Goal: Task Accomplishment & Management: Manage account settings

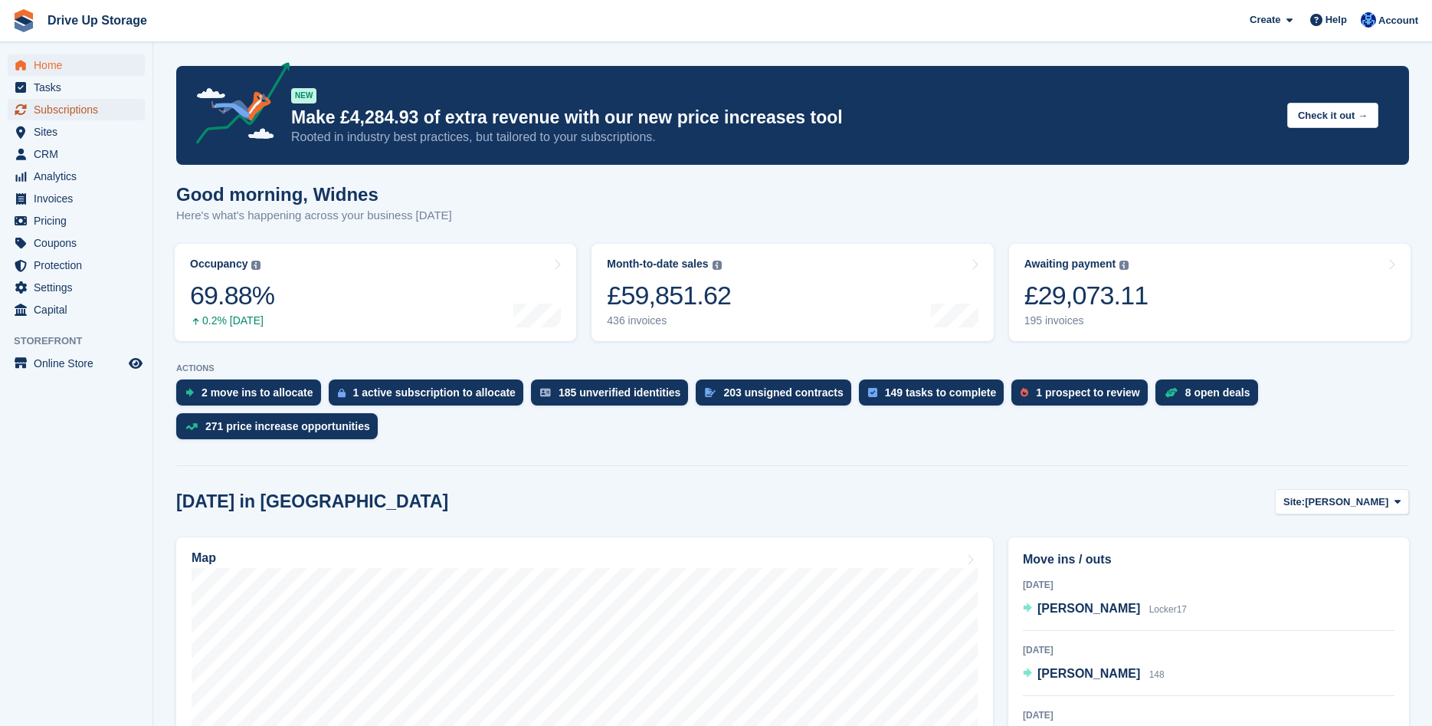
click at [78, 110] on span "Subscriptions" at bounding box center [80, 109] width 92 height 21
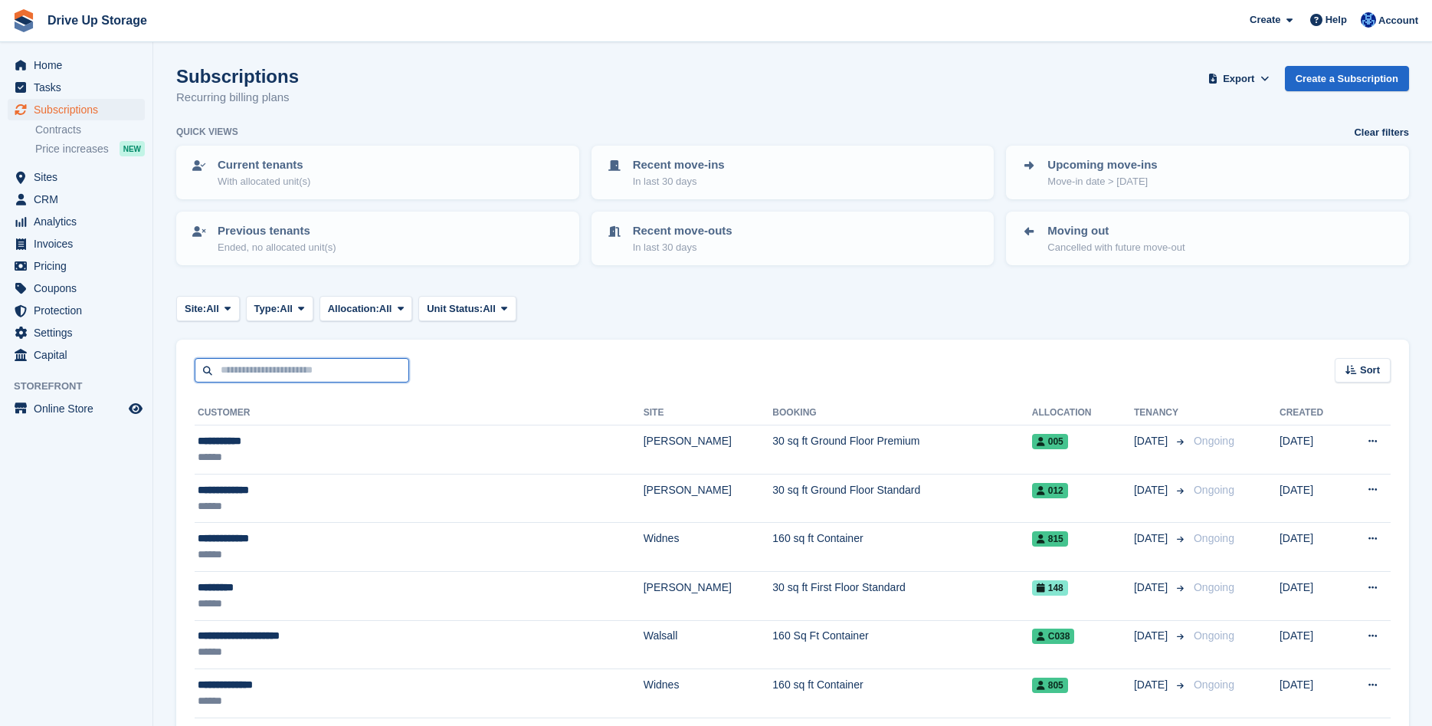
click at [292, 375] on input "text" at bounding box center [302, 370] width 215 height 25
type input "*********"
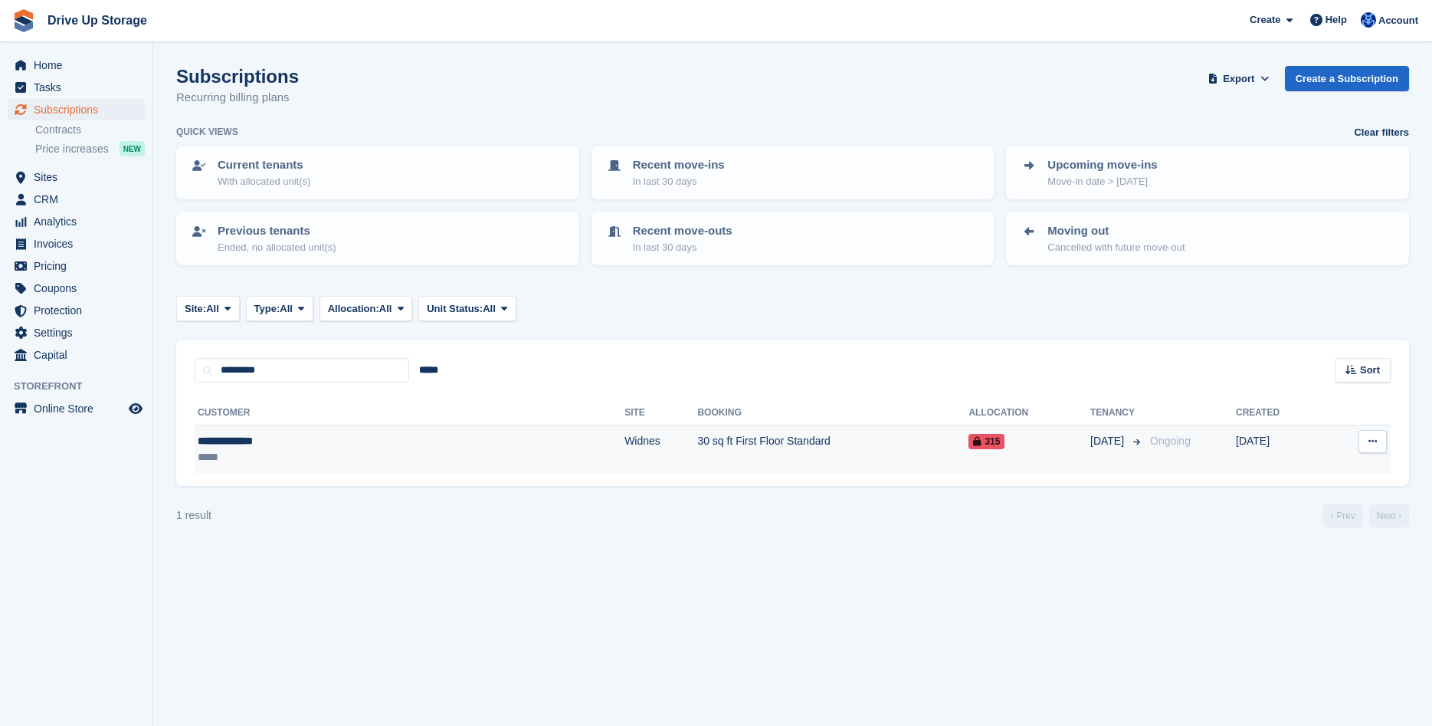
click at [764, 438] on td "30 sq ft First Floor Standard" at bounding box center [832, 449] width 271 height 48
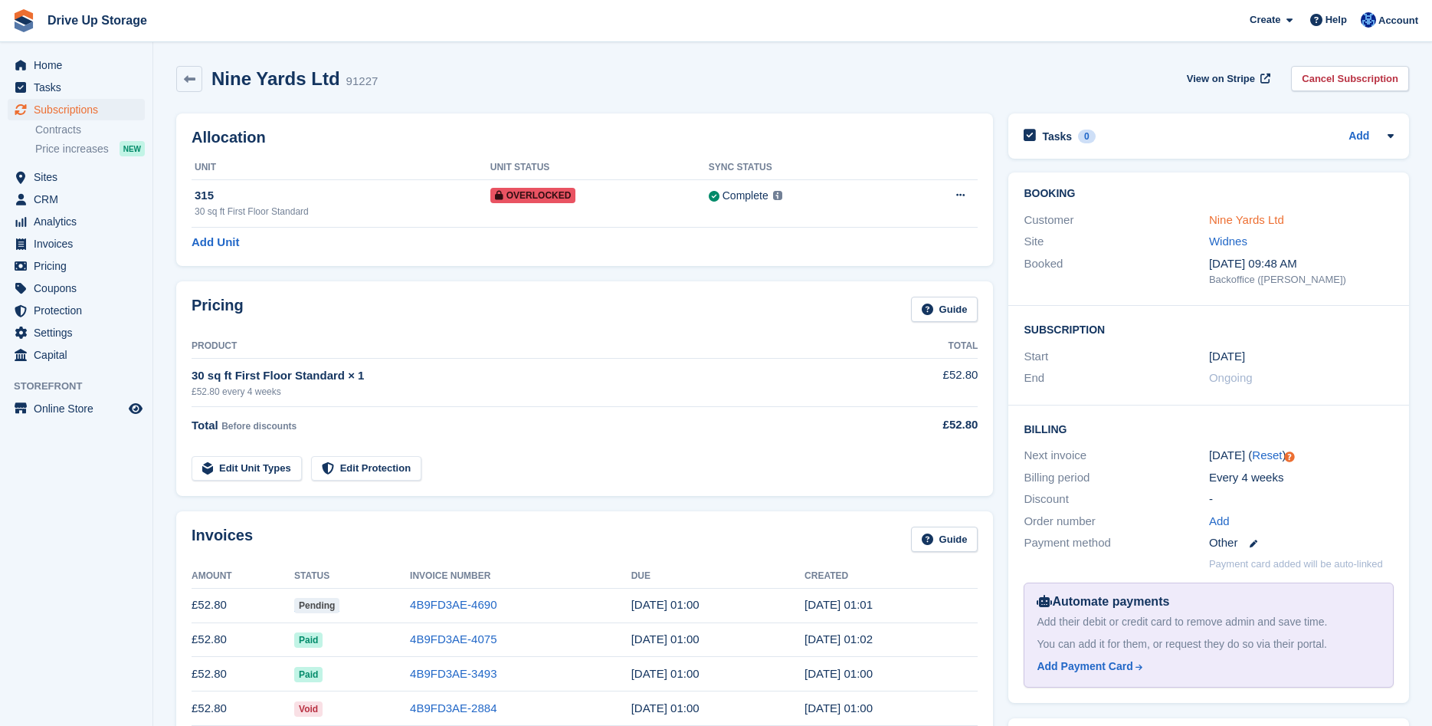
click at [1239, 223] on link "Nine Yards Ltd" at bounding box center [1246, 219] width 75 height 13
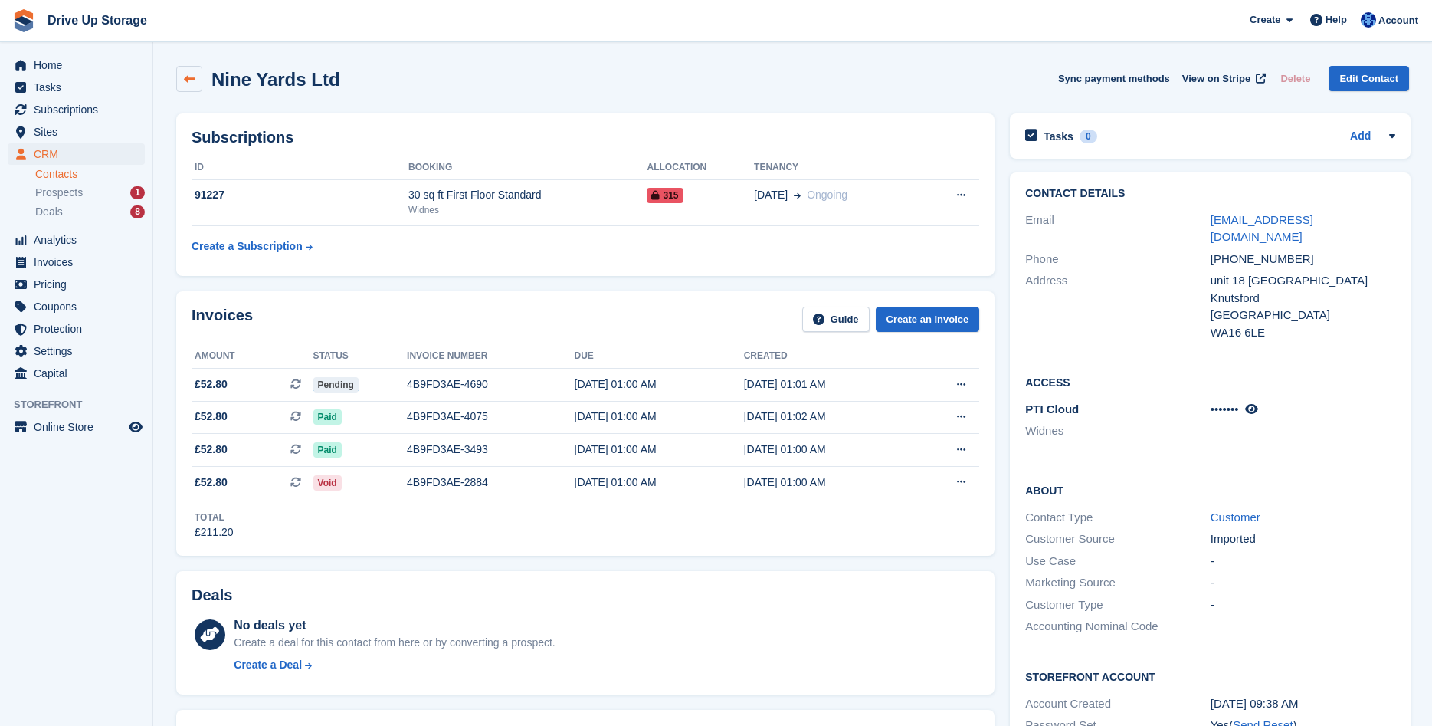
click at [185, 80] on icon at bounding box center [189, 79] width 11 height 11
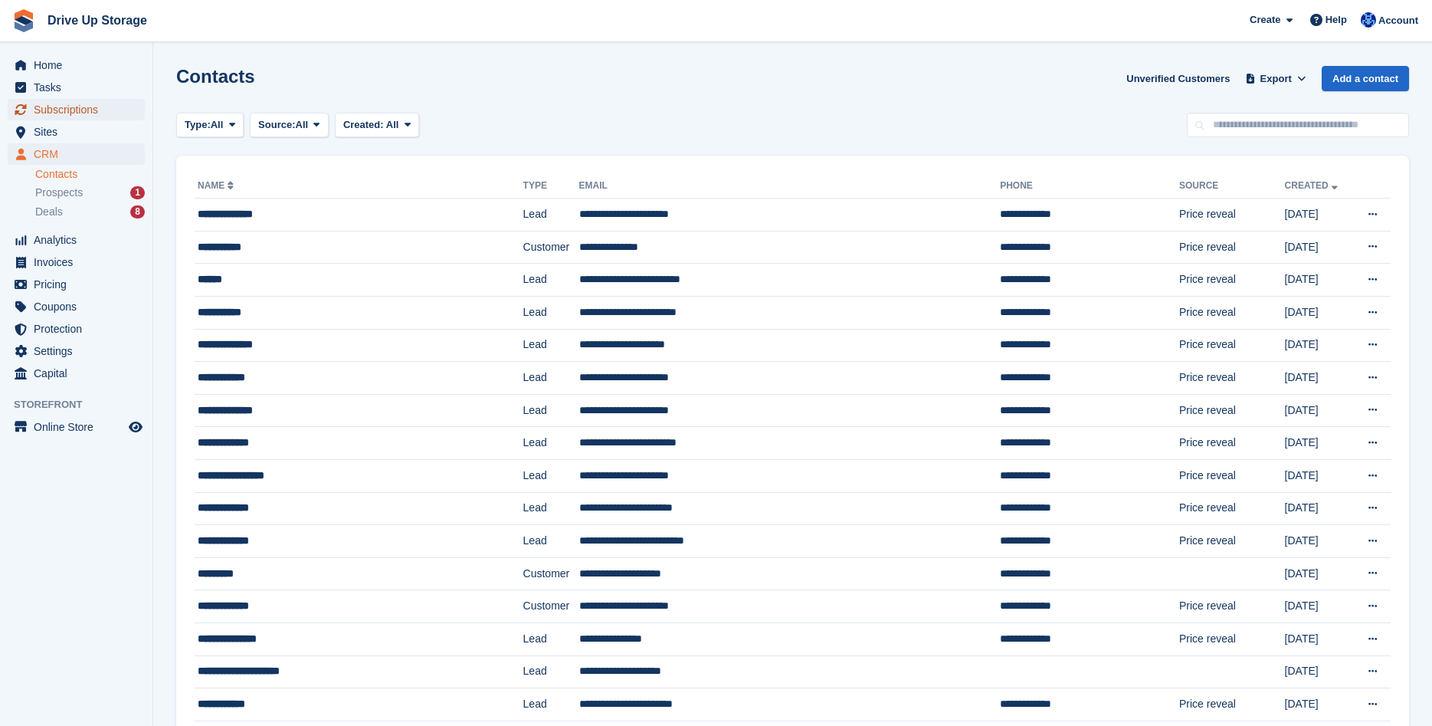
click at [57, 112] on span "Subscriptions" at bounding box center [80, 109] width 92 height 21
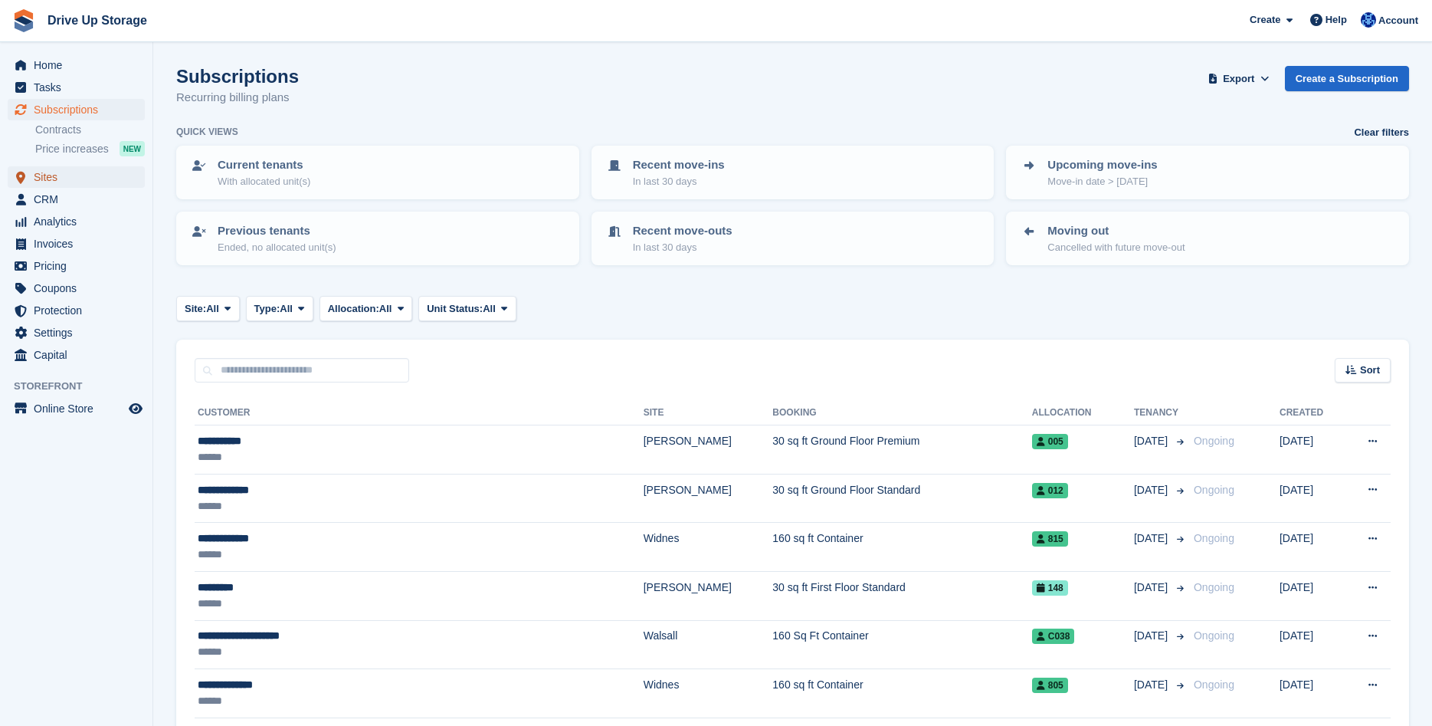
click at [58, 185] on span "Sites" at bounding box center [80, 176] width 92 height 21
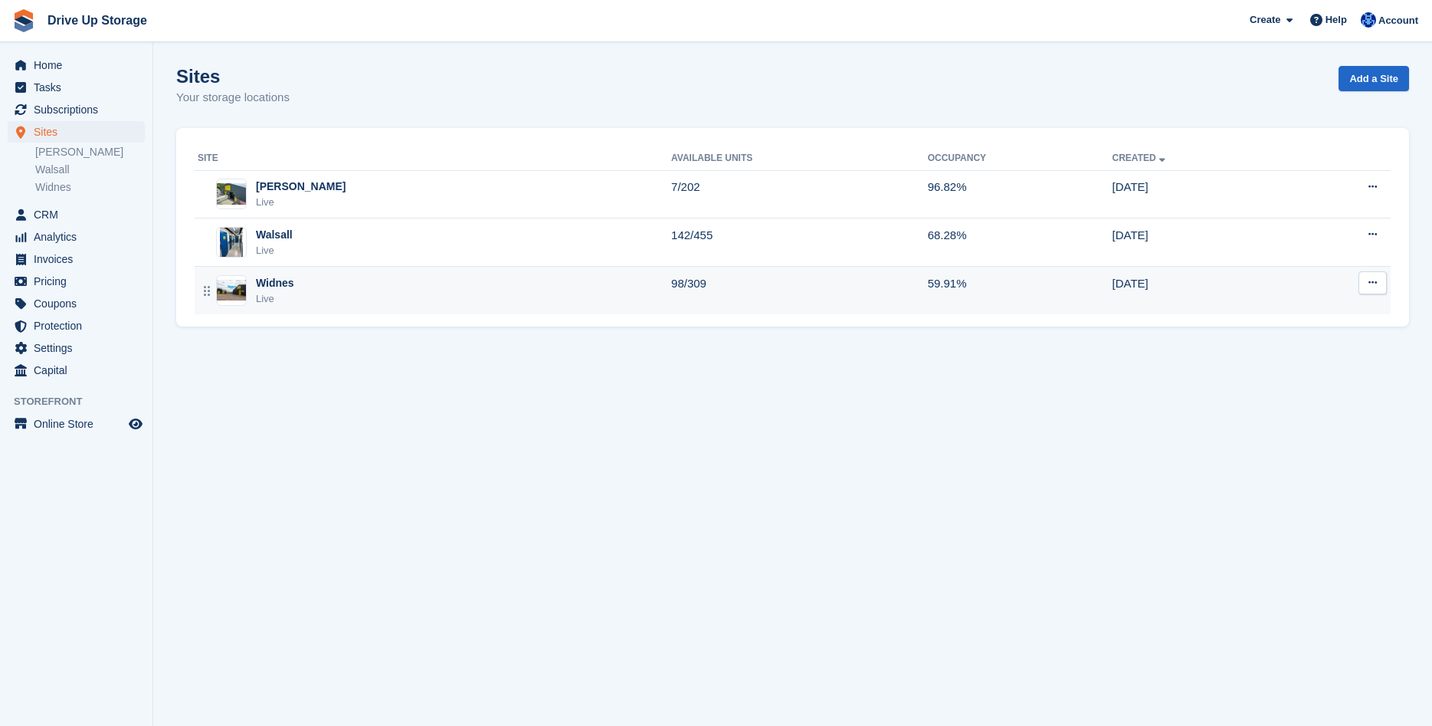
click at [441, 295] on div "Widnes Live" at bounding box center [435, 290] width 474 height 31
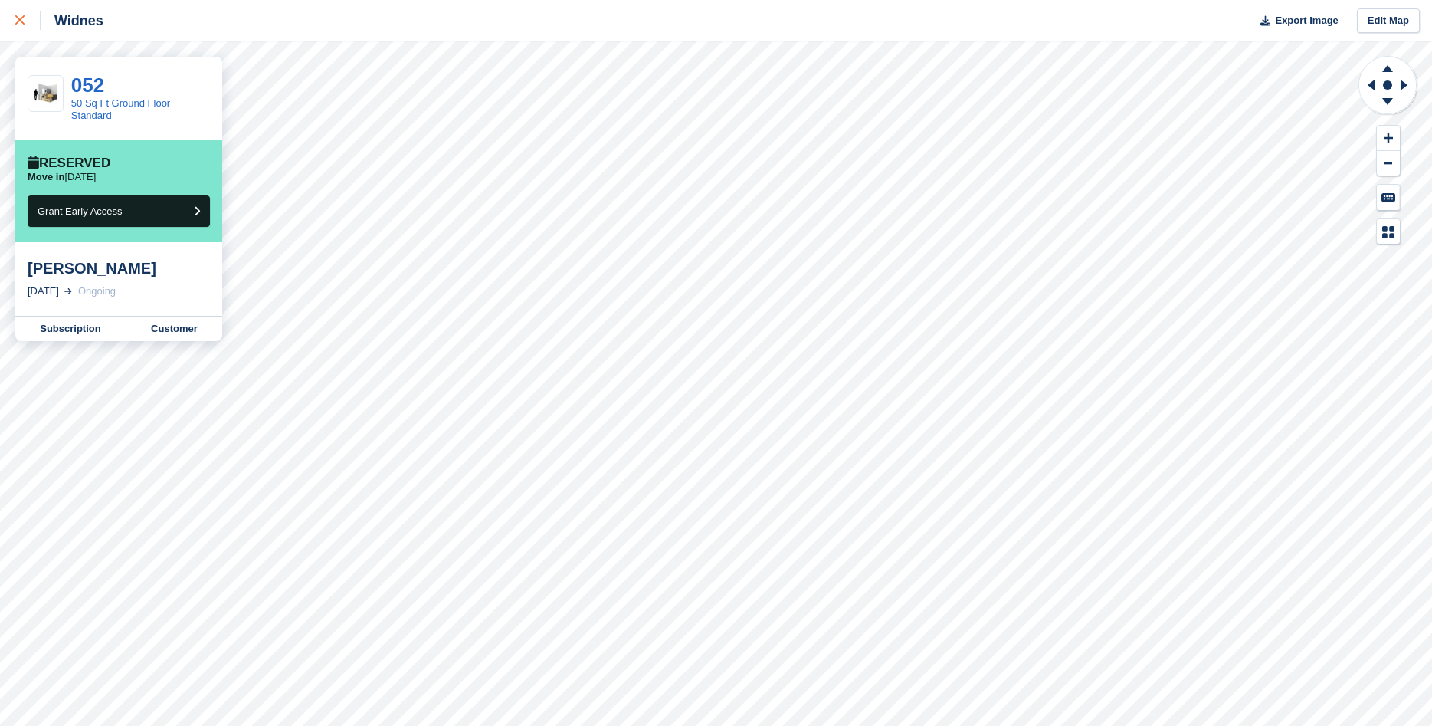
click at [21, 25] on icon at bounding box center [19, 19] width 9 height 9
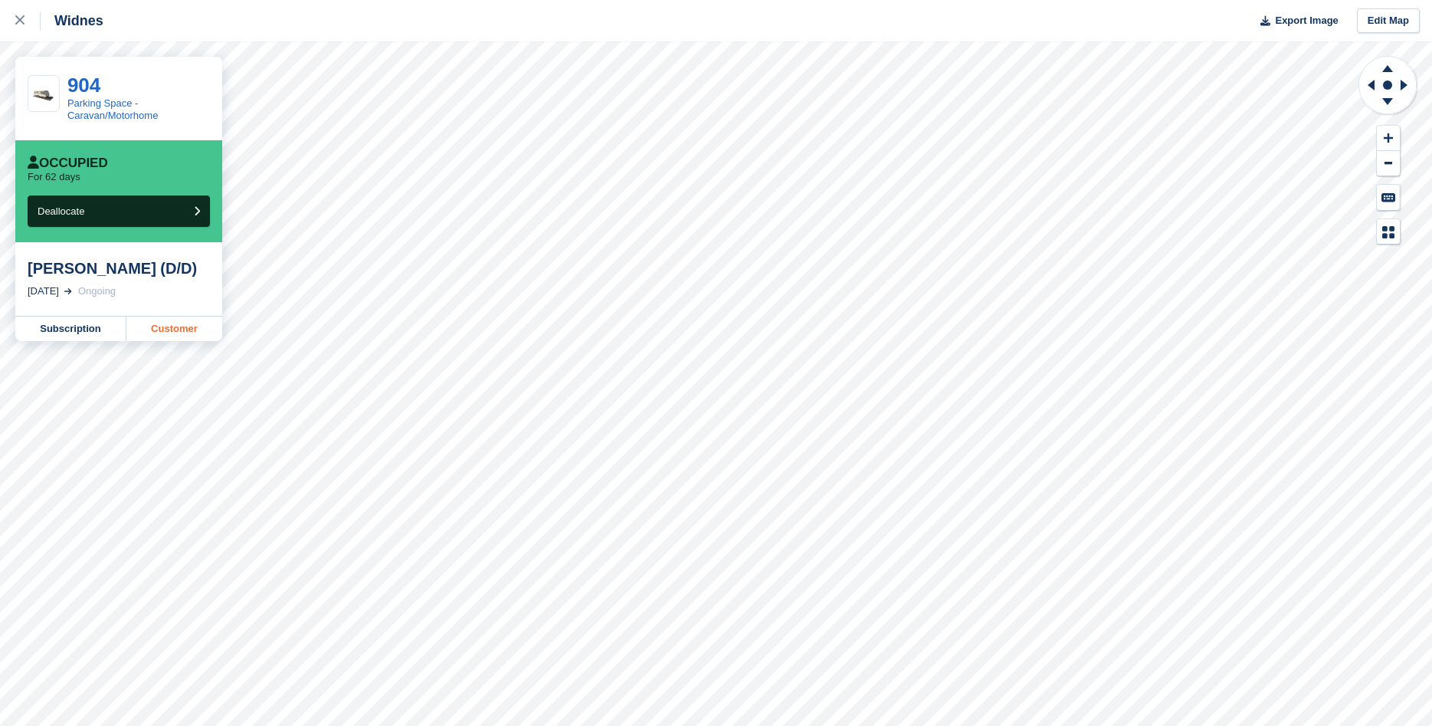
click at [189, 336] on link "Customer" at bounding box center [174, 328] width 96 height 25
click at [15, 21] on link at bounding box center [20, 20] width 41 height 41
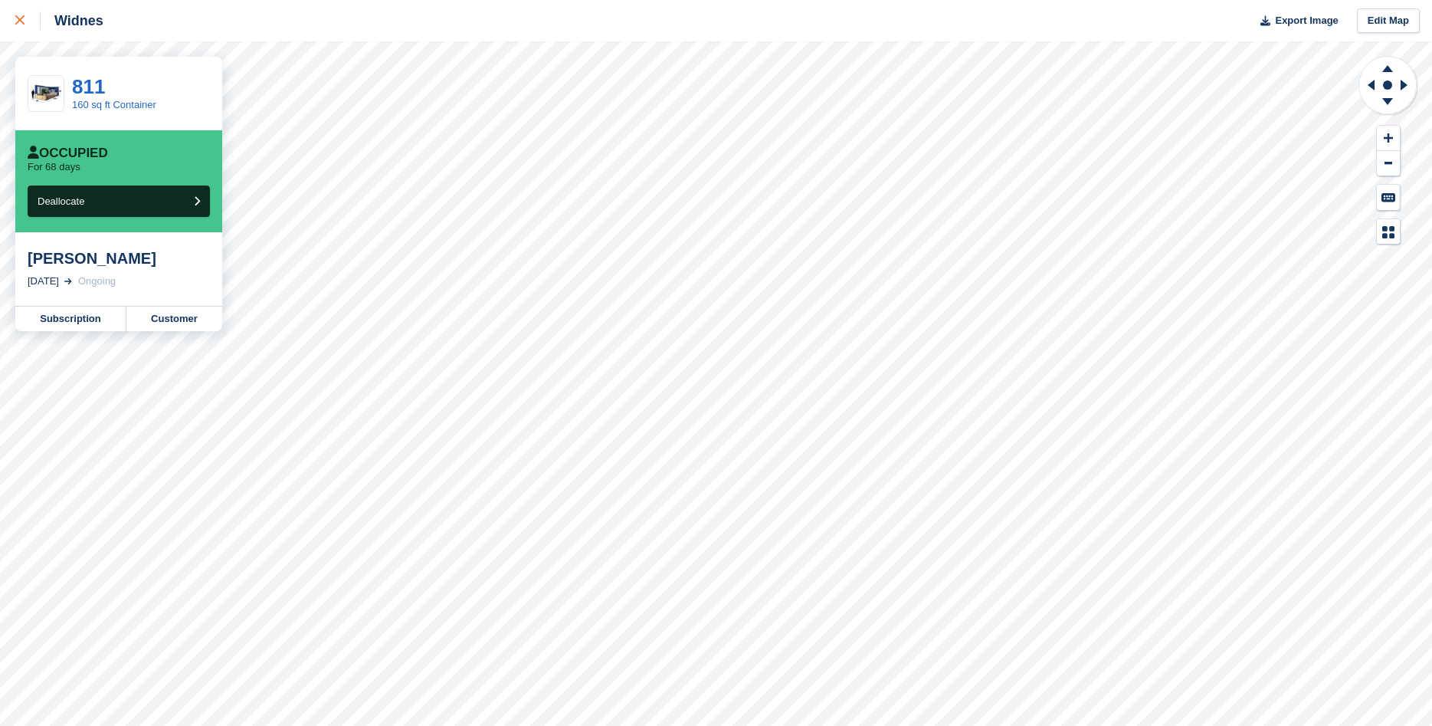
click at [27, 19] on div at bounding box center [27, 20] width 25 height 18
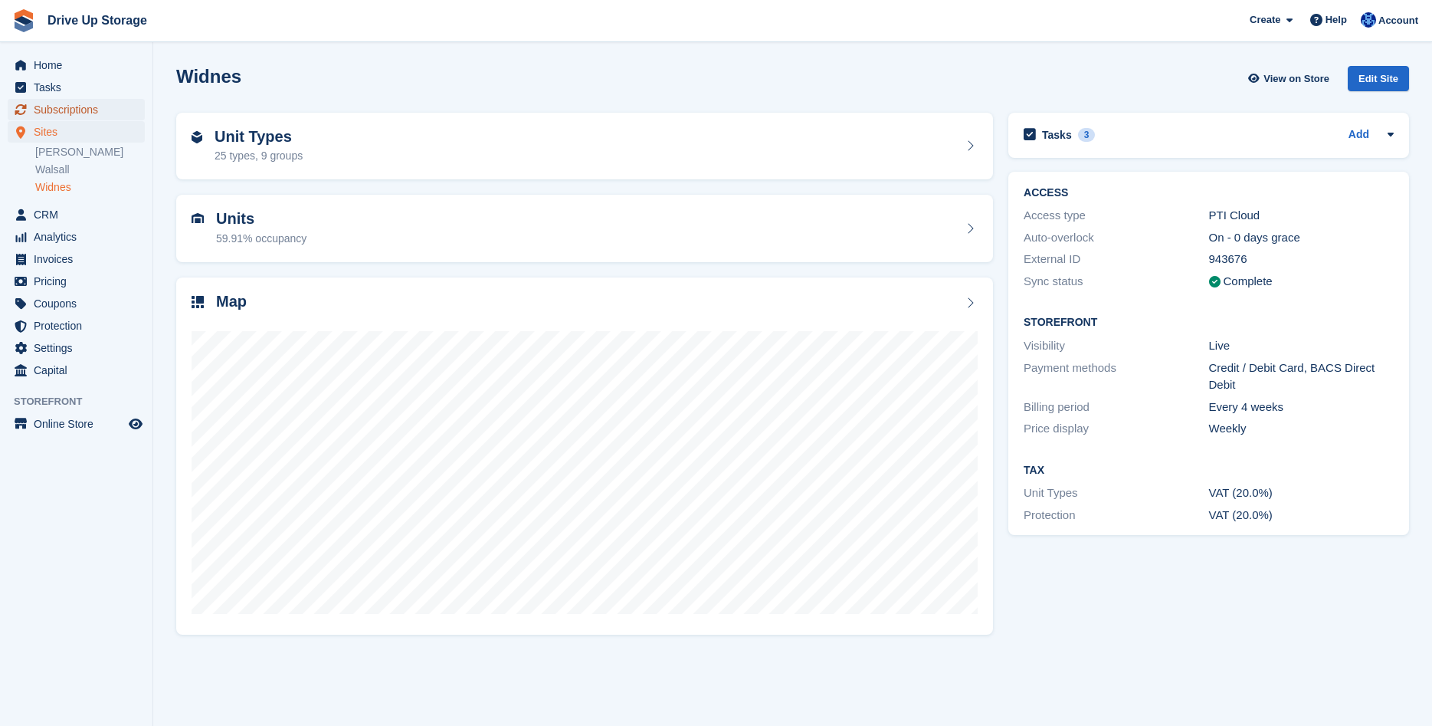
drag, startPoint x: 68, startPoint y: 115, endPoint x: 74, endPoint y: 110, distance: 8.1
click at [68, 114] on span "Subscriptions" at bounding box center [80, 109] width 92 height 21
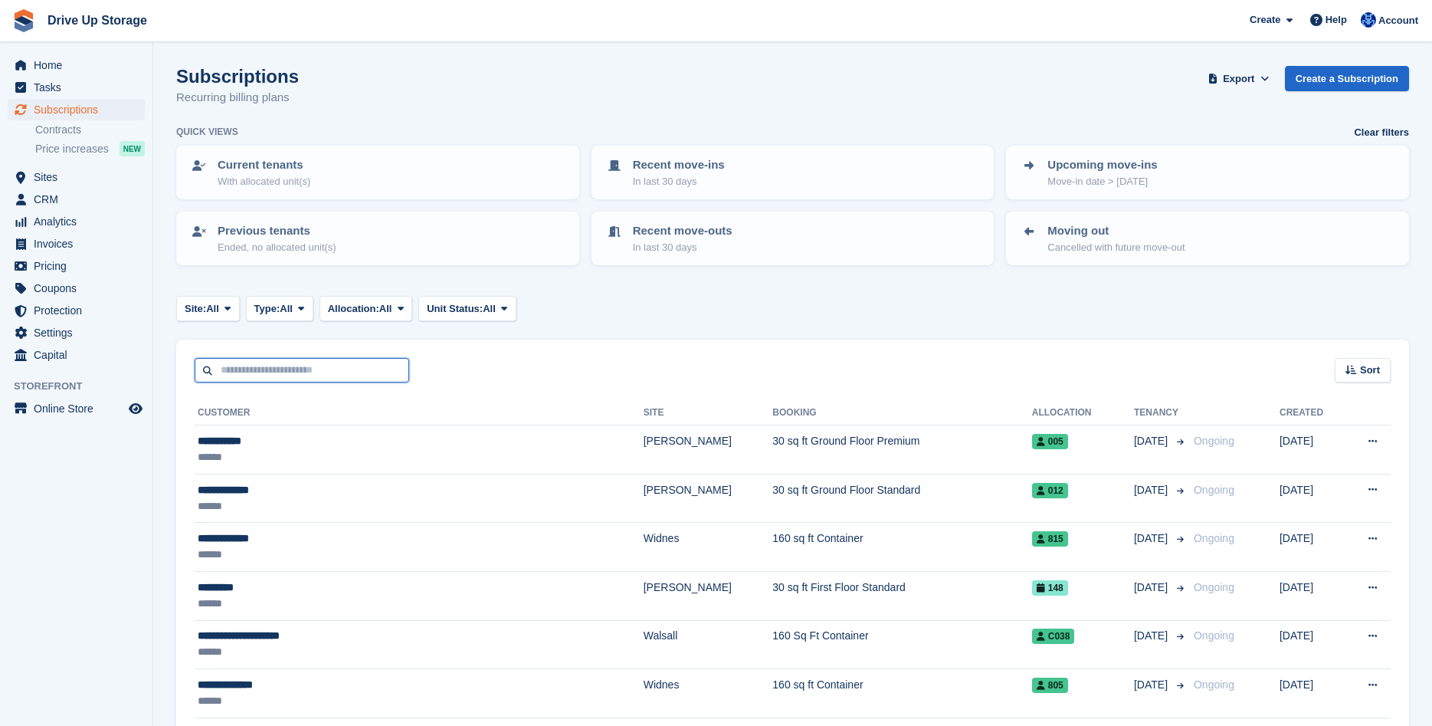
click at [290, 367] on input "text" at bounding box center [302, 370] width 215 height 25
type input "********"
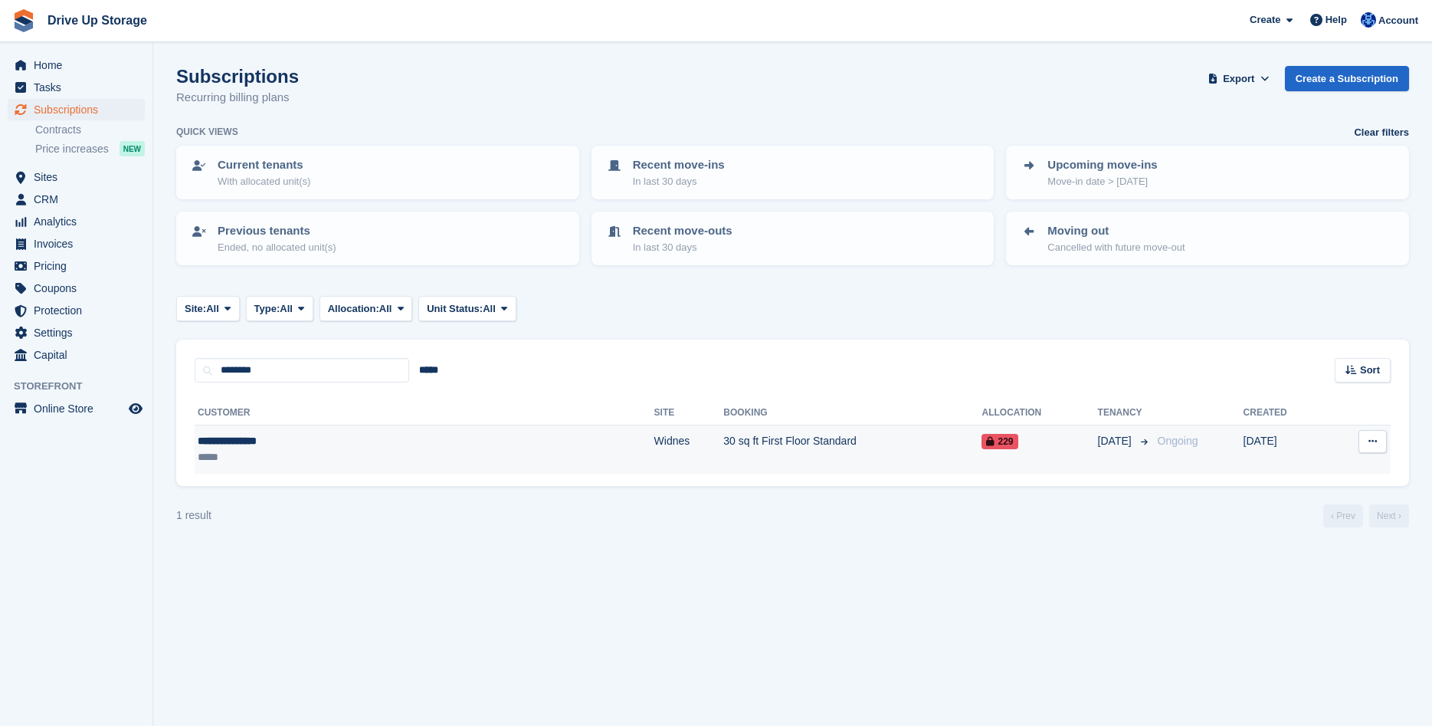
click at [723, 445] on td "30 sq ft First Floor Standard" at bounding box center [852, 449] width 258 height 48
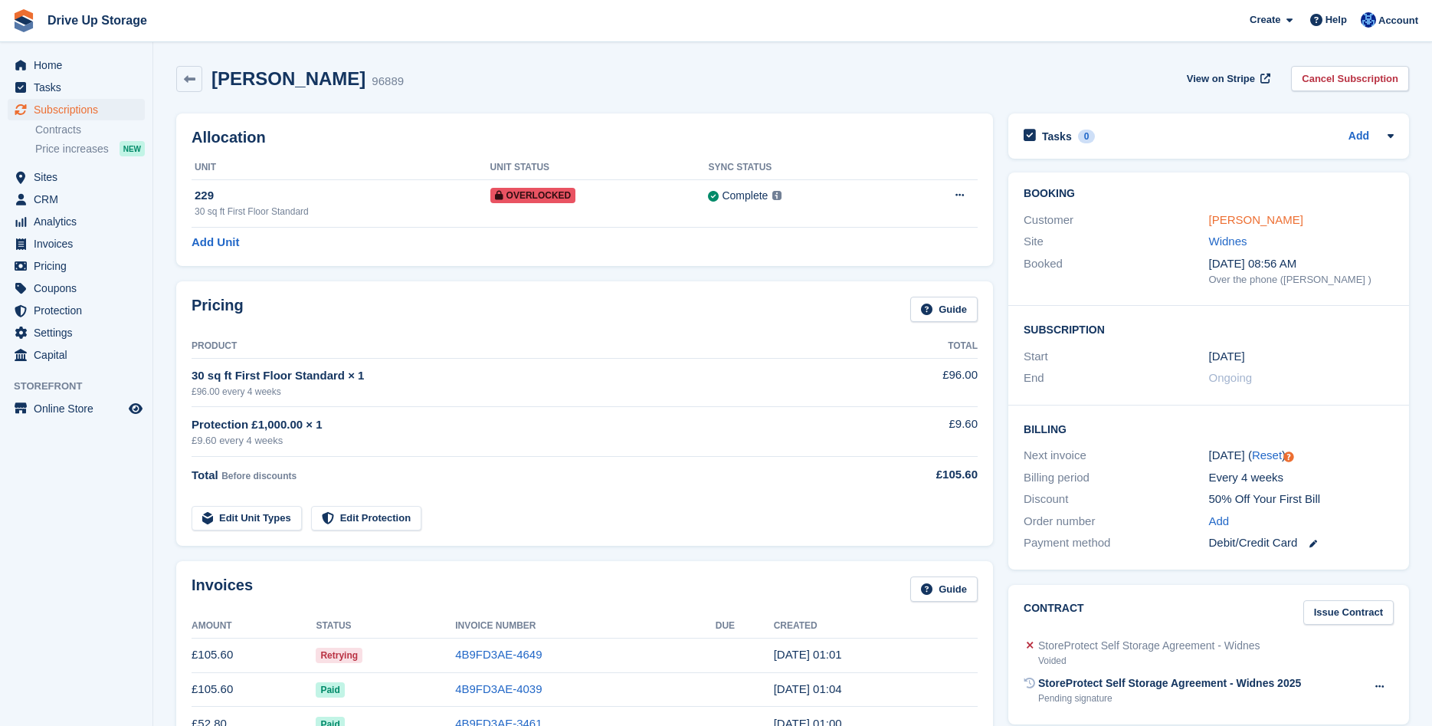
click at [1242, 221] on link "[PERSON_NAME]" at bounding box center [1256, 219] width 94 height 13
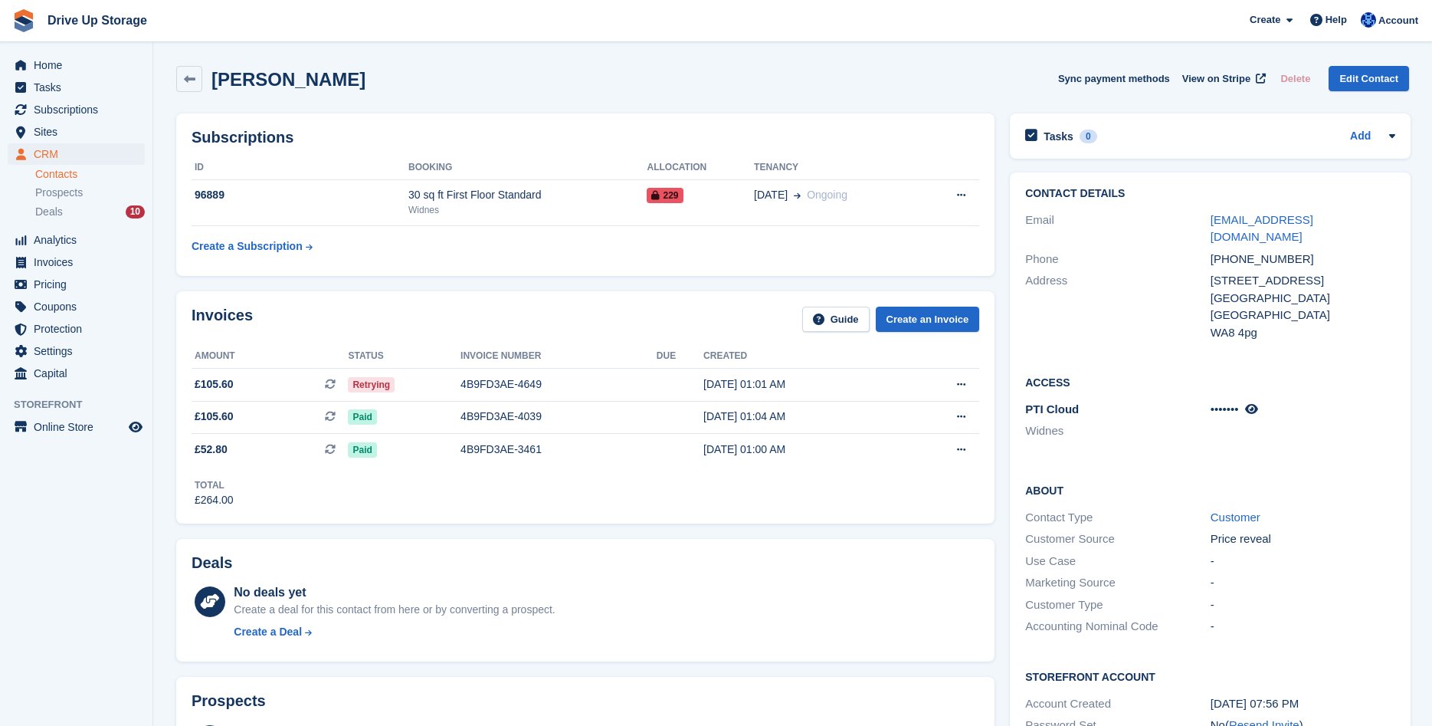
click at [1005, 541] on div "Contact Details Email robbenjamin83@gmail.com Phone +447900945566 Address 2 Bee…" at bounding box center [1210, 484] width 416 height 638
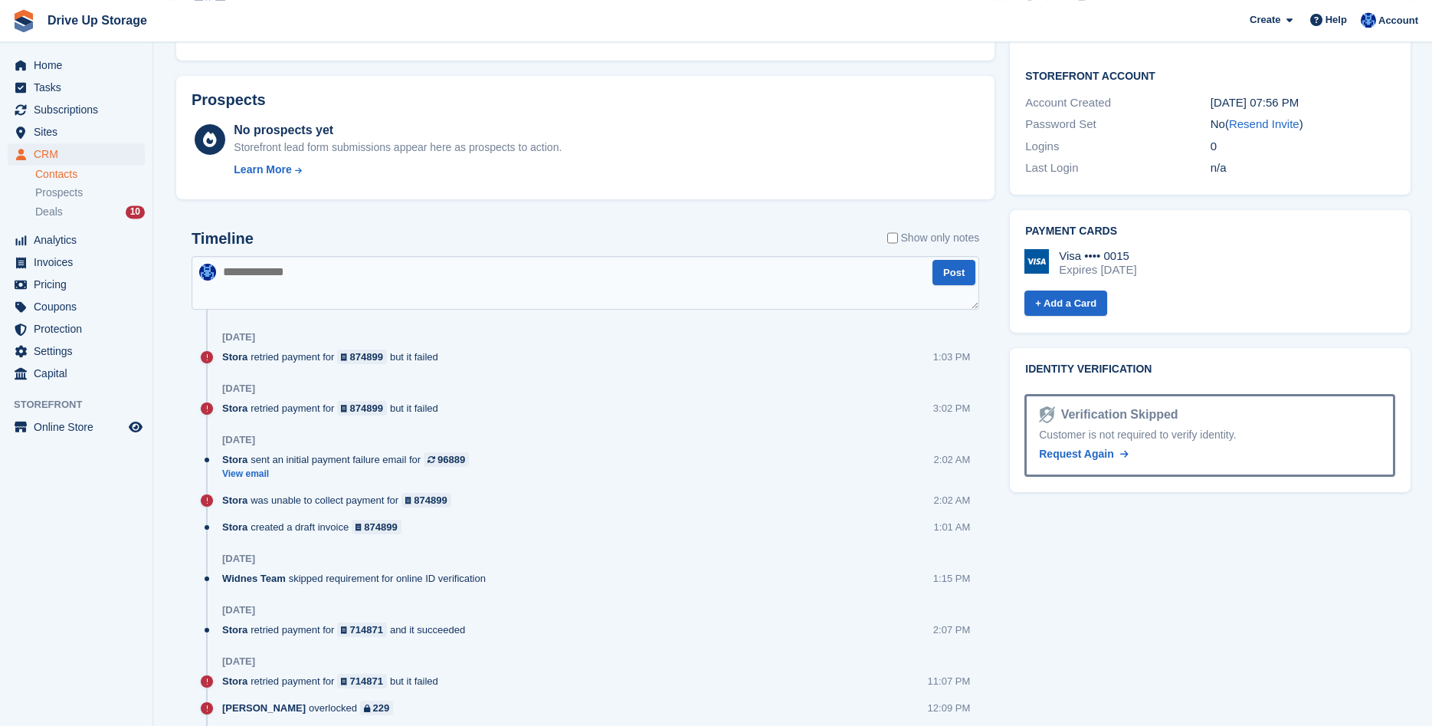
scroll to position [625, 0]
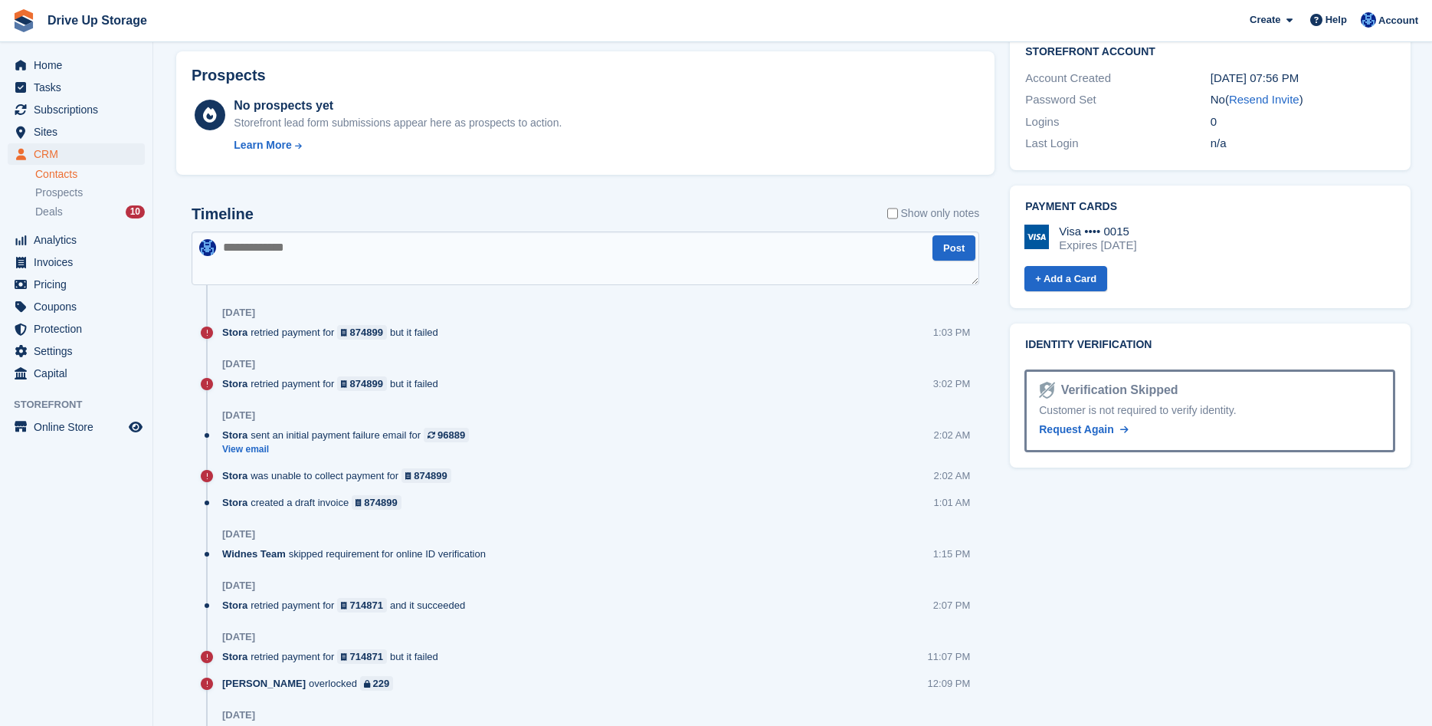
click at [454, 257] on textarea at bounding box center [586, 258] width 788 height 54
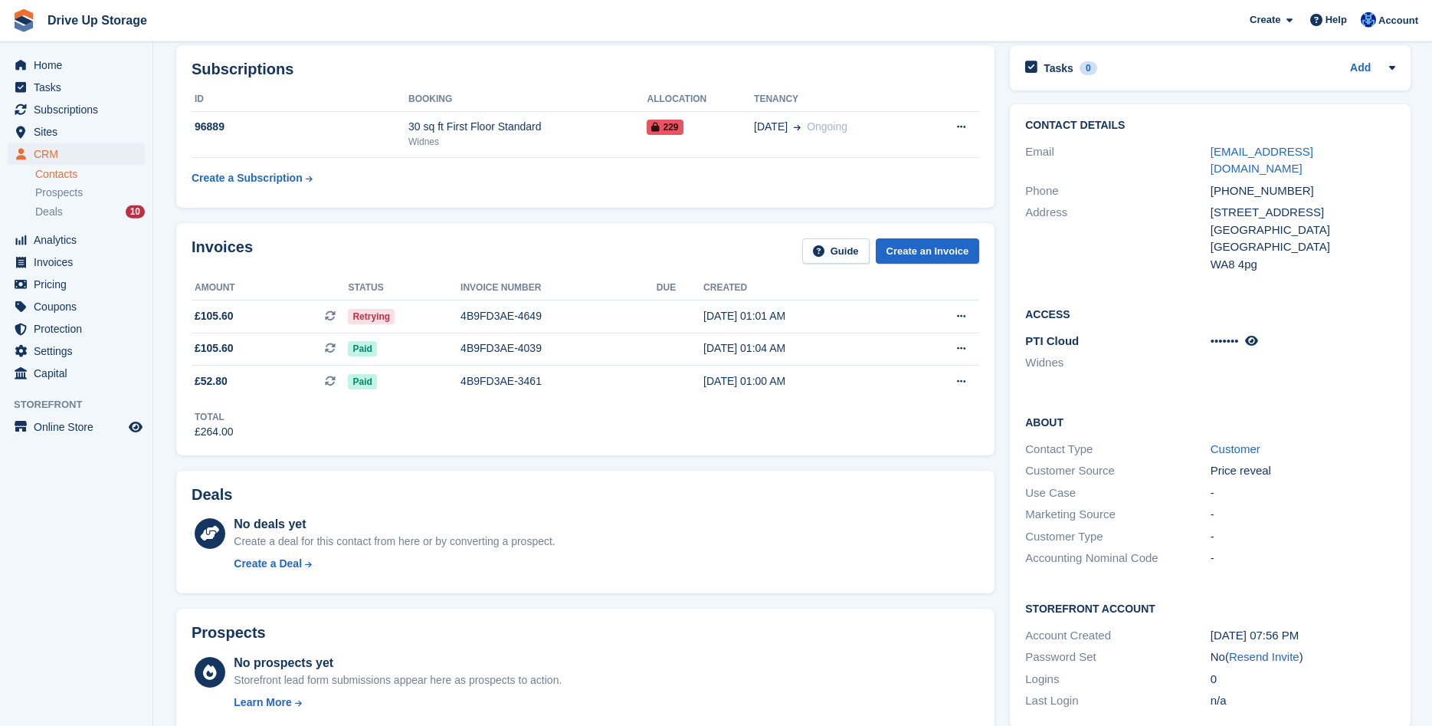
scroll to position [56, 0]
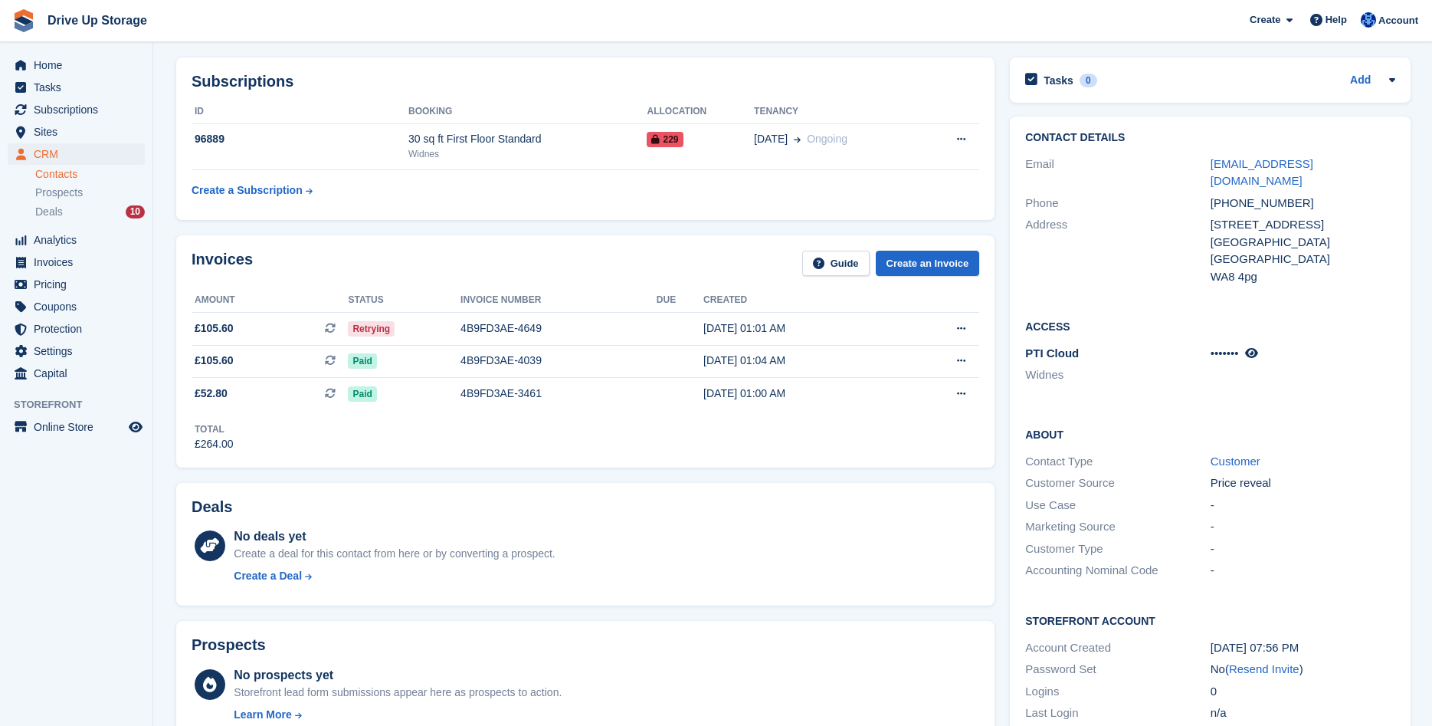
type textarea "**********"
click at [969, 327] on button at bounding box center [961, 328] width 28 height 23
click at [995, 334] on div "Invoices Guide Create an Invoice Amount Status Invoice number Due Created £105.…" at bounding box center [586, 351] width 834 height 247
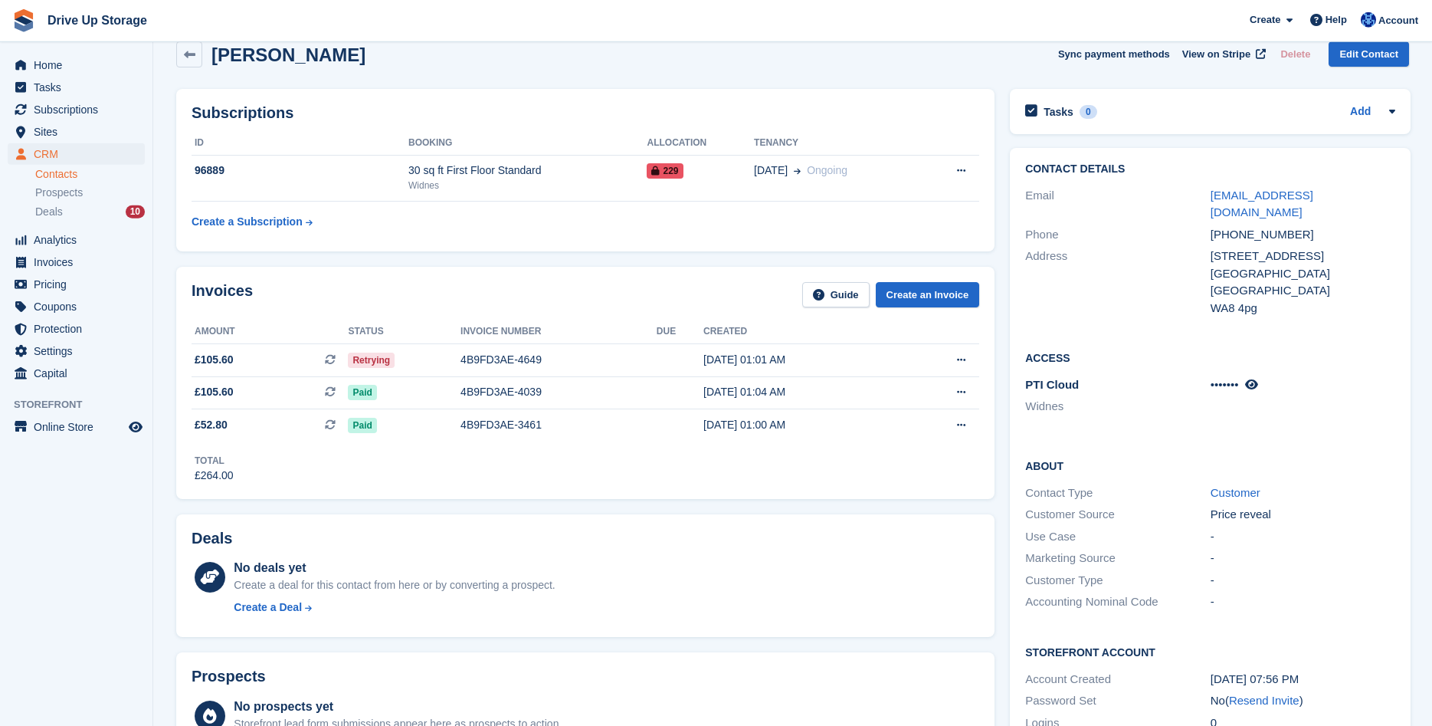
scroll to position [0, 0]
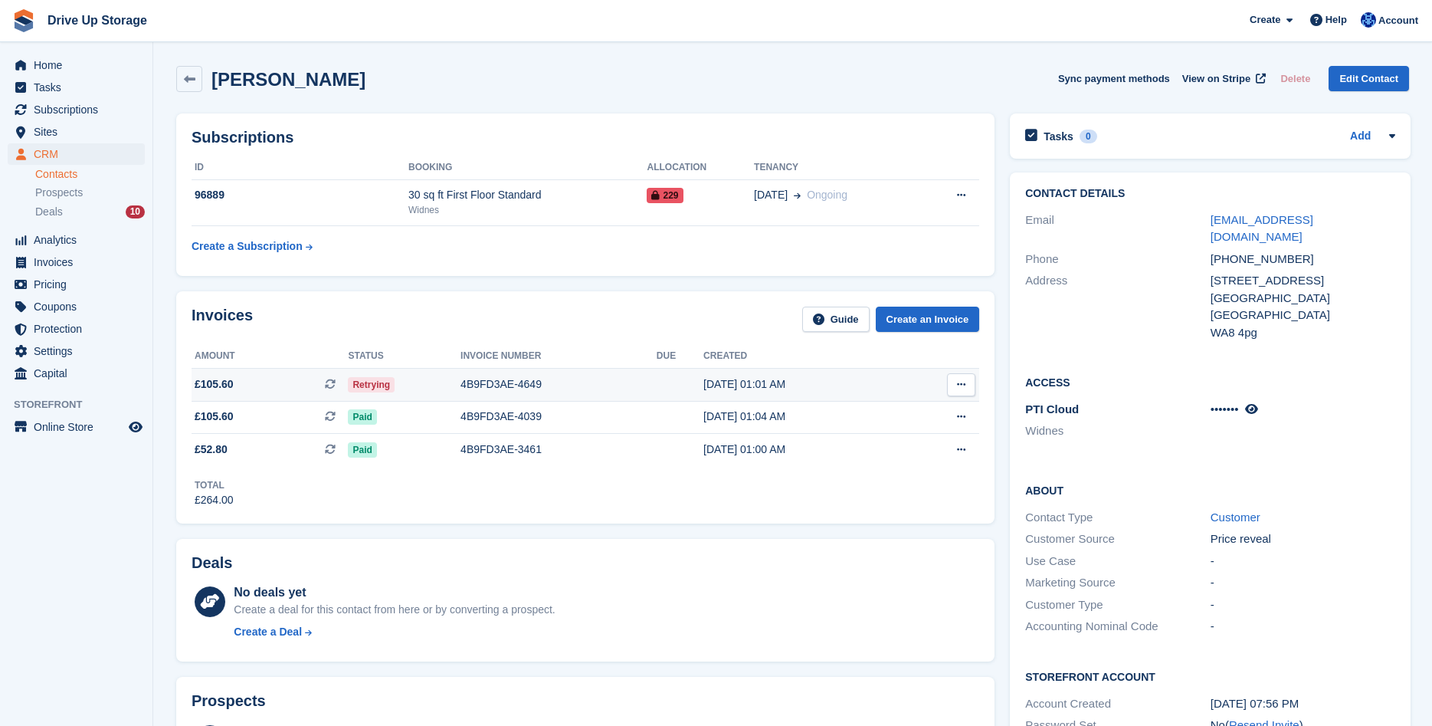
click at [959, 384] on icon at bounding box center [961, 384] width 8 height 10
click at [935, 415] on p "Download PDF" at bounding box center [901, 415] width 133 height 20
click at [192, 77] on icon at bounding box center [189, 79] width 11 height 11
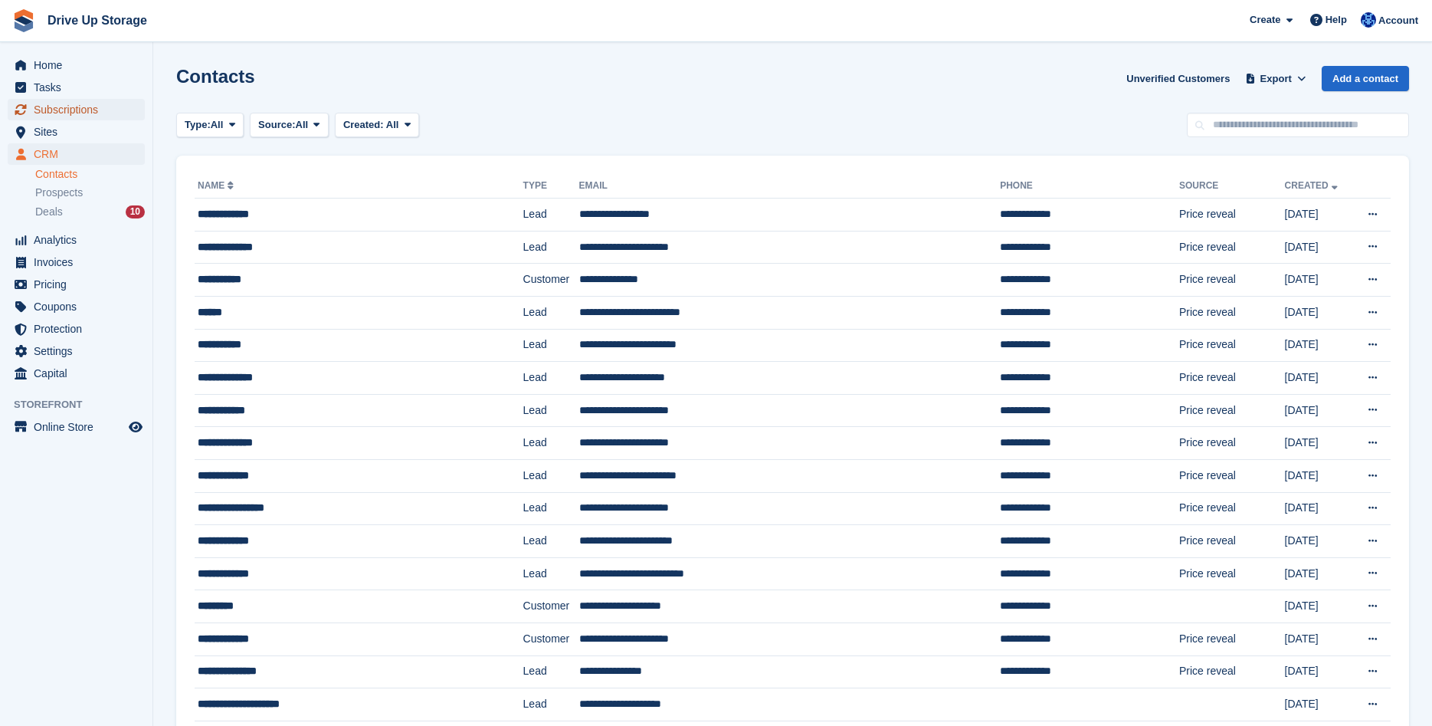
click at [67, 119] on span "Subscriptions" at bounding box center [80, 109] width 92 height 21
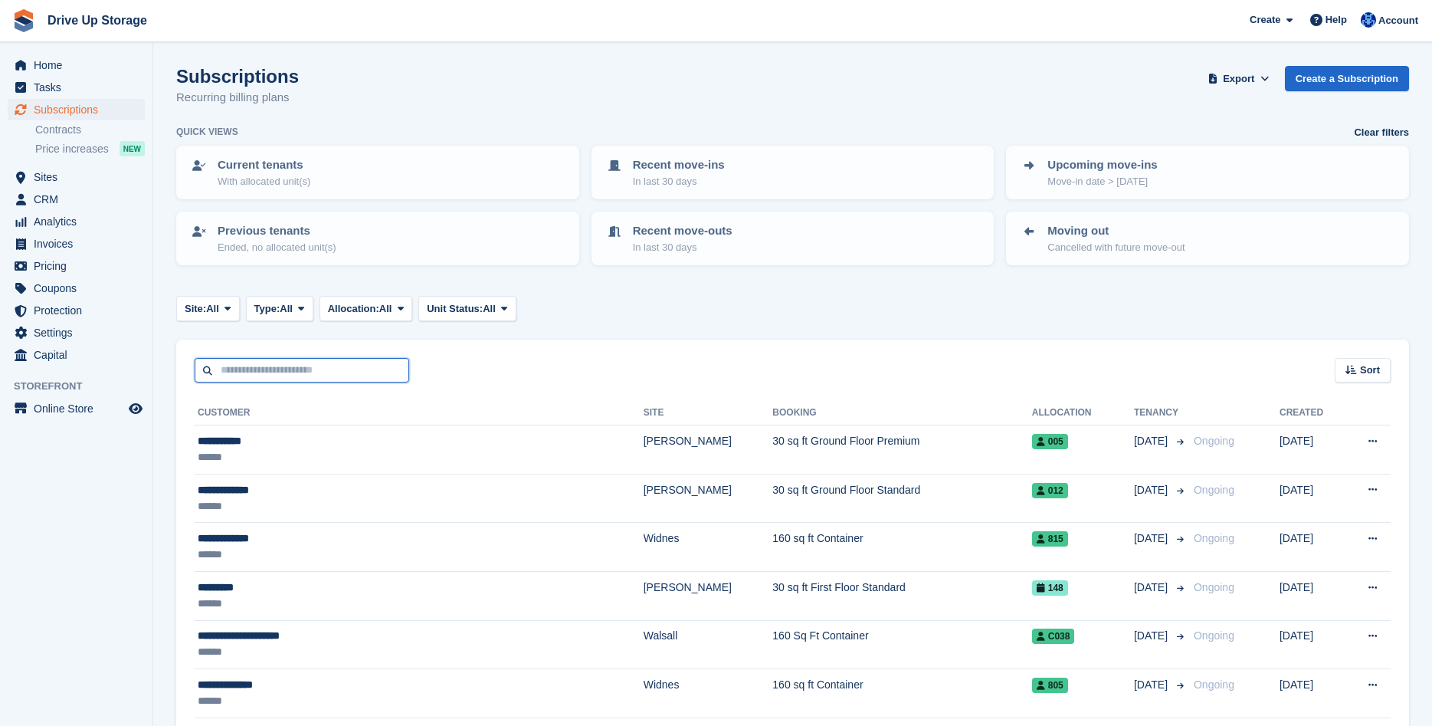
click at [238, 361] on input "text" at bounding box center [302, 370] width 215 height 25
type input "********"
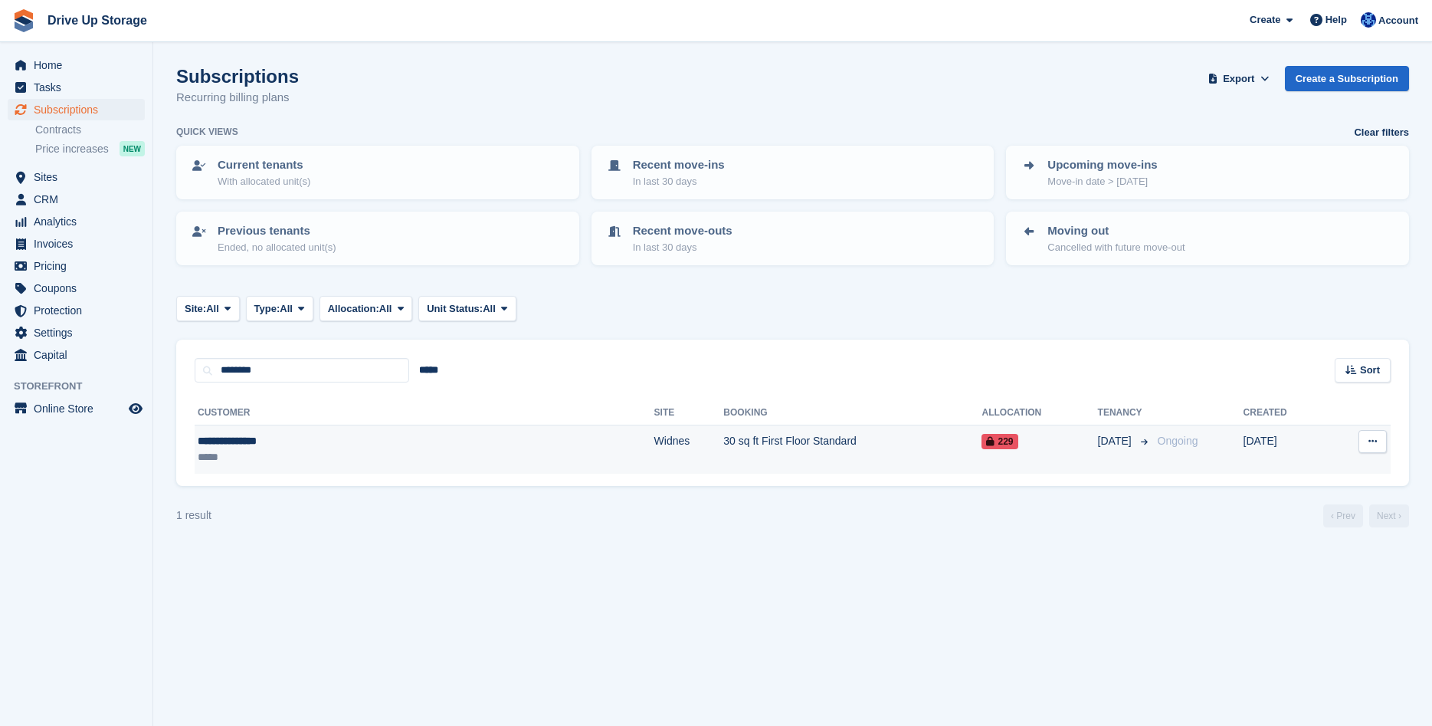
click at [747, 442] on td "30 sq ft First Floor Standard" at bounding box center [852, 449] width 258 height 48
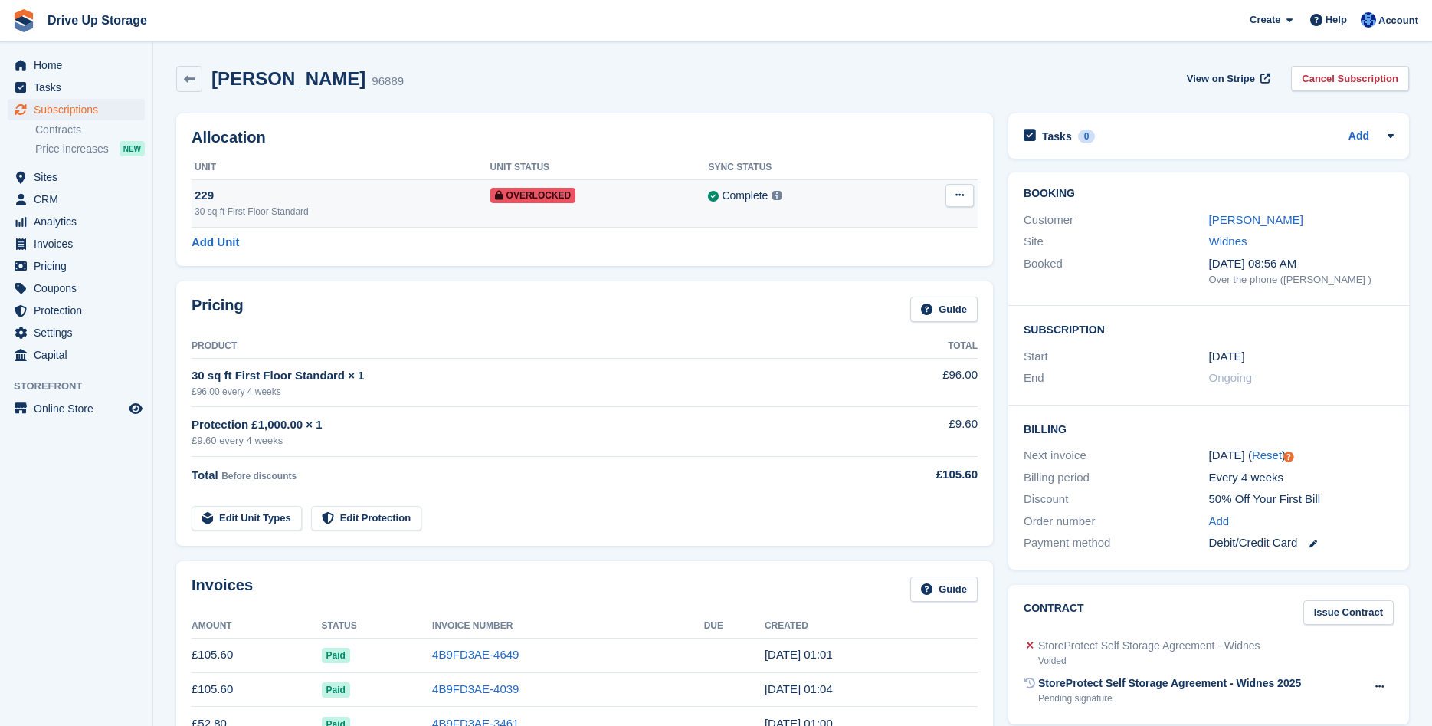
click at [948, 194] on button at bounding box center [960, 195] width 28 height 23
click at [885, 219] on p "Remove Overlock" at bounding box center [900, 225] width 133 height 20
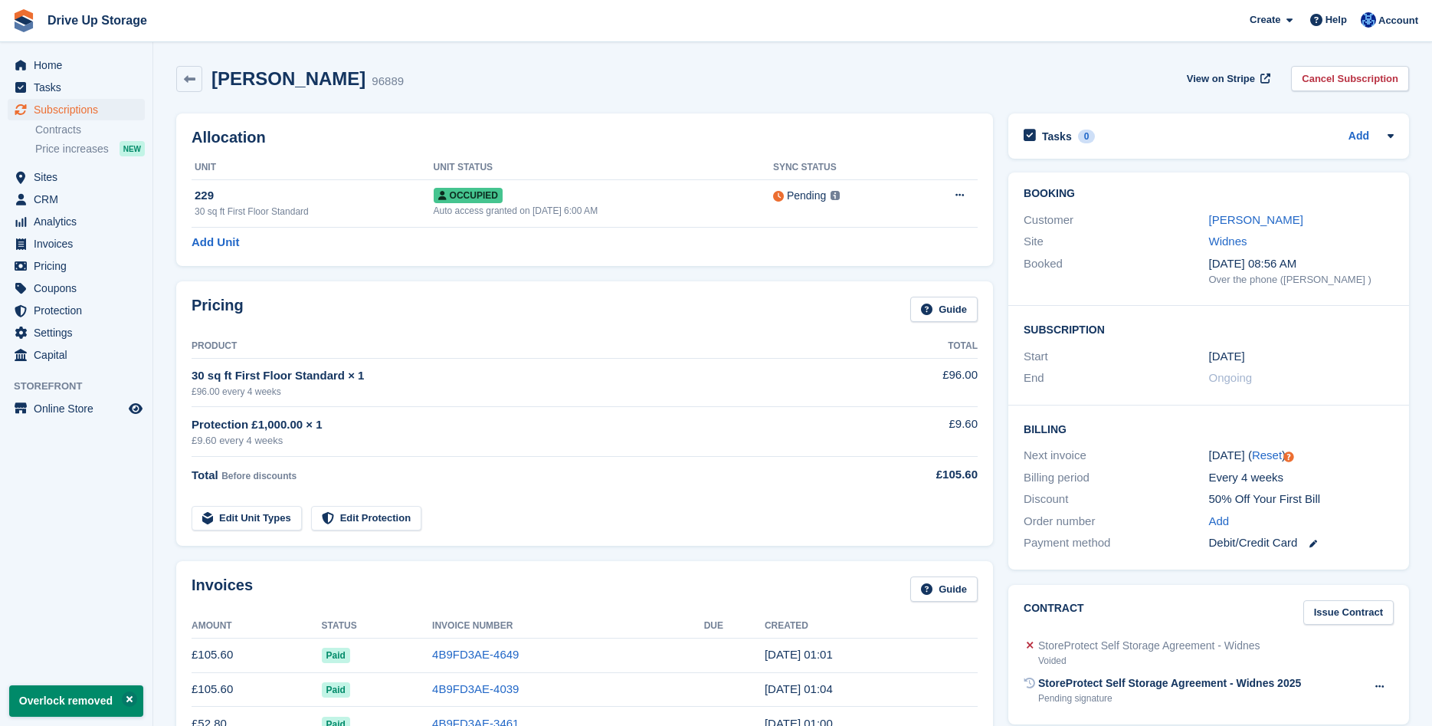
click at [674, 84] on div "Robert Benjamin 96889 View on Stripe Cancel Subscription" at bounding box center [792, 79] width 1233 height 26
click at [1273, 226] on link "Robert Benjamin" at bounding box center [1256, 219] width 94 height 13
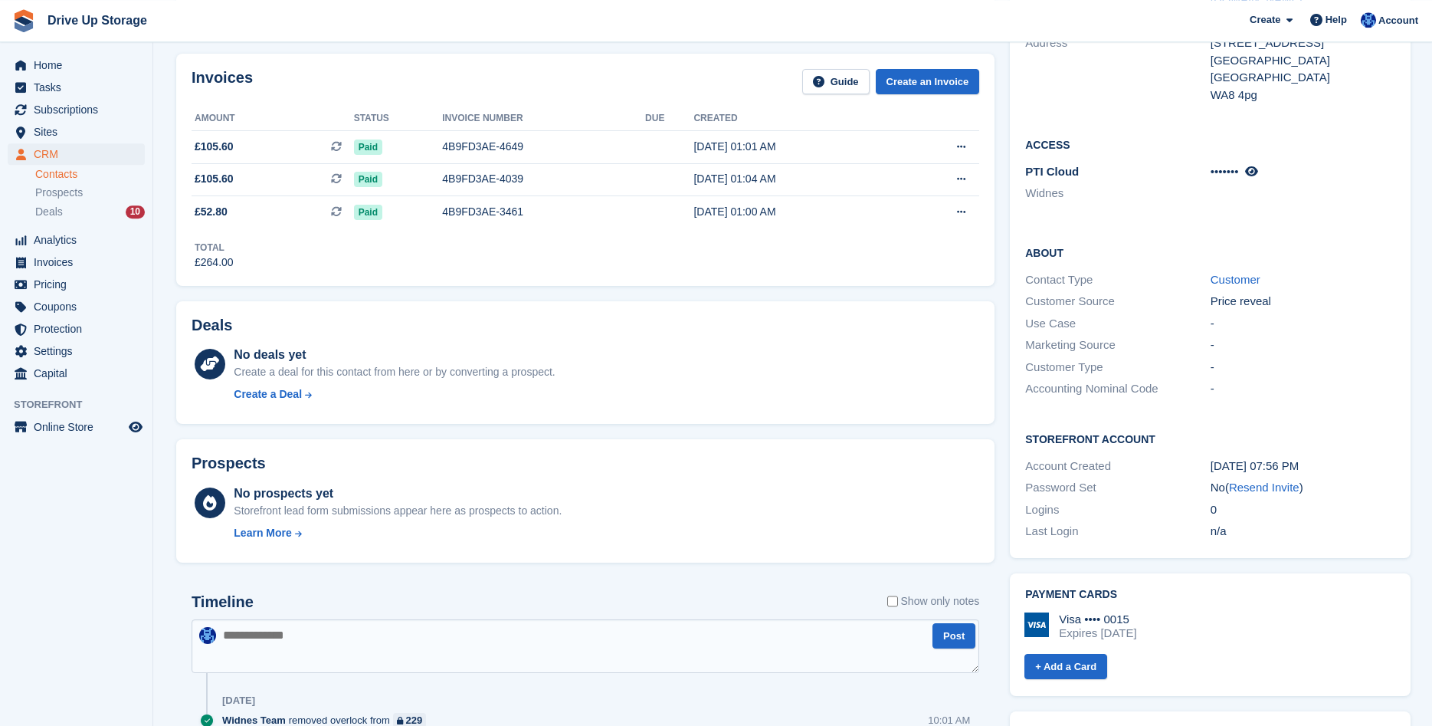
scroll to position [547, 0]
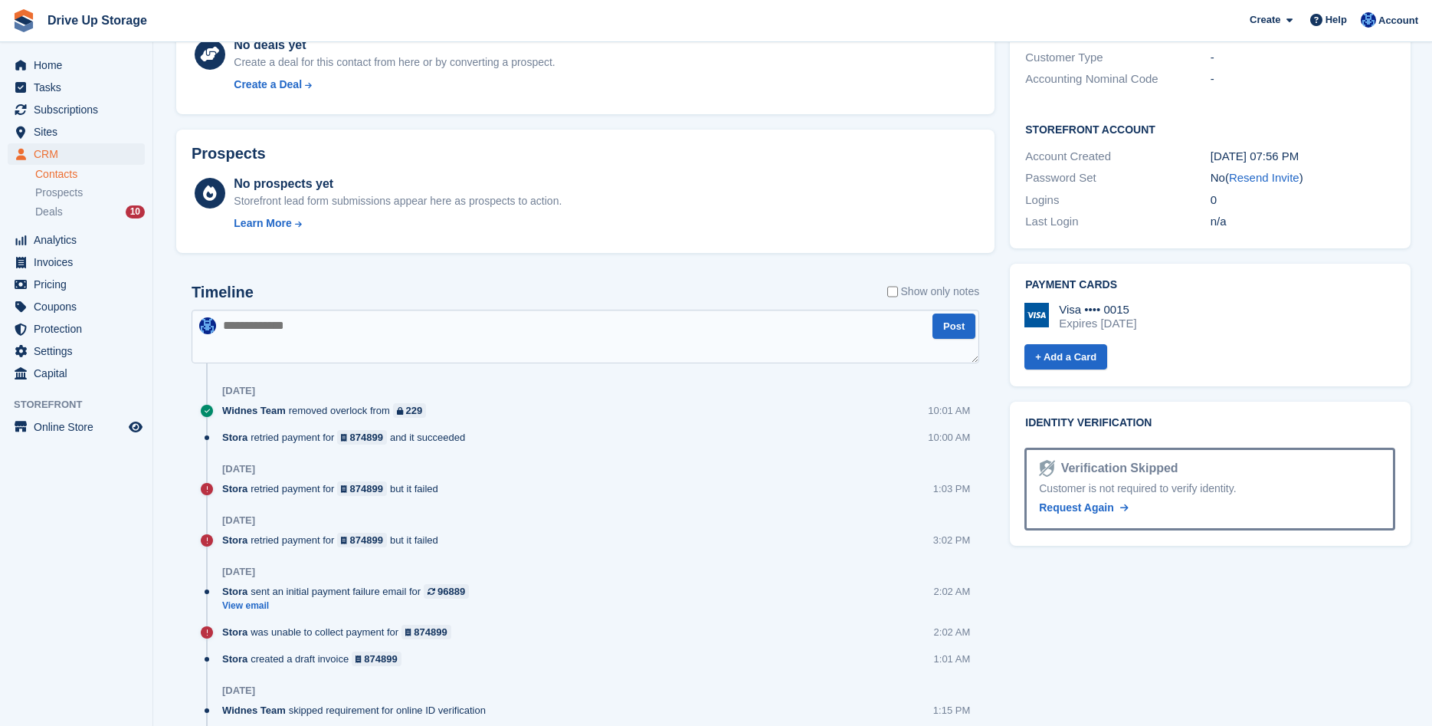
click at [404, 347] on textarea at bounding box center [586, 337] width 788 height 54
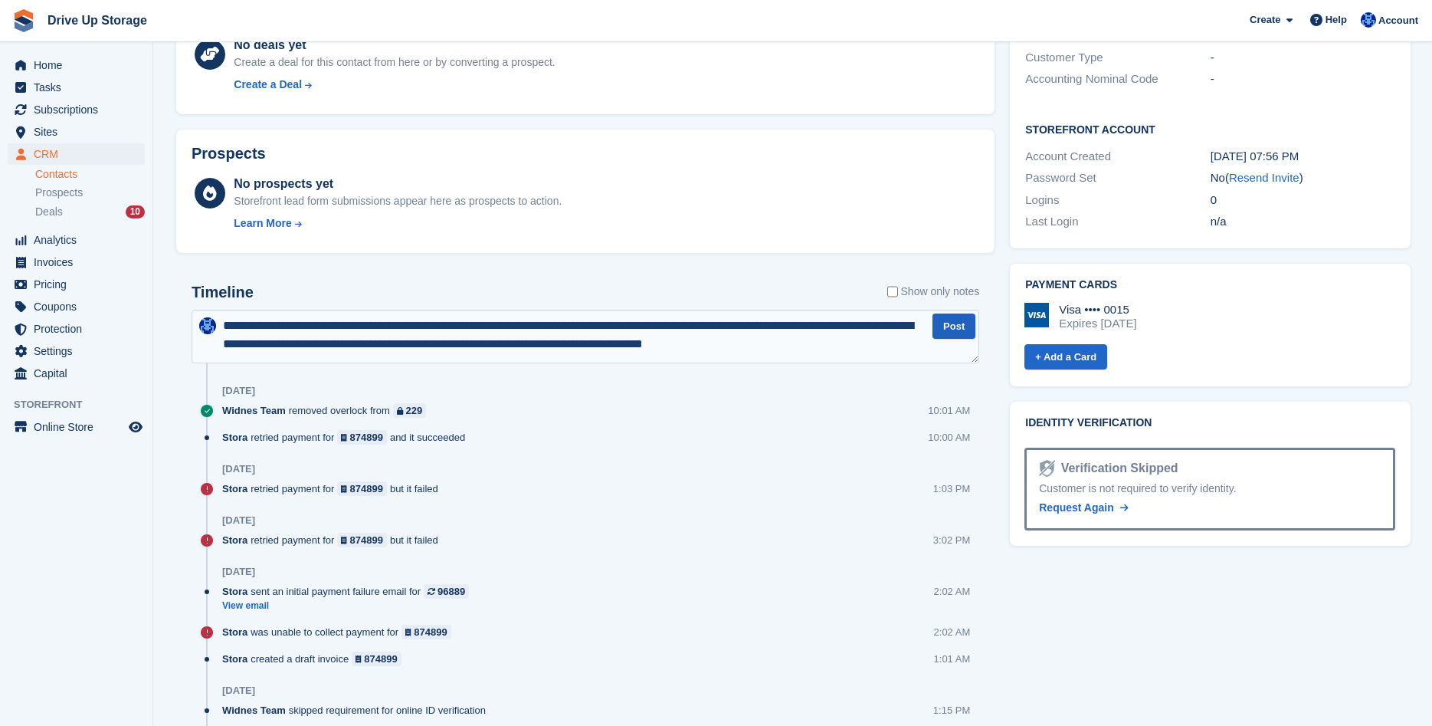
type textarea "**********"
click at [962, 328] on button "Post" at bounding box center [954, 325] width 43 height 25
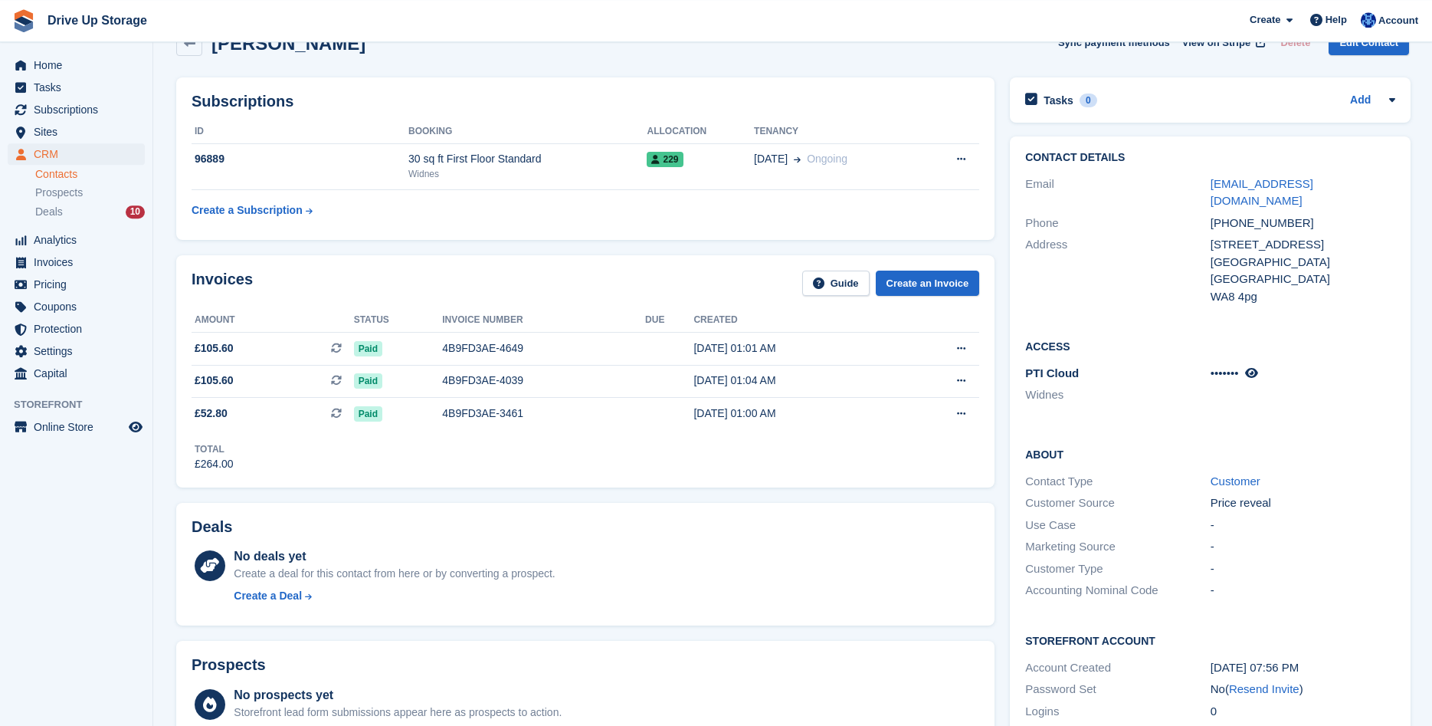
scroll to position [0, 0]
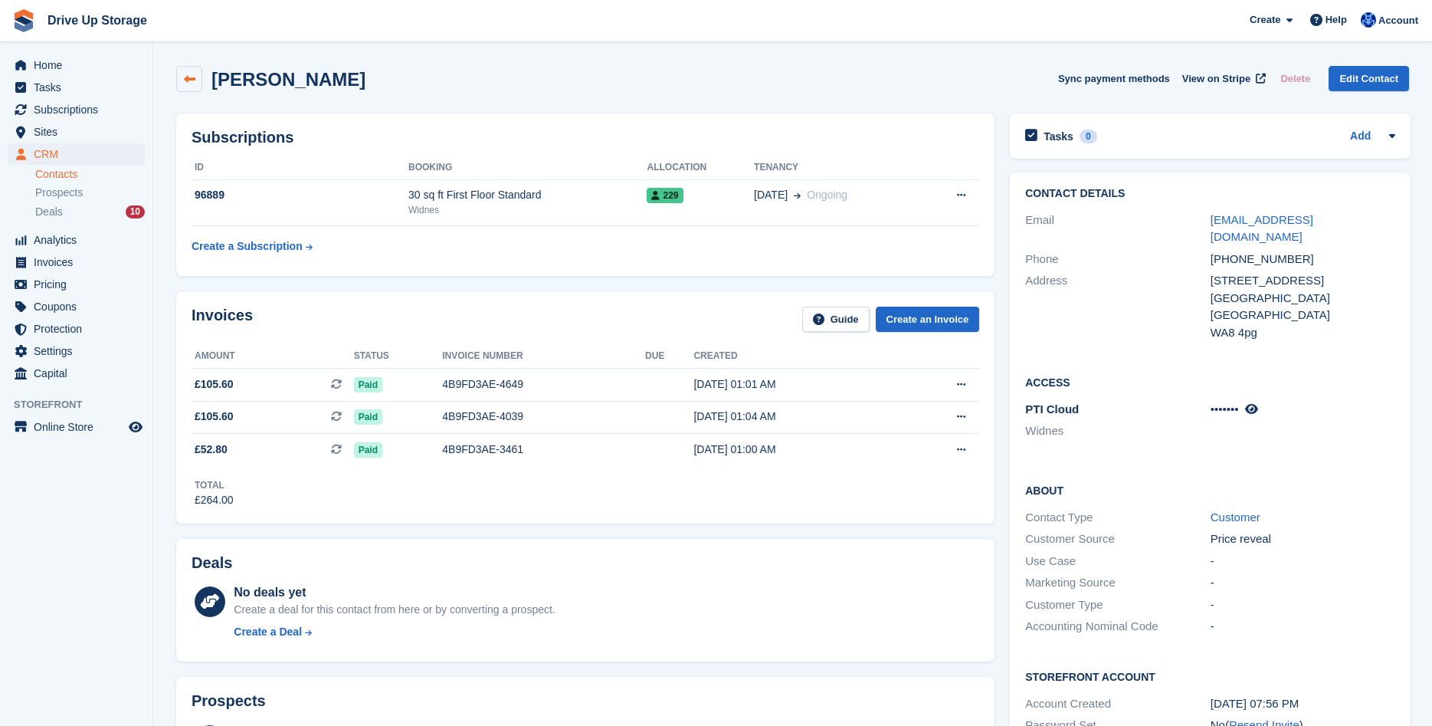
click at [187, 74] on icon at bounding box center [189, 79] width 11 height 11
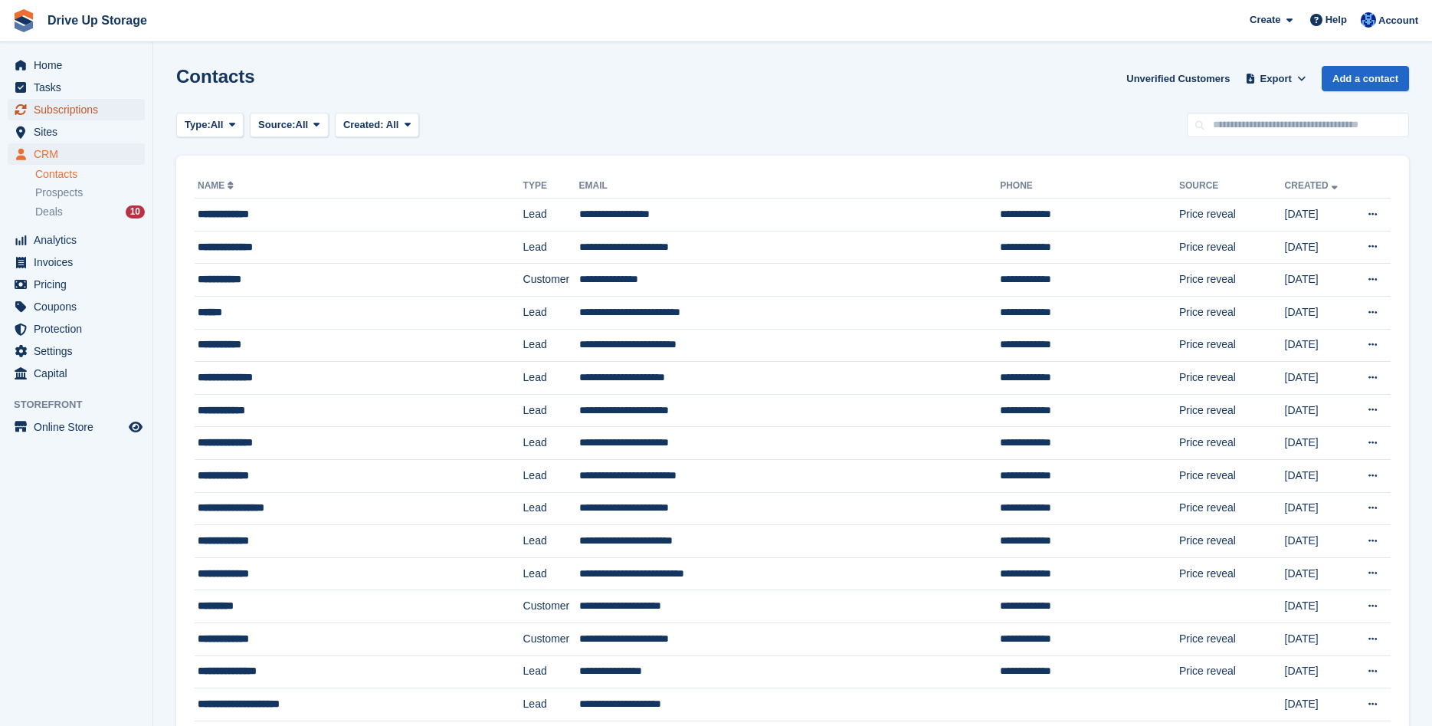
click at [87, 104] on span "Subscriptions" at bounding box center [80, 109] width 92 height 21
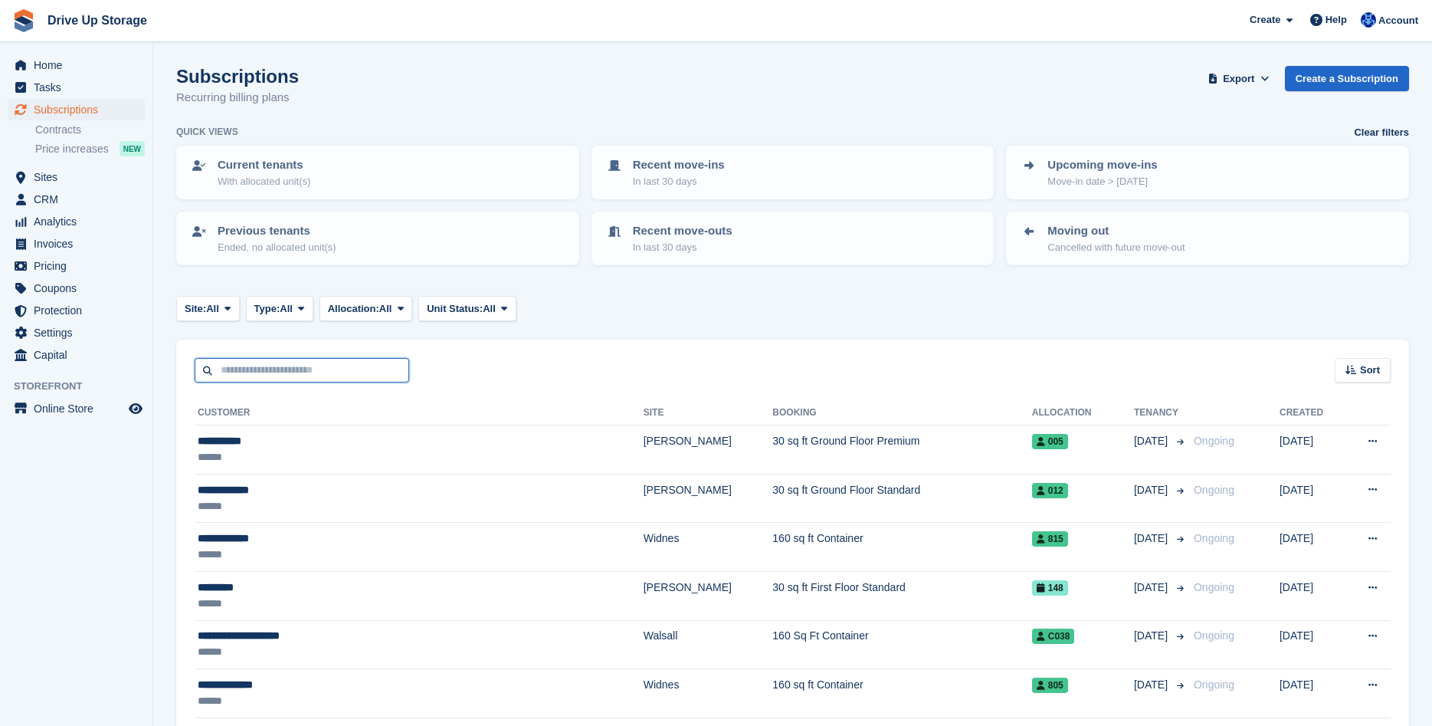
click at [270, 375] on input "text" at bounding box center [302, 370] width 215 height 25
type input "*******"
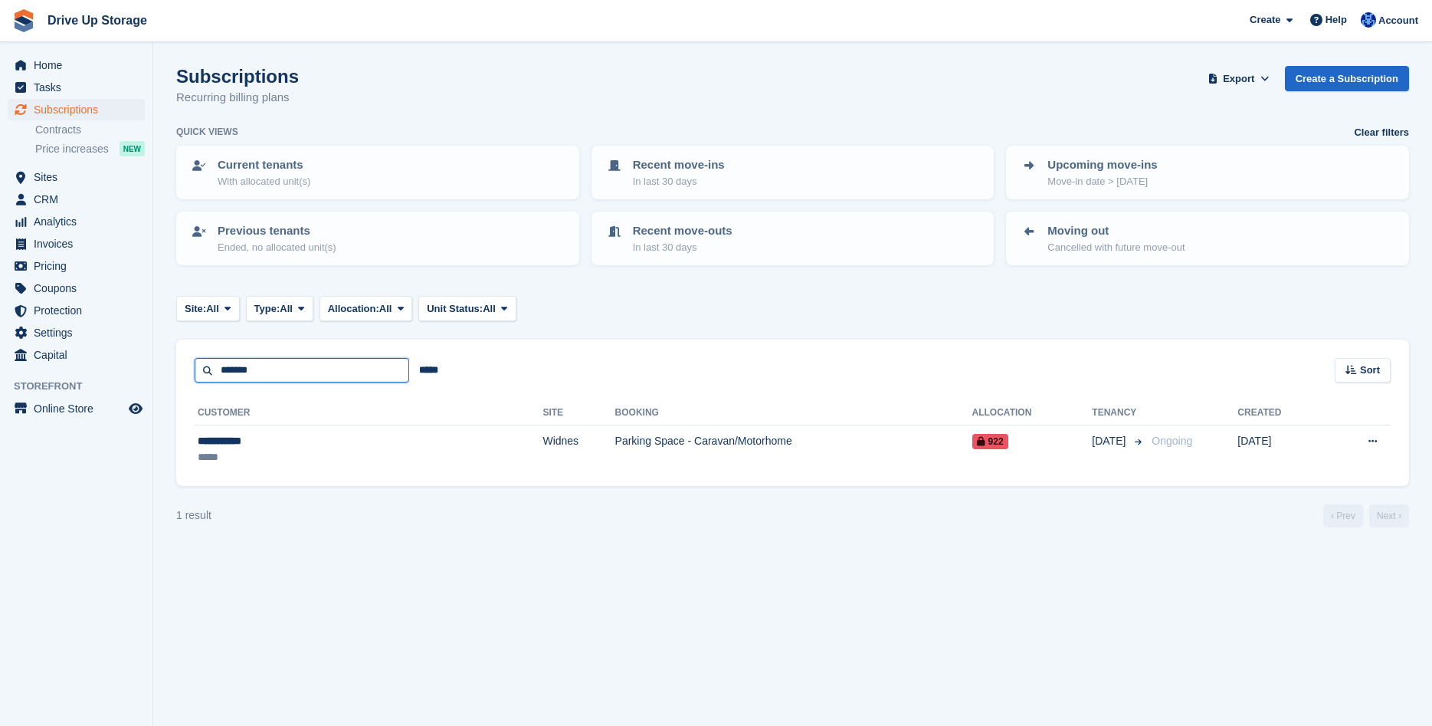
drag, startPoint x: 353, startPoint y: 376, endPoint x: 110, endPoint y: 369, distance: 243.0
click at [195, 369] on input "*******" at bounding box center [302, 370] width 215 height 25
click at [79, 174] on span "Sites" at bounding box center [80, 176] width 92 height 21
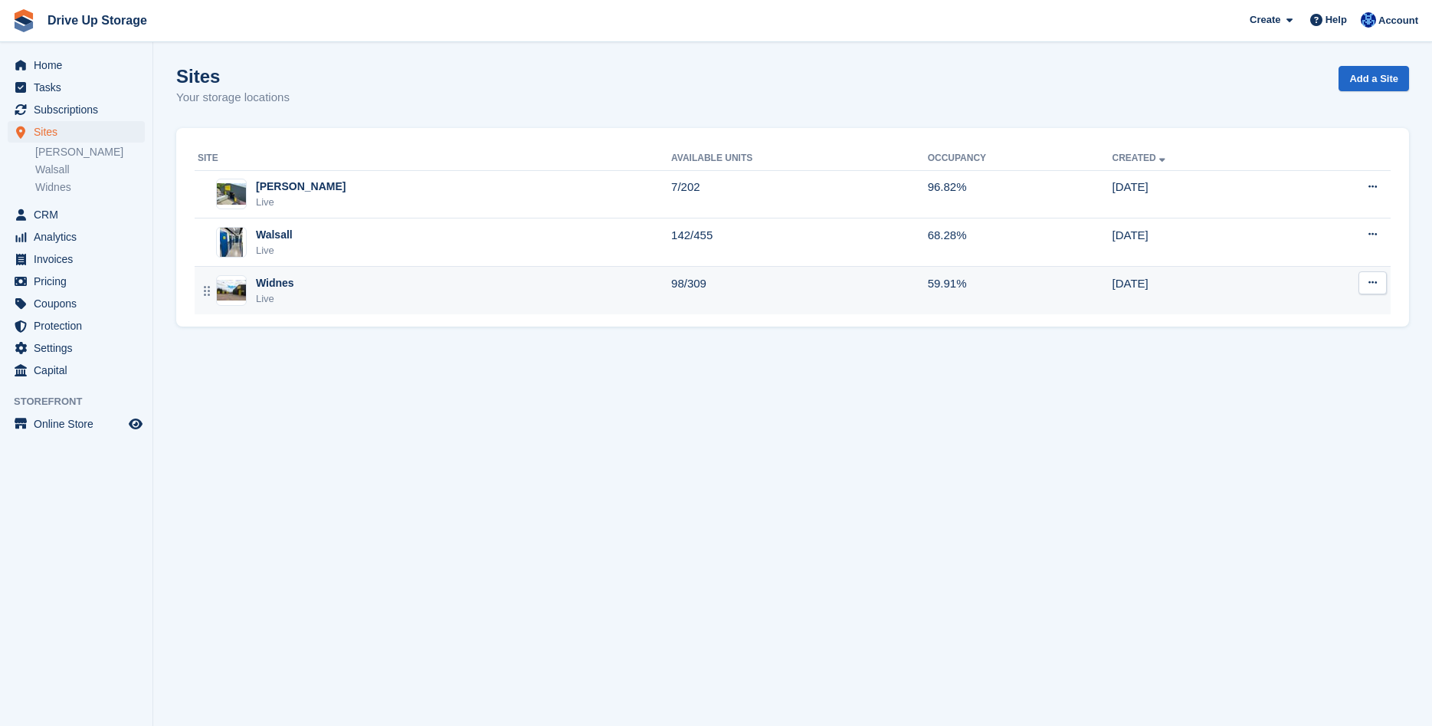
click at [293, 295] on div "Widnes Live" at bounding box center [435, 290] width 474 height 31
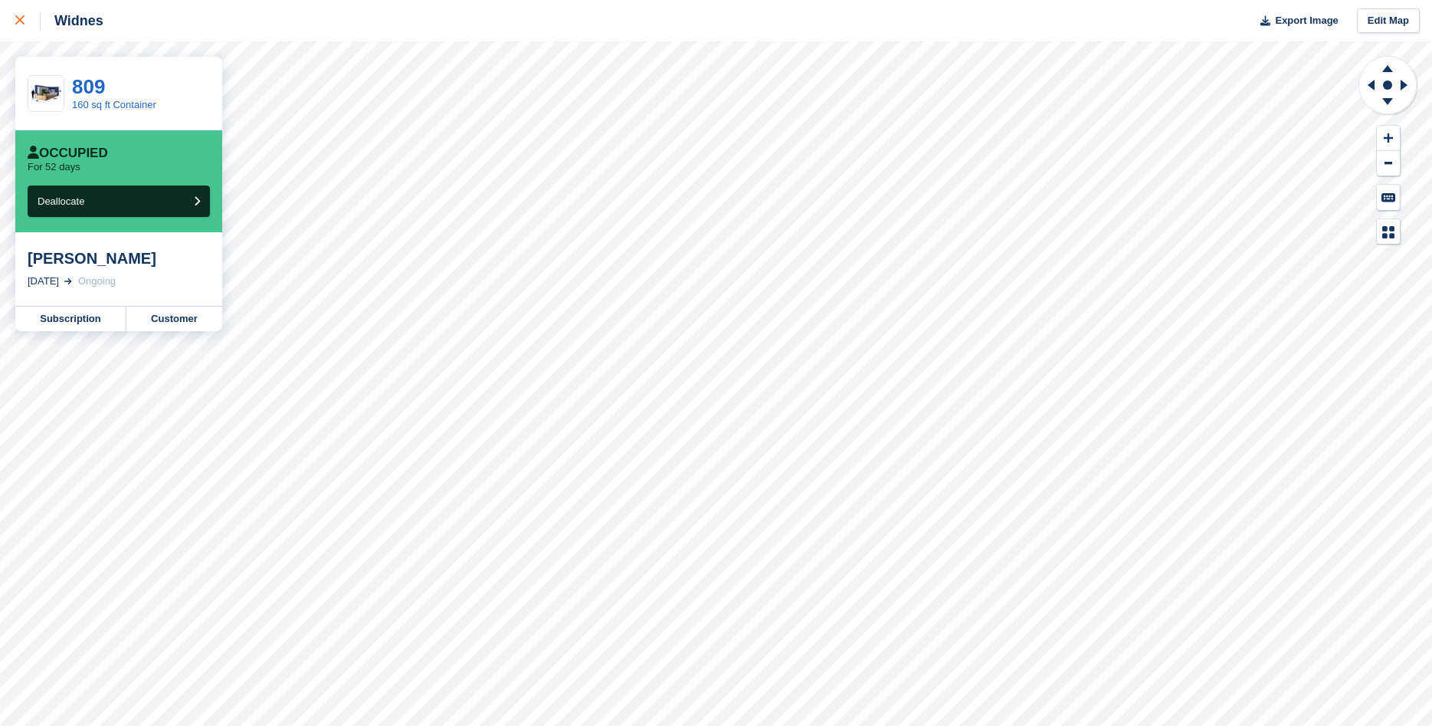
click at [26, 31] on link at bounding box center [20, 20] width 41 height 41
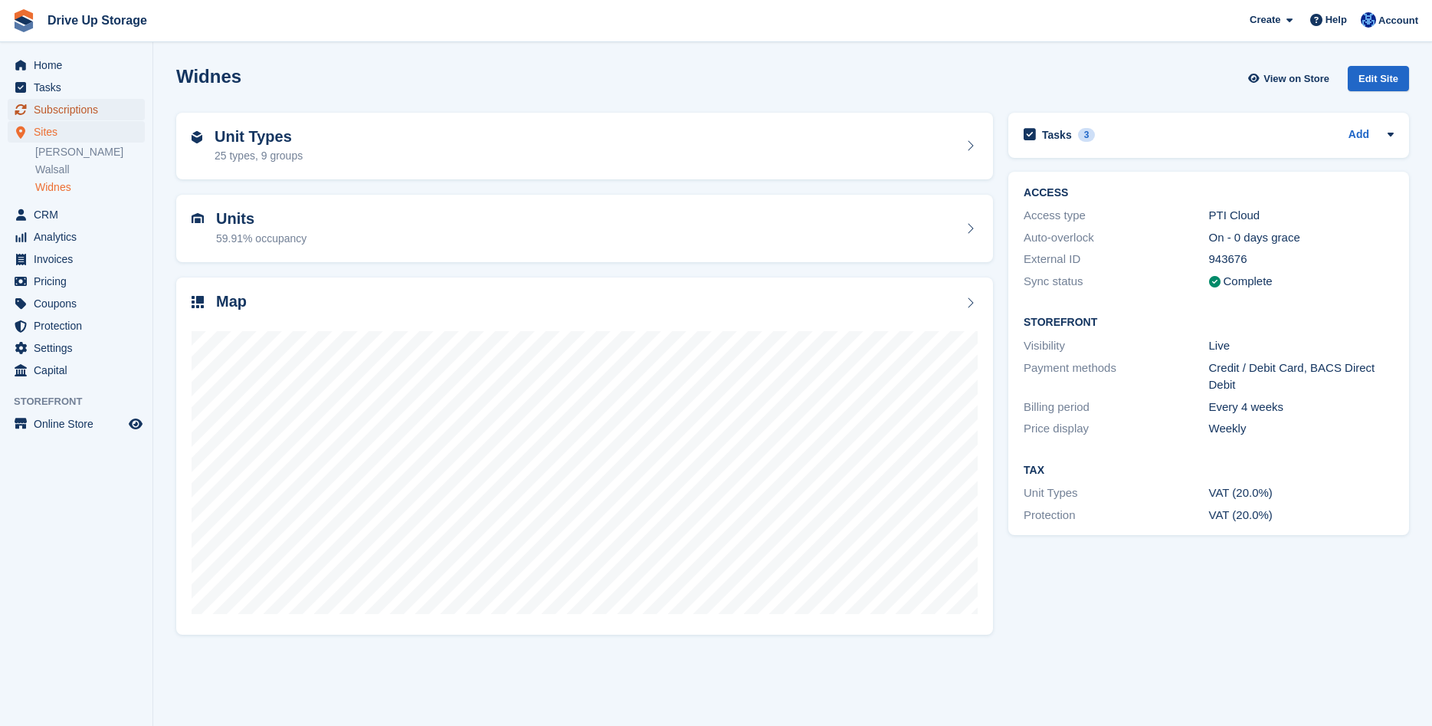
click at [55, 107] on span "Subscriptions" at bounding box center [80, 109] width 92 height 21
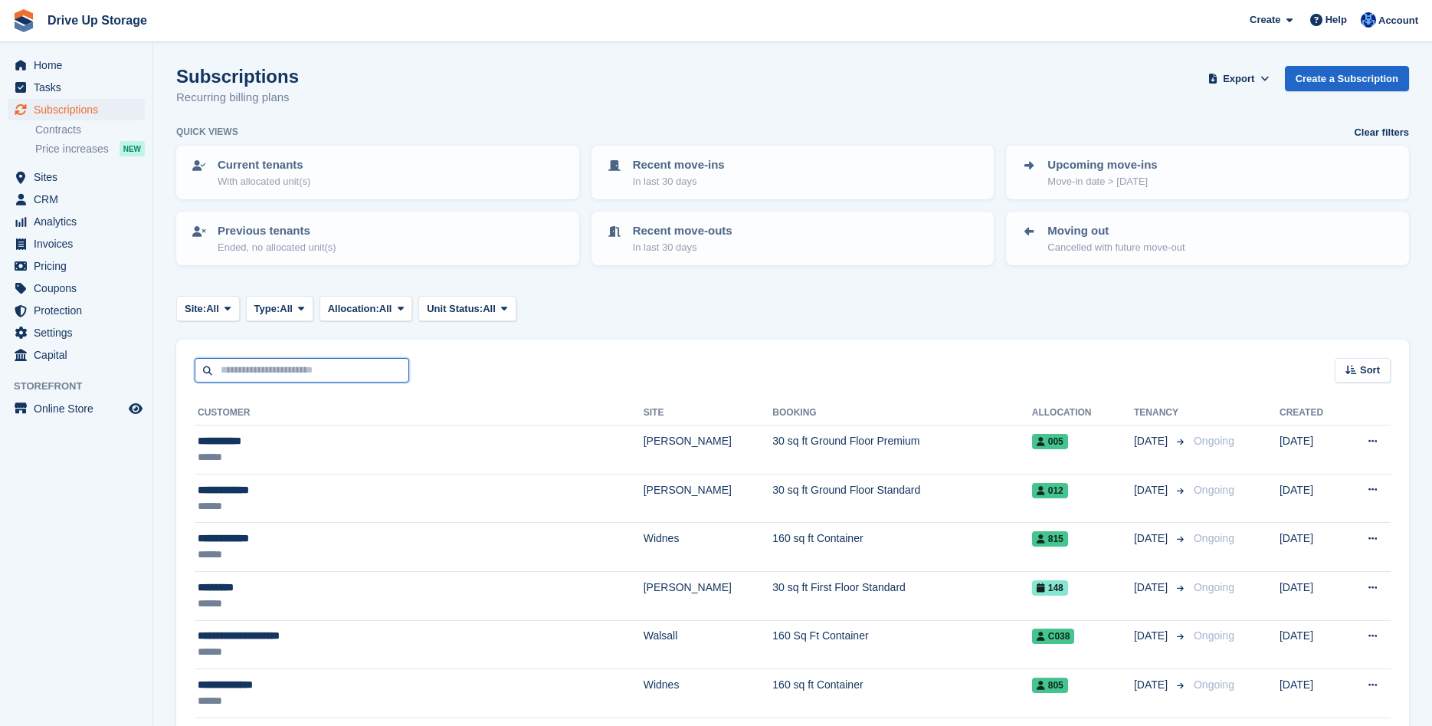
click at [305, 368] on input "text" at bounding box center [302, 370] width 215 height 25
type input "********"
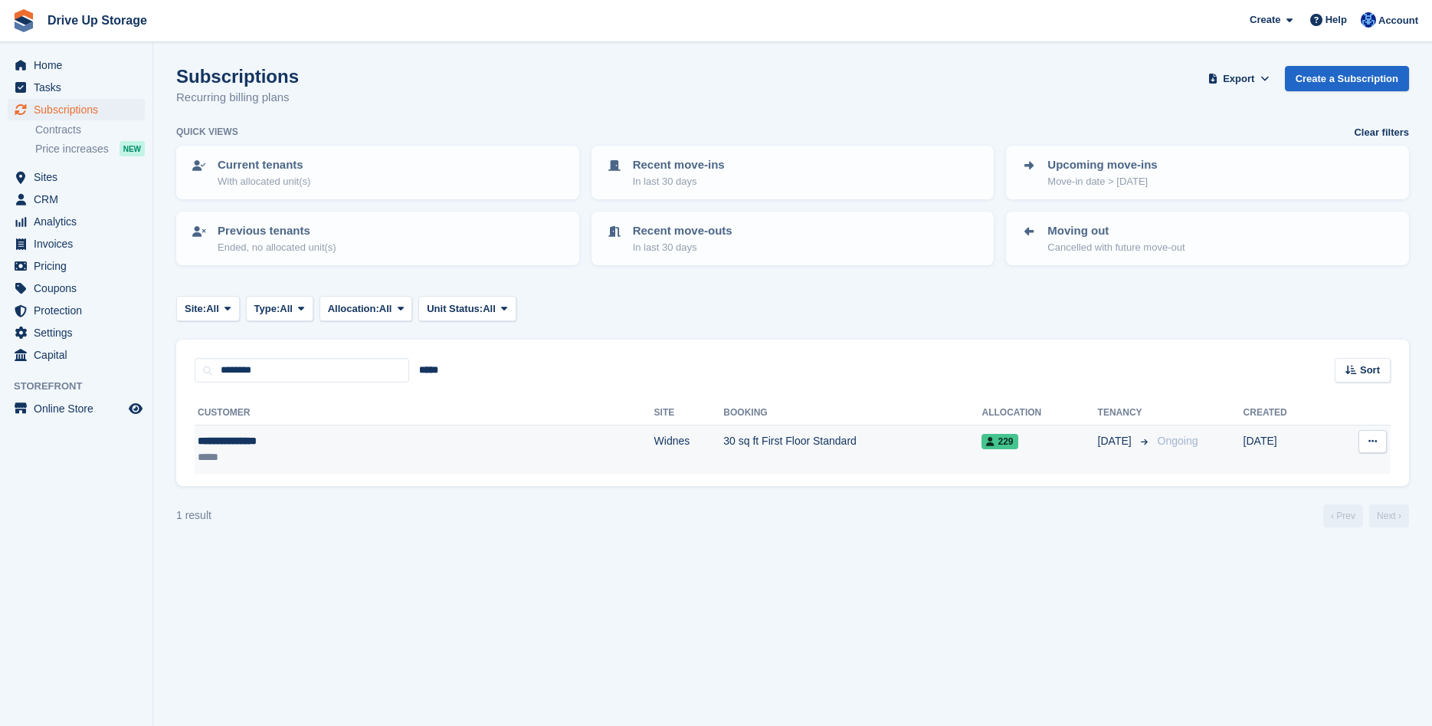
click at [723, 442] on td "30 sq ft First Floor Standard" at bounding box center [852, 449] width 258 height 48
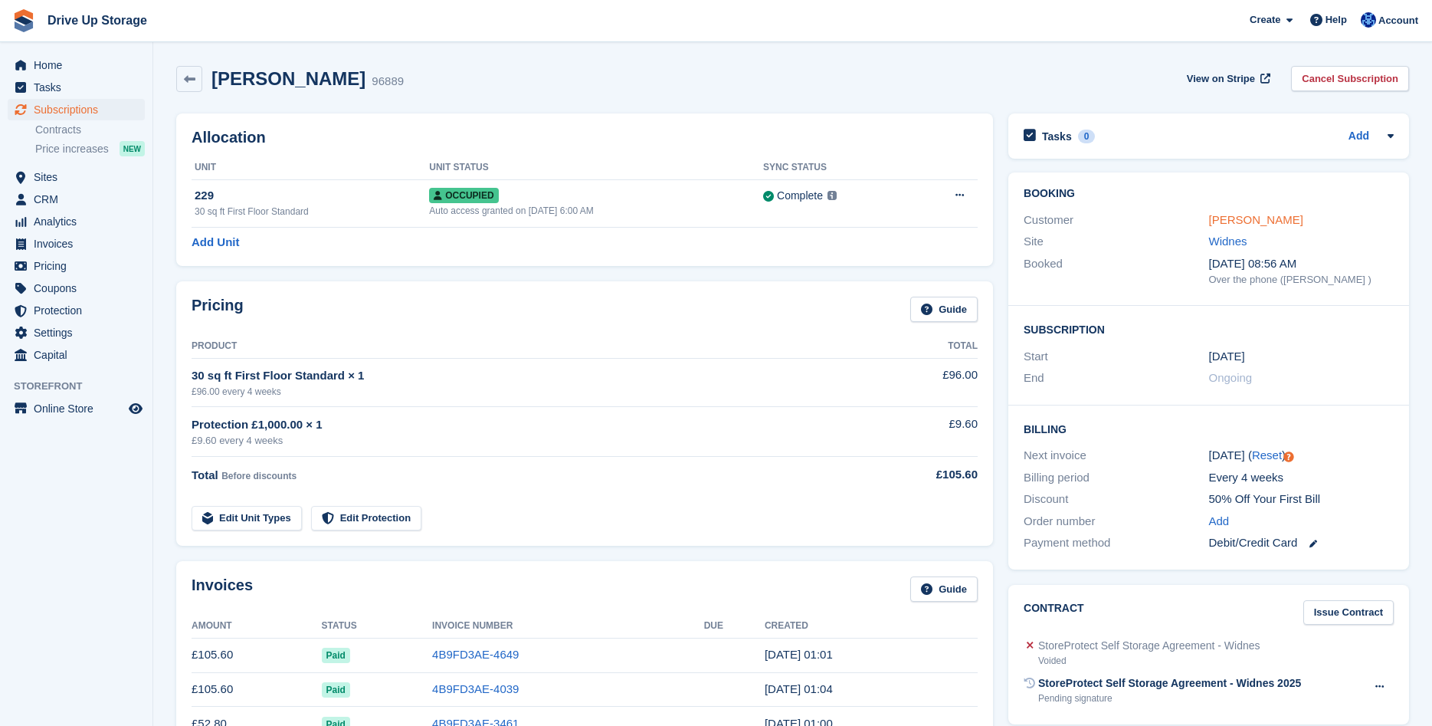
click at [1266, 220] on link "[PERSON_NAME]" at bounding box center [1256, 219] width 94 height 13
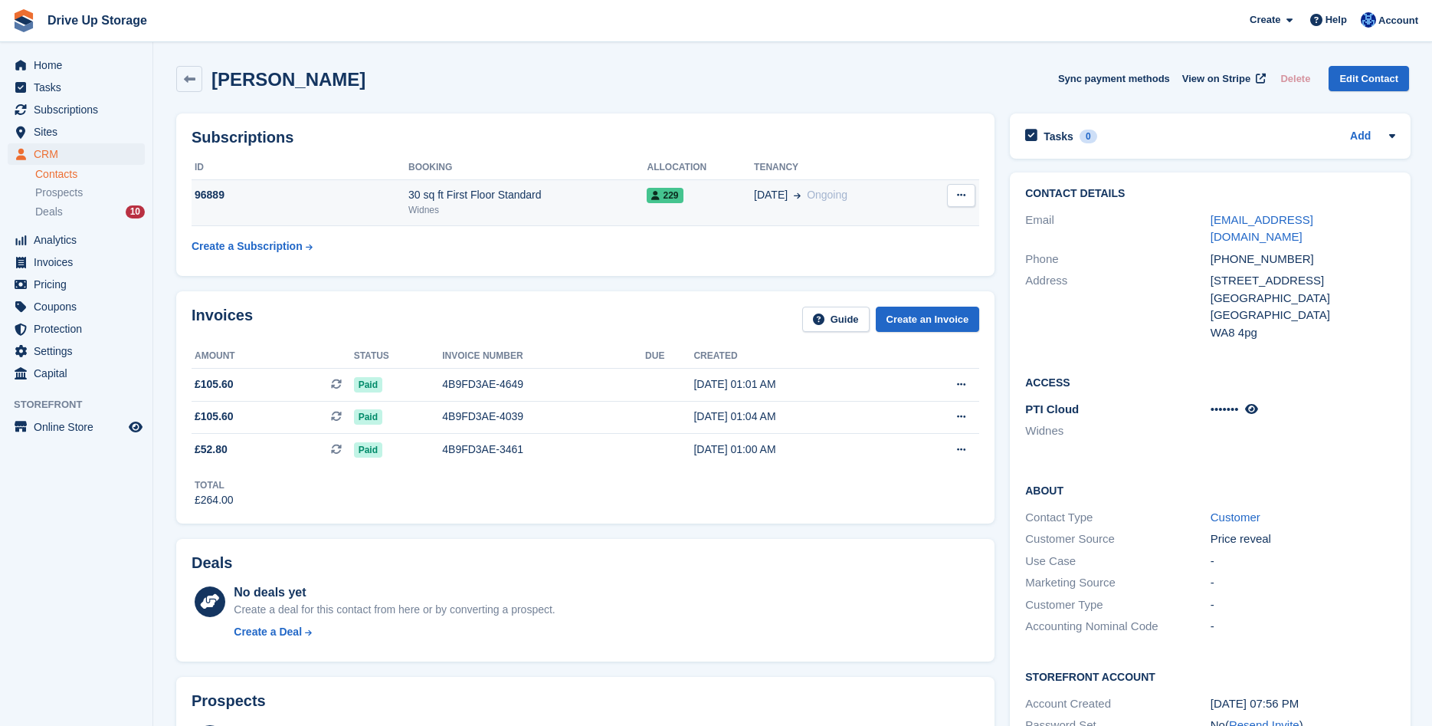
click at [959, 205] on button at bounding box center [961, 195] width 28 height 23
click at [876, 232] on p "Cancel subscription" at bounding box center [901, 225] width 133 height 20
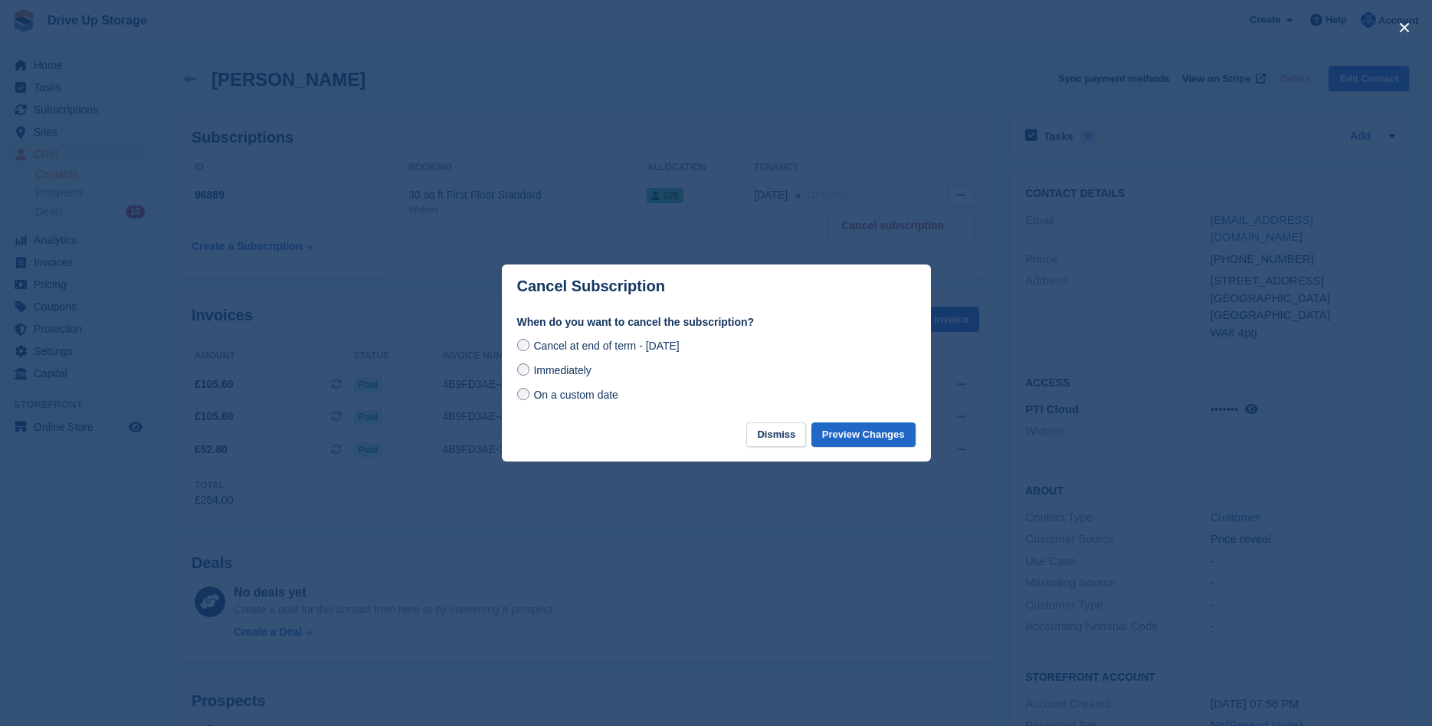
click at [556, 379] on div "Immediately" at bounding box center [716, 370] width 398 height 18
click at [836, 445] on button "Preview Changes" at bounding box center [863, 434] width 104 height 25
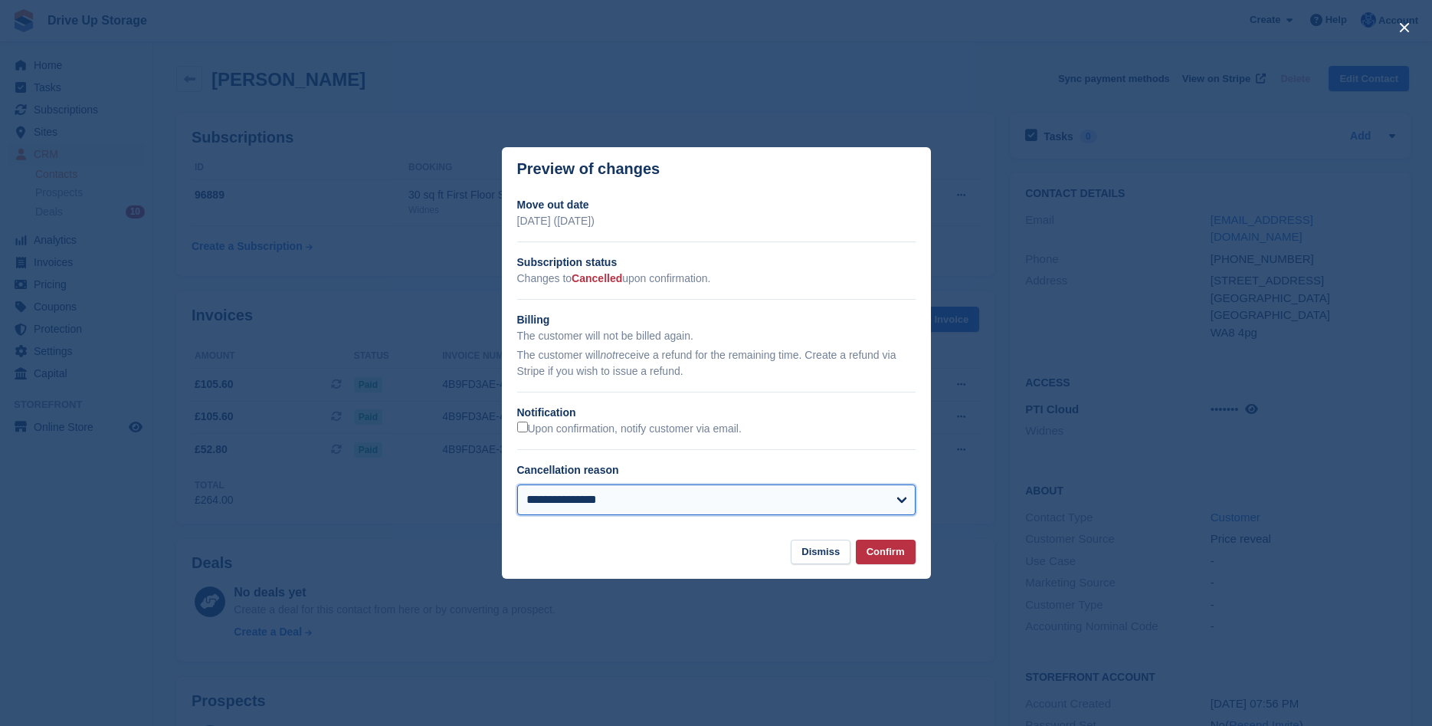
select select "**********"
click option "**********" at bounding box center [0, 0] width 0 height 0
click at [879, 552] on button "Confirm" at bounding box center [886, 551] width 60 height 25
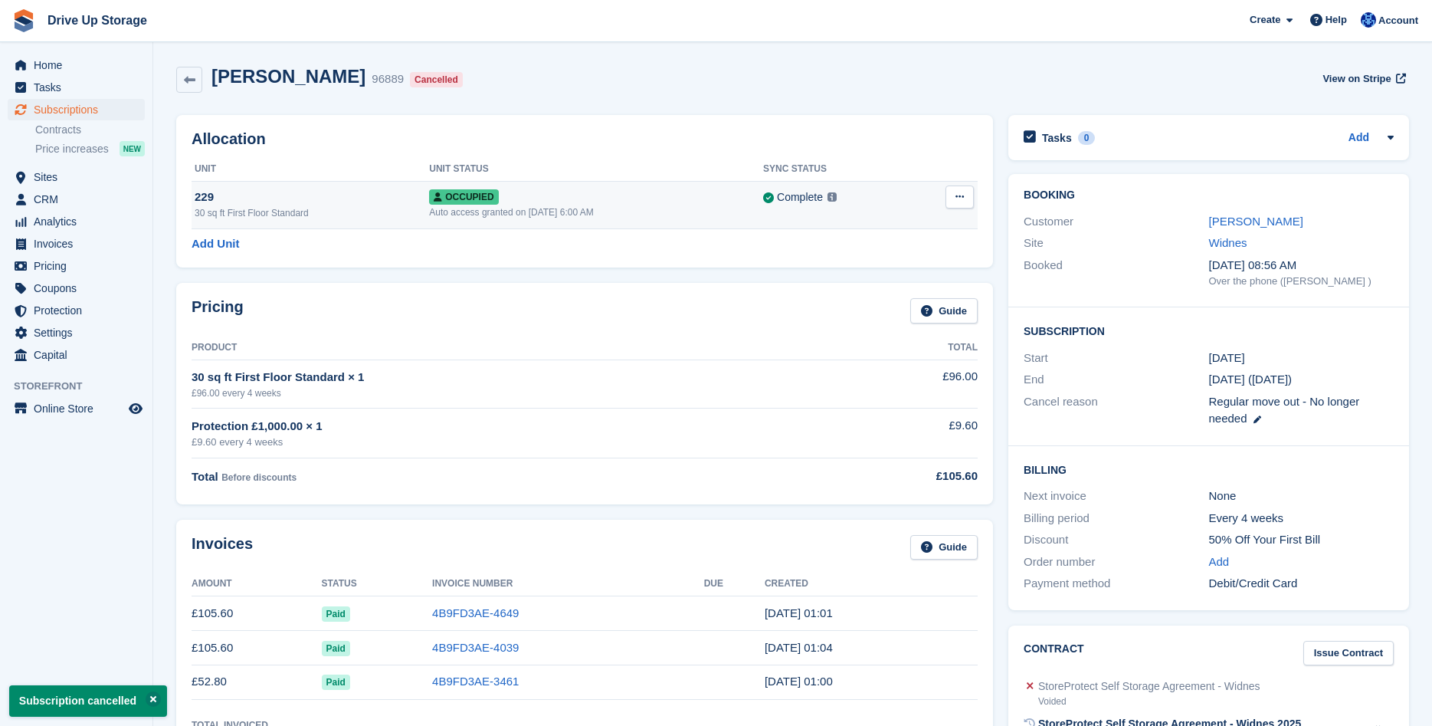
click at [965, 195] on button at bounding box center [960, 196] width 28 height 23
click at [857, 264] on p "Deallocate" at bounding box center [900, 260] width 133 height 20
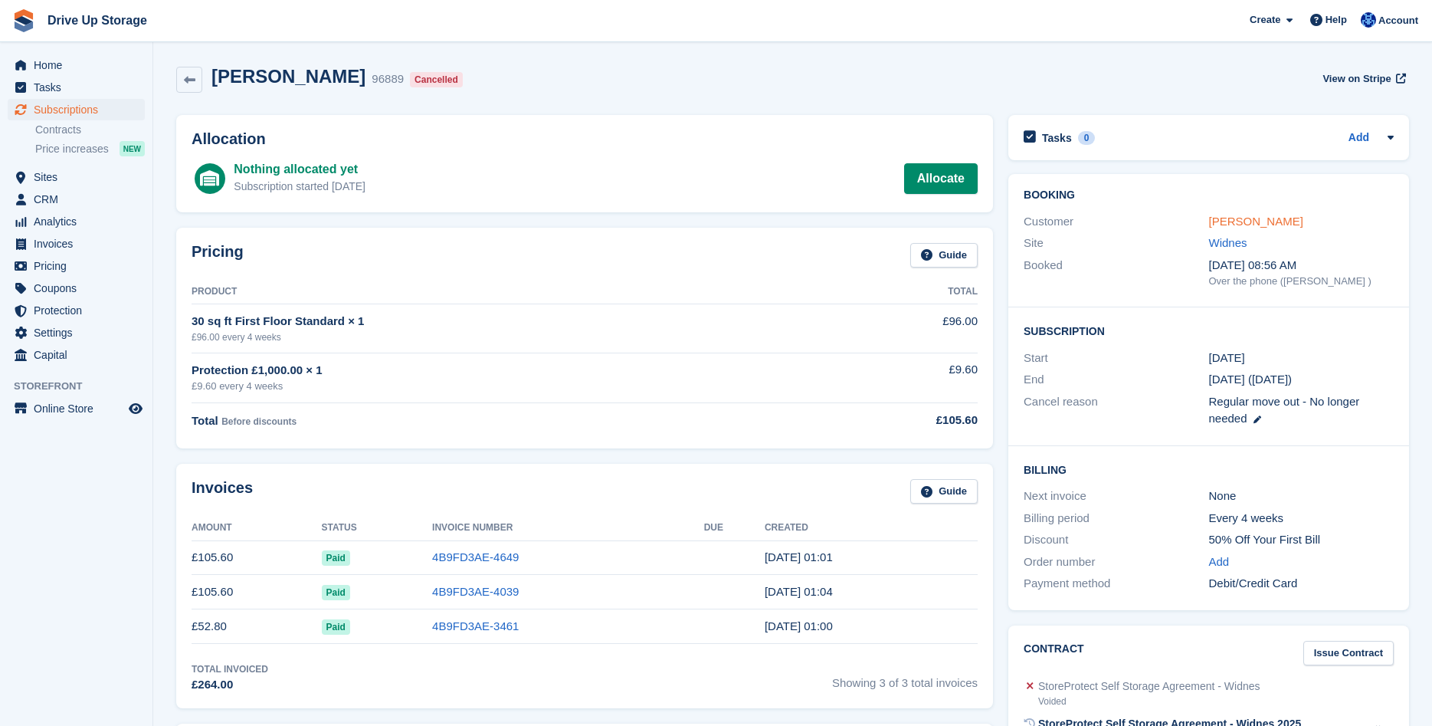
click at [1247, 228] on link "[PERSON_NAME]" at bounding box center [1256, 221] width 94 height 13
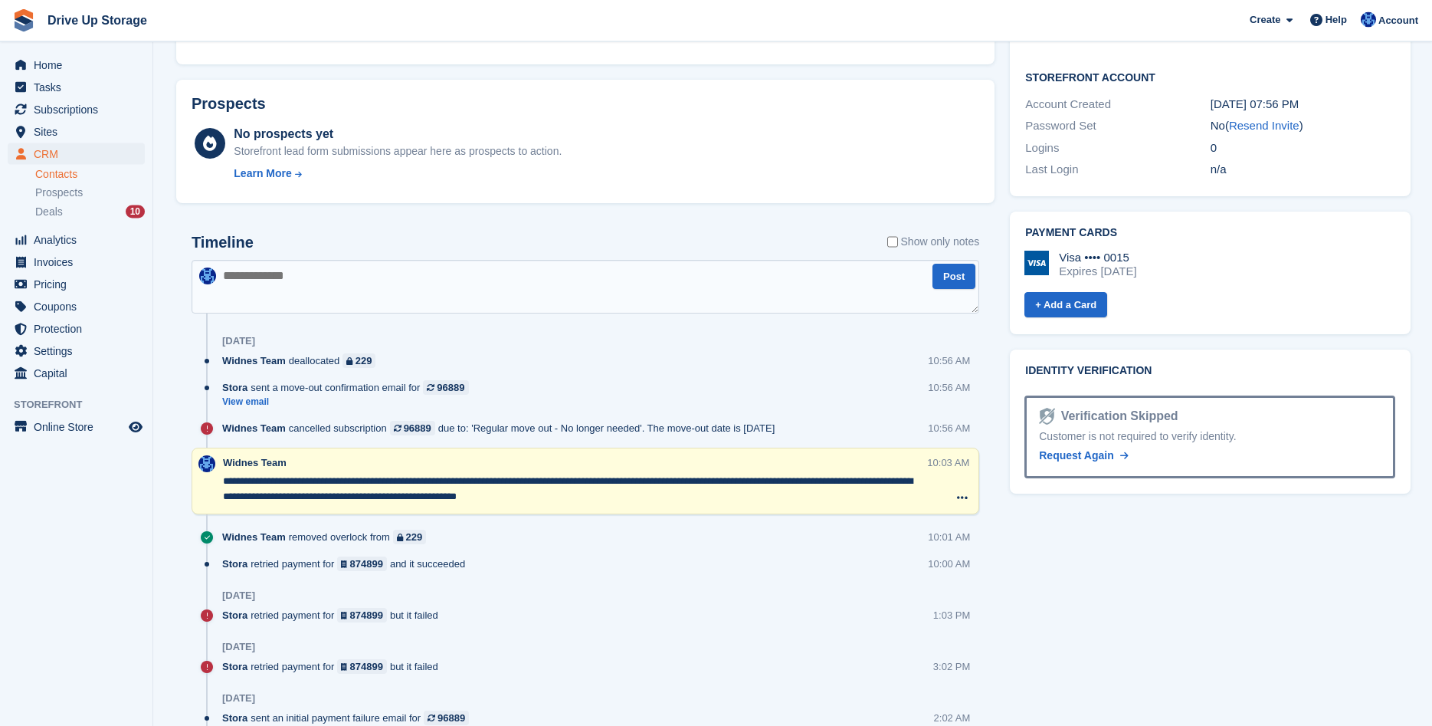
scroll to position [625, 0]
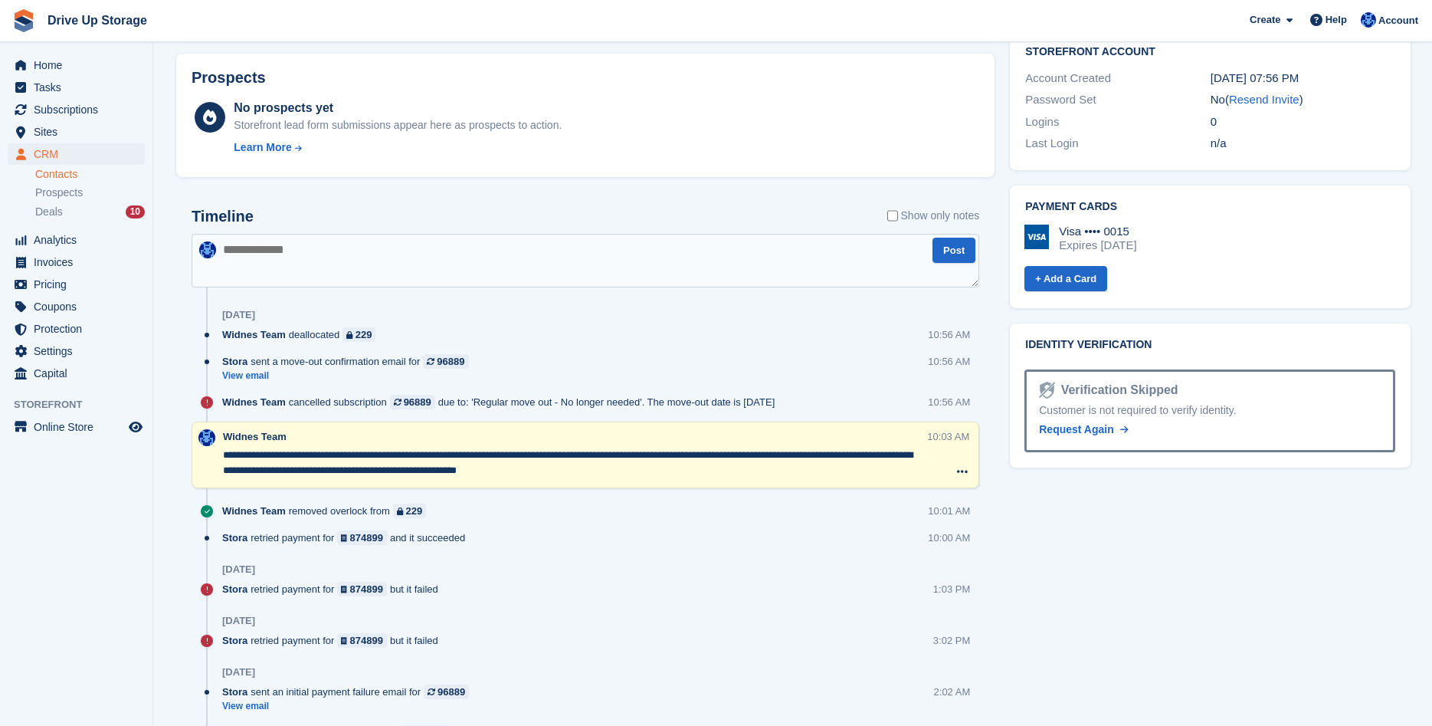
click at [560, 263] on textarea at bounding box center [586, 261] width 788 height 54
type textarea "**********"
click at [956, 245] on button "Post" at bounding box center [954, 250] width 43 height 25
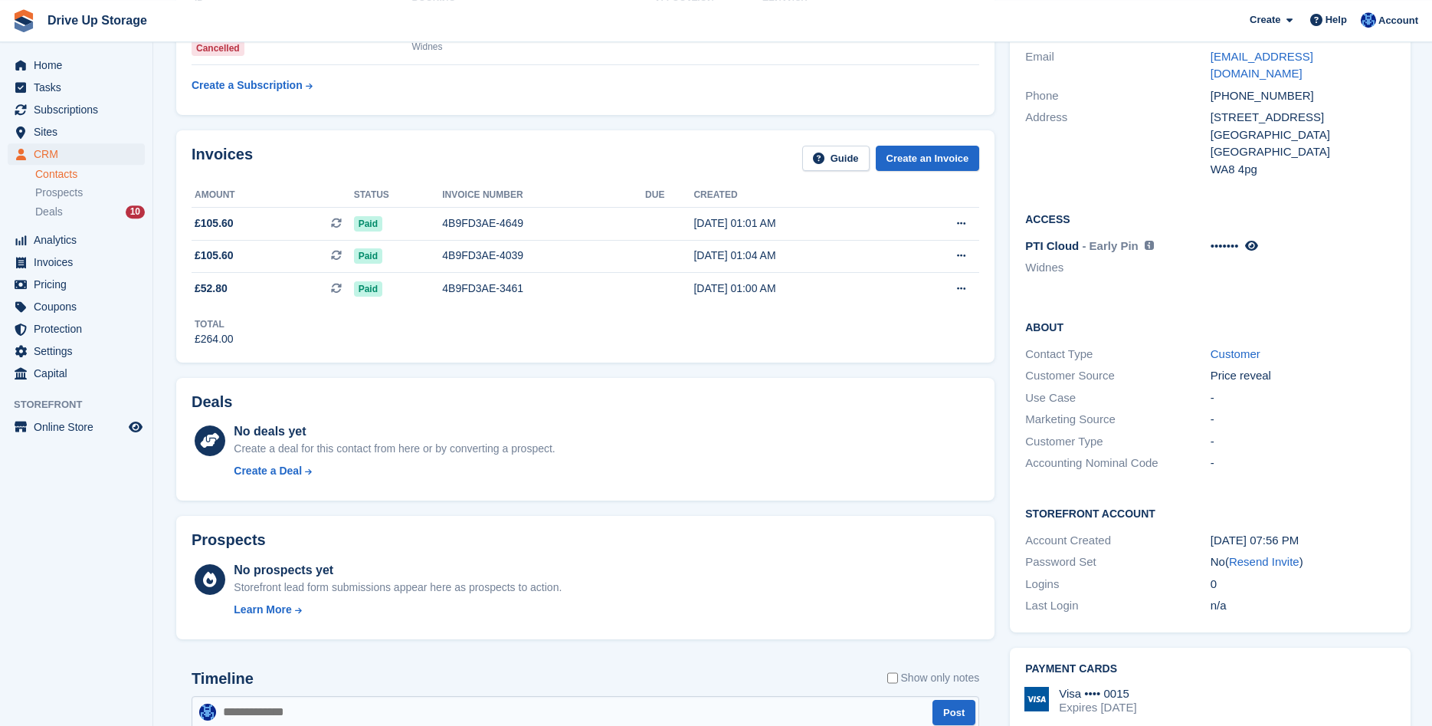
scroll to position [0, 0]
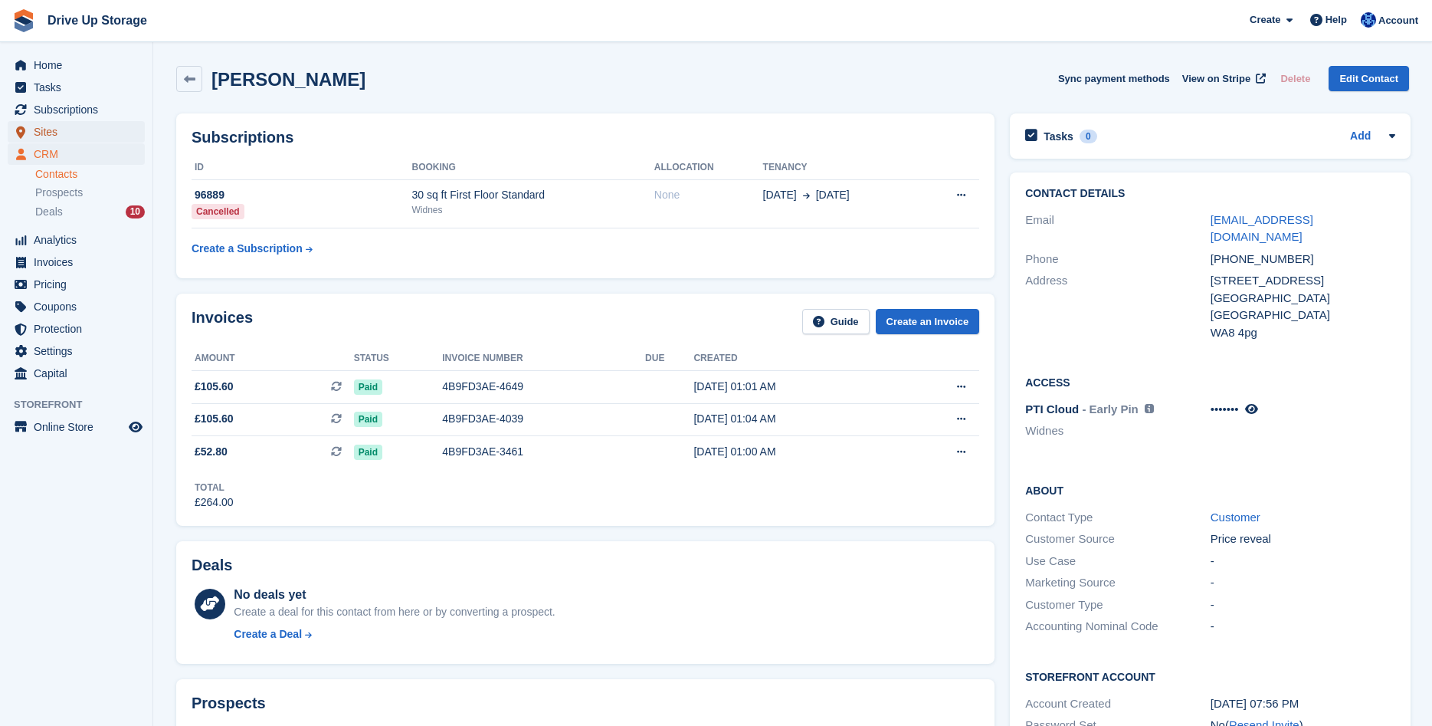
click at [45, 135] on span "Sites" at bounding box center [80, 131] width 92 height 21
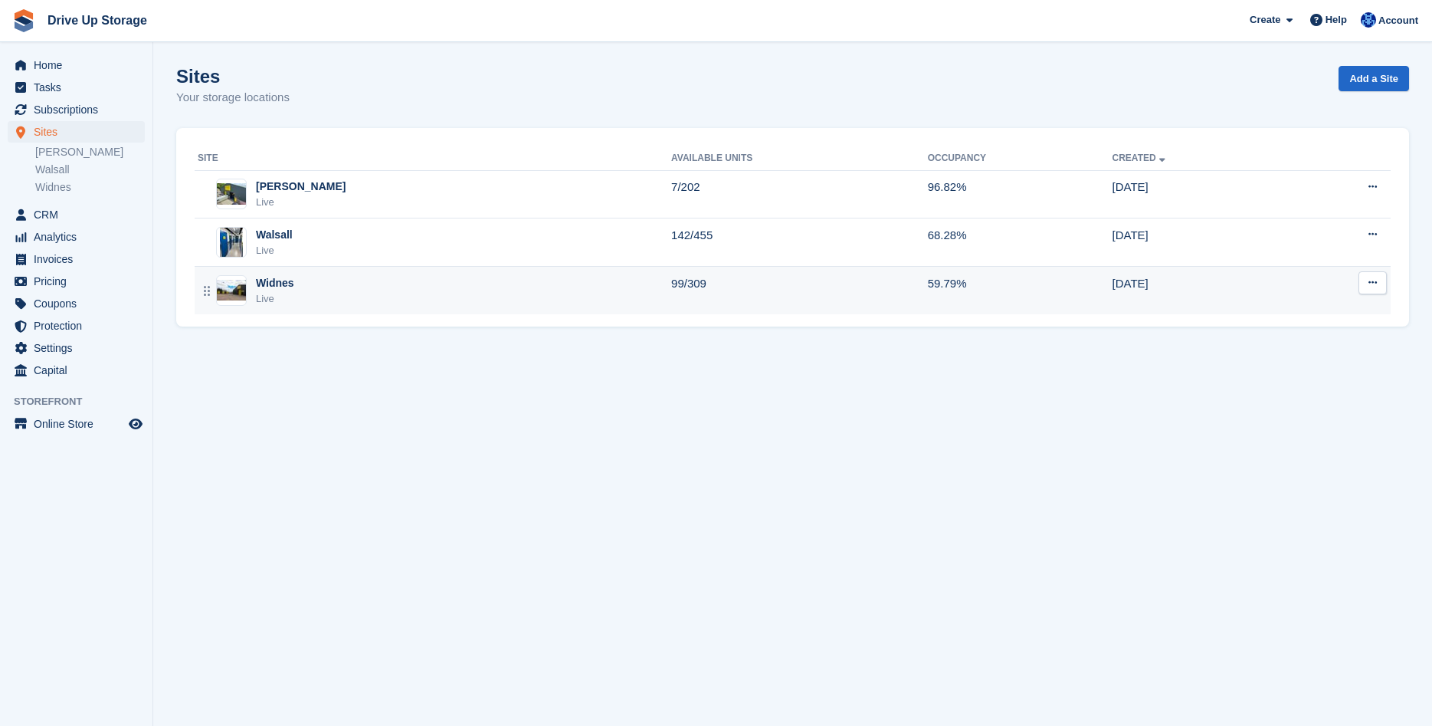
click at [315, 290] on div "Widnes Live" at bounding box center [435, 290] width 474 height 31
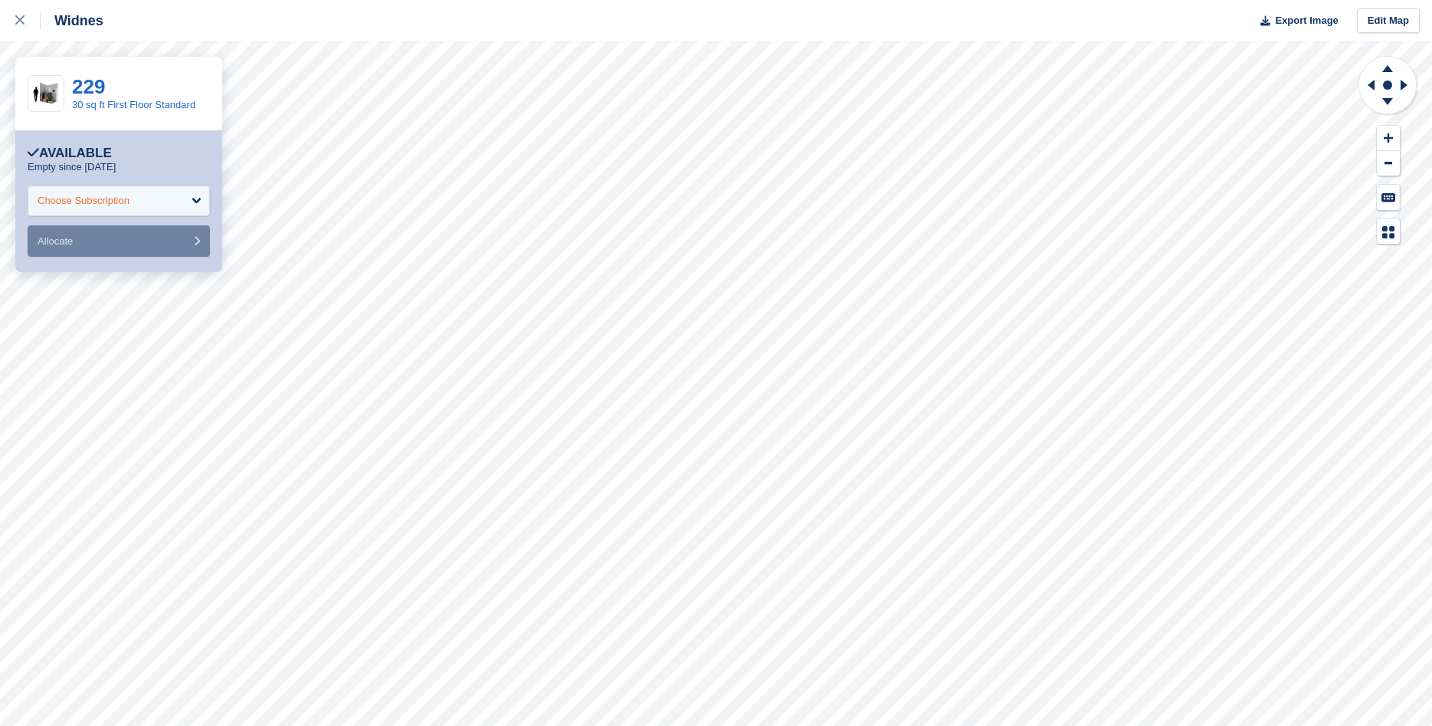
click at [199, 207] on div "Choose Subscription" at bounding box center [119, 200] width 182 height 31
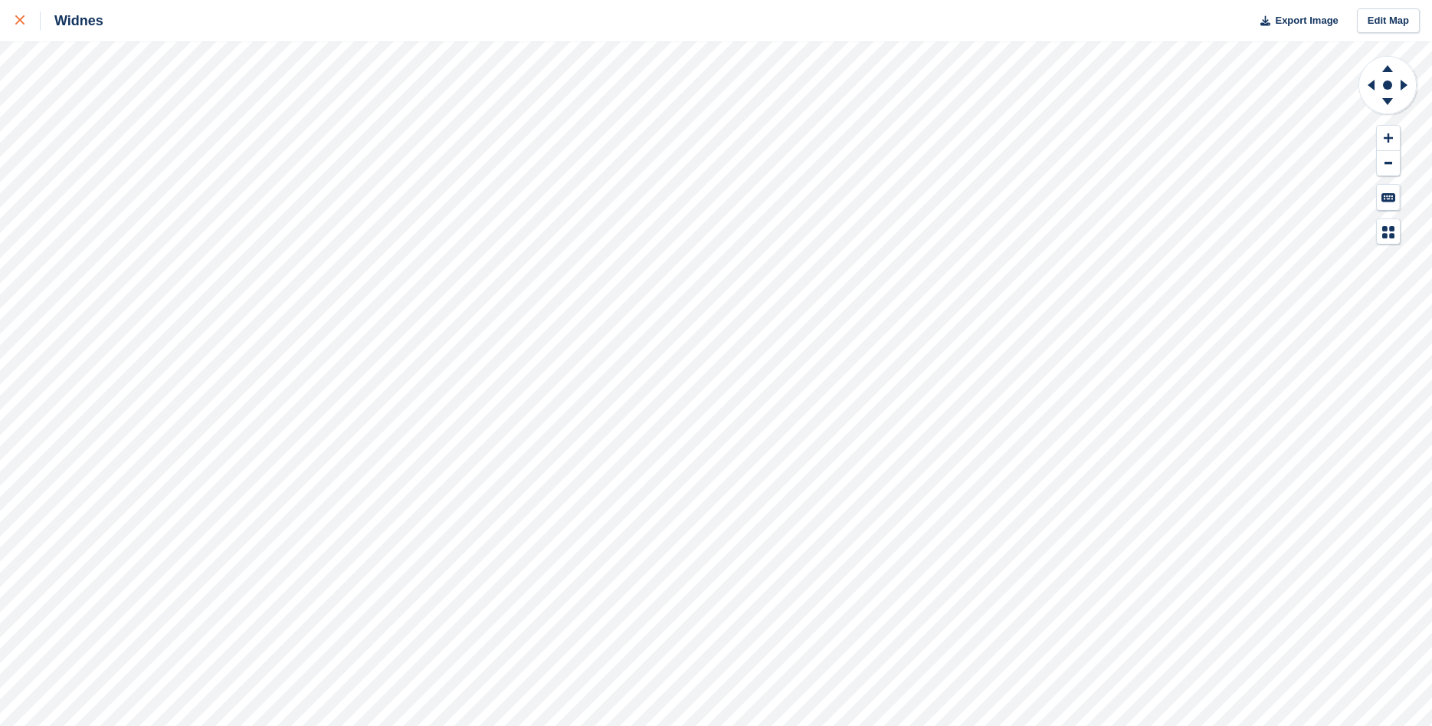
click at [19, 23] on icon at bounding box center [19, 19] width 9 height 9
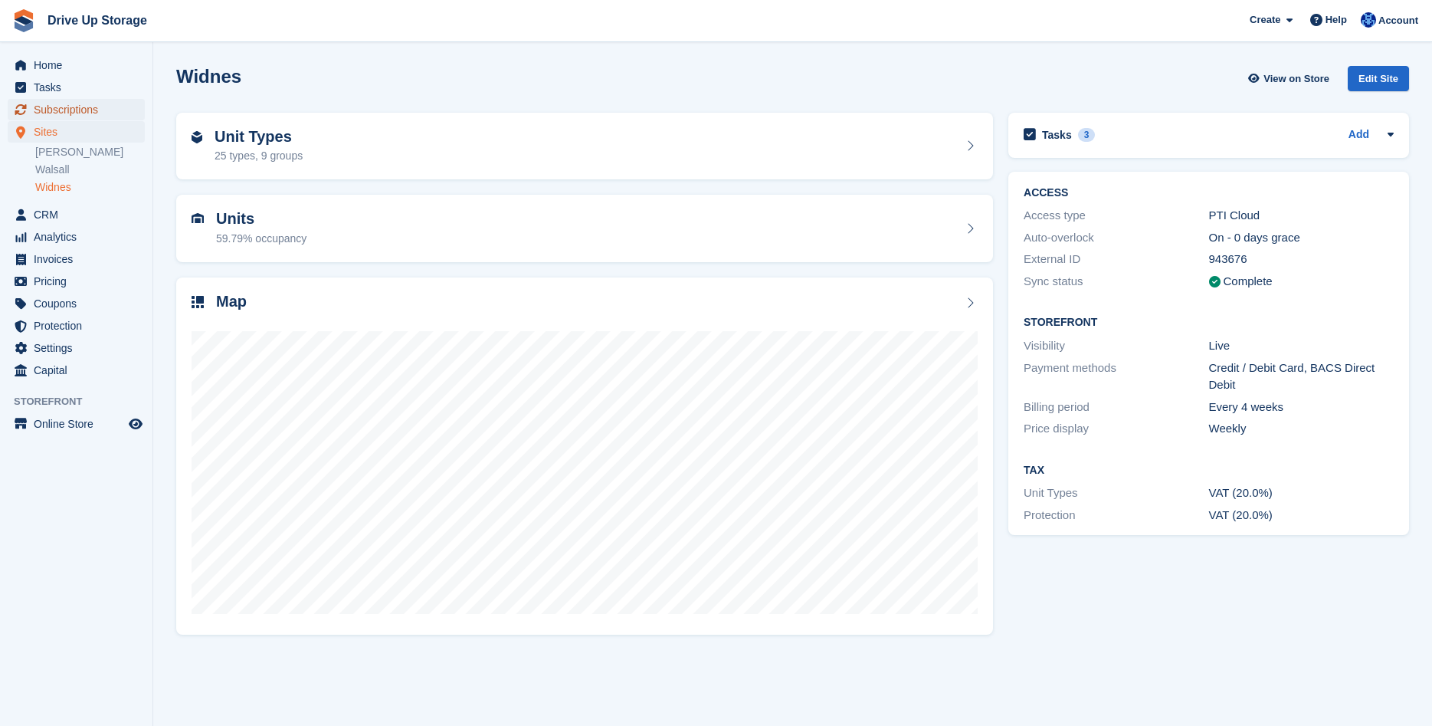
click at [80, 110] on span "Subscriptions" at bounding box center [80, 109] width 92 height 21
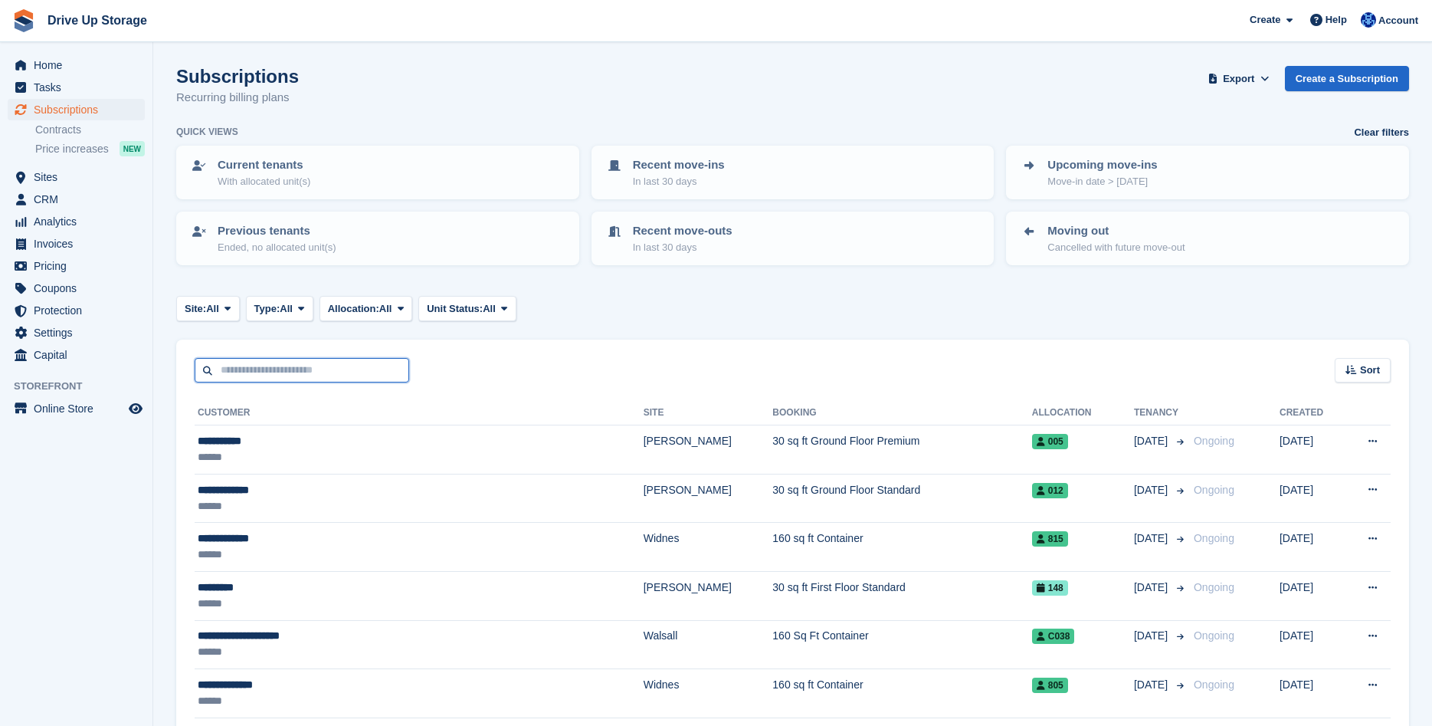
click at [356, 372] on input "text" at bounding box center [302, 370] width 215 height 25
type input "*********"
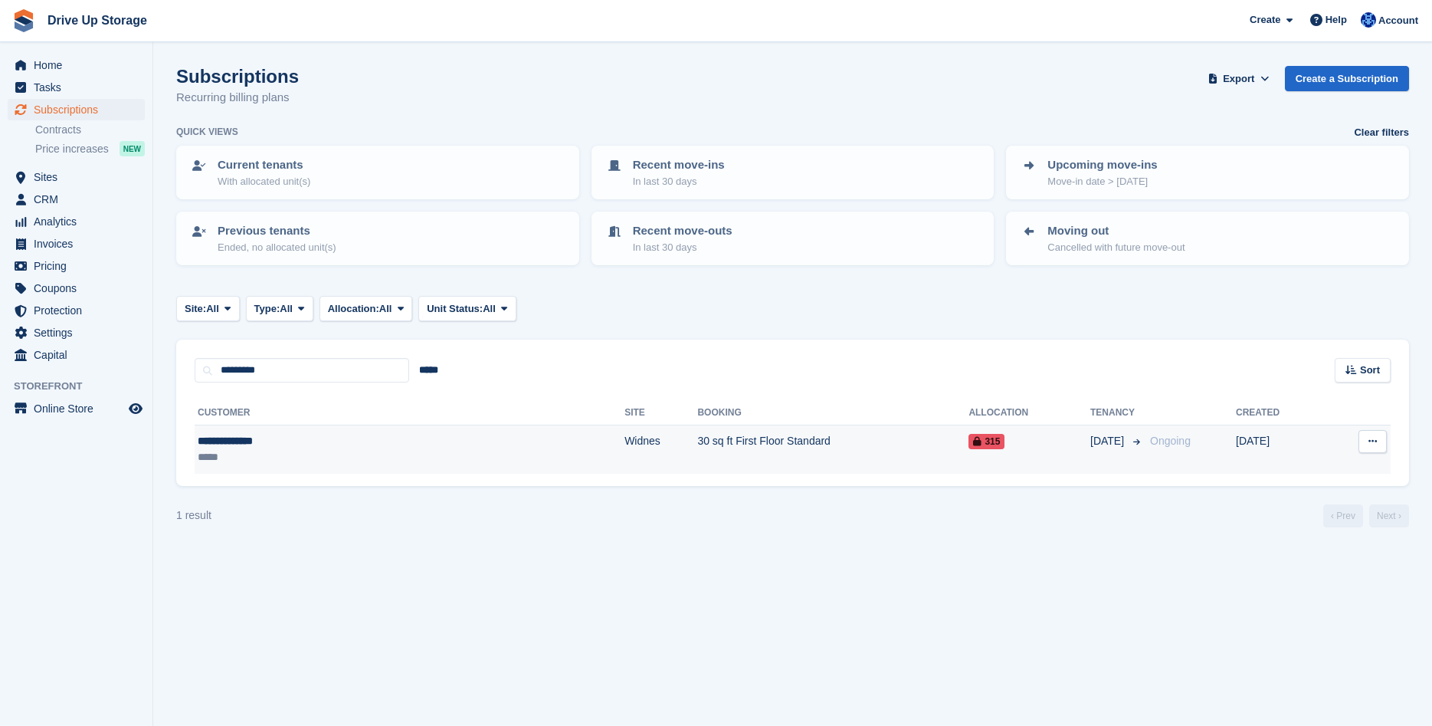
click at [697, 448] on td "30 sq ft First Floor Standard" at bounding box center [832, 449] width 271 height 48
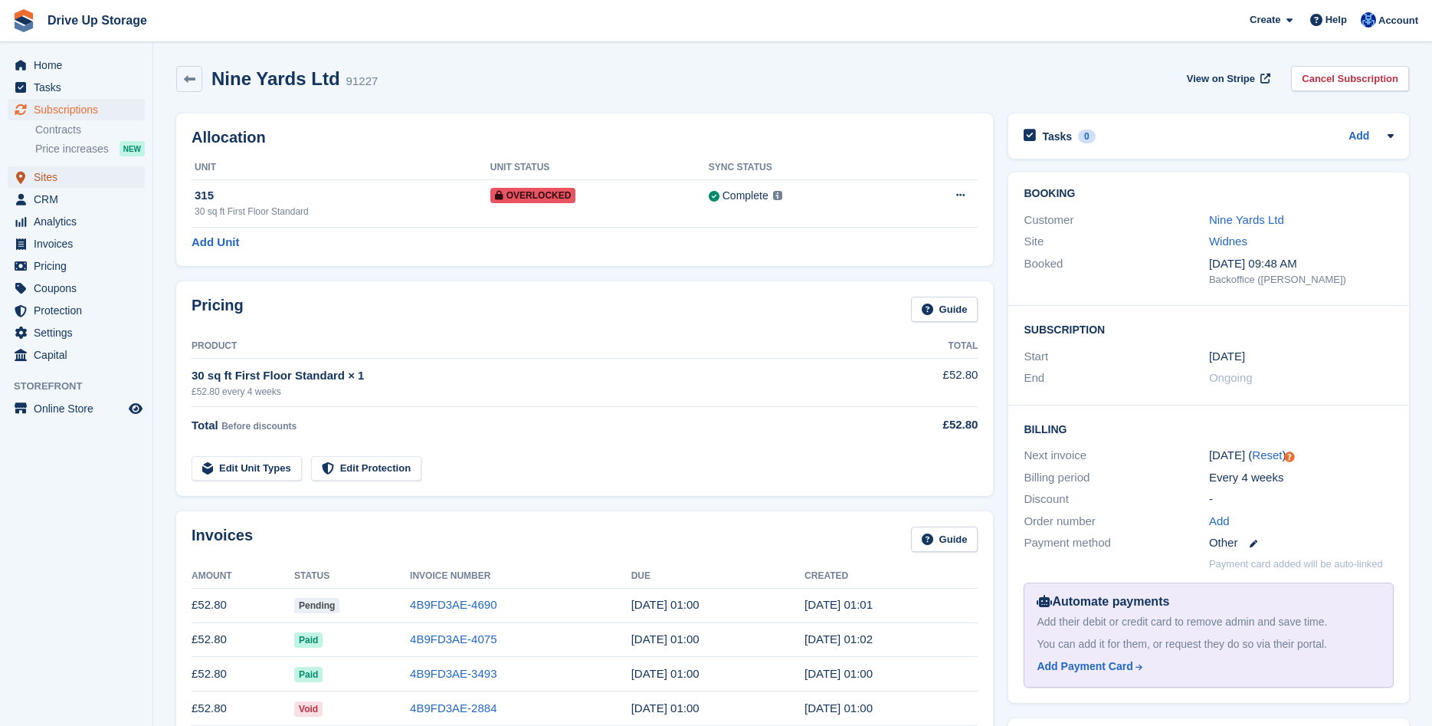
click at [34, 185] on span "Sites" at bounding box center [80, 176] width 92 height 21
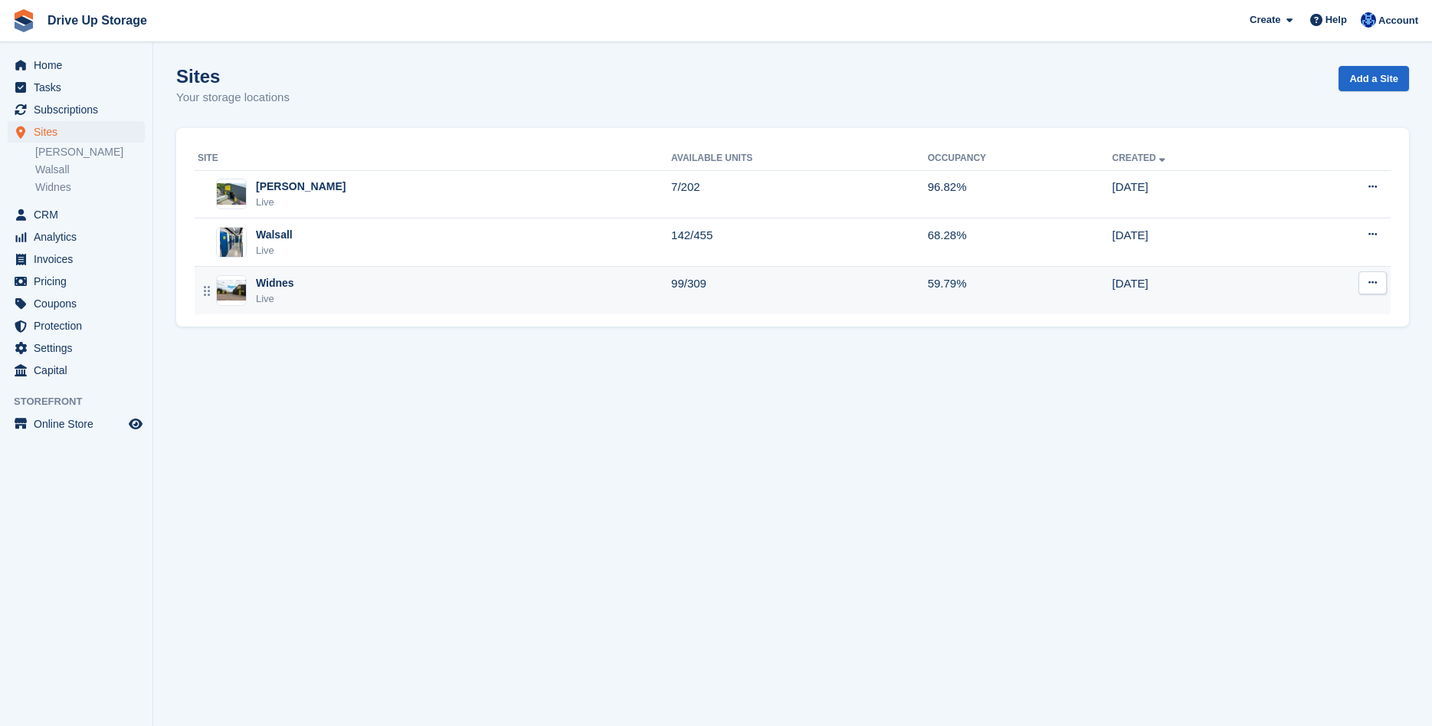
click at [399, 295] on div "Widnes Live" at bounding box center [435, 290] width 474 height 31
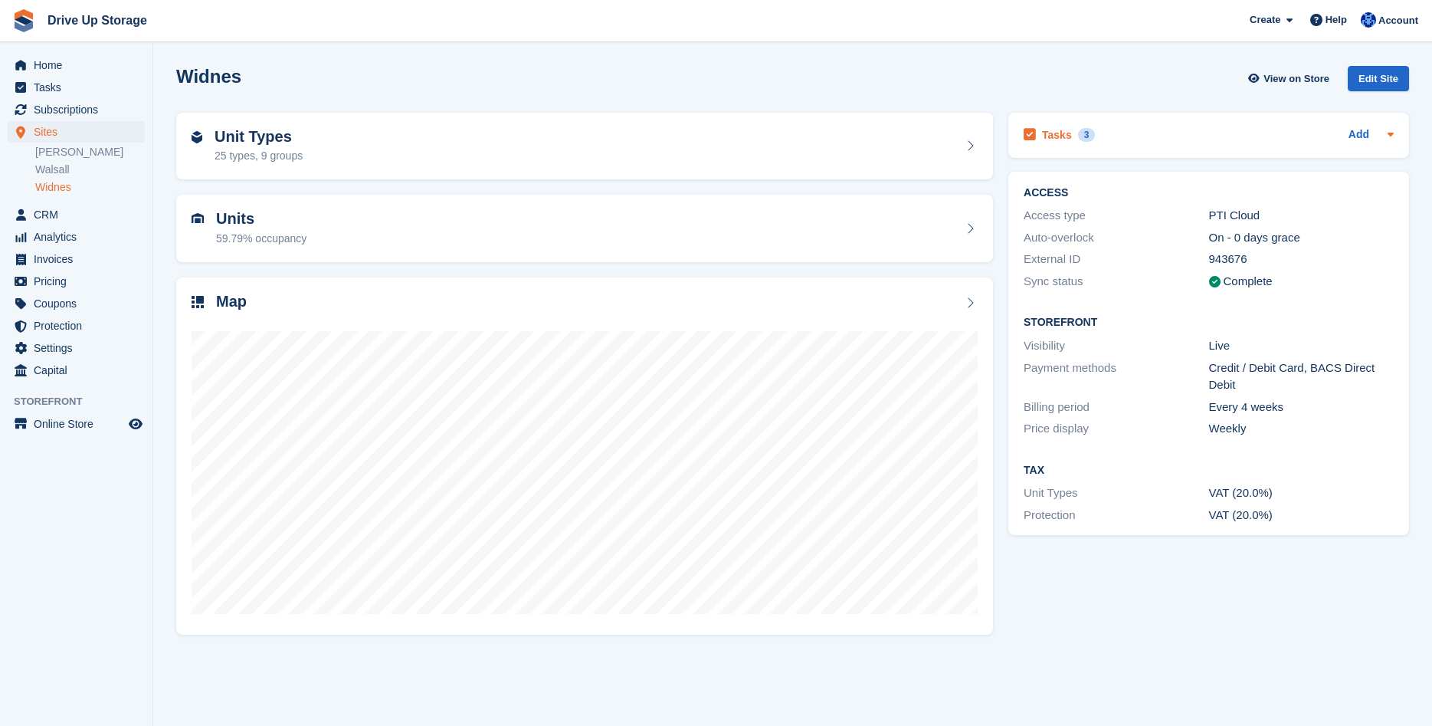
click at [1392, 138] on icon at bounding box center [1391, 134] width 12 height 12
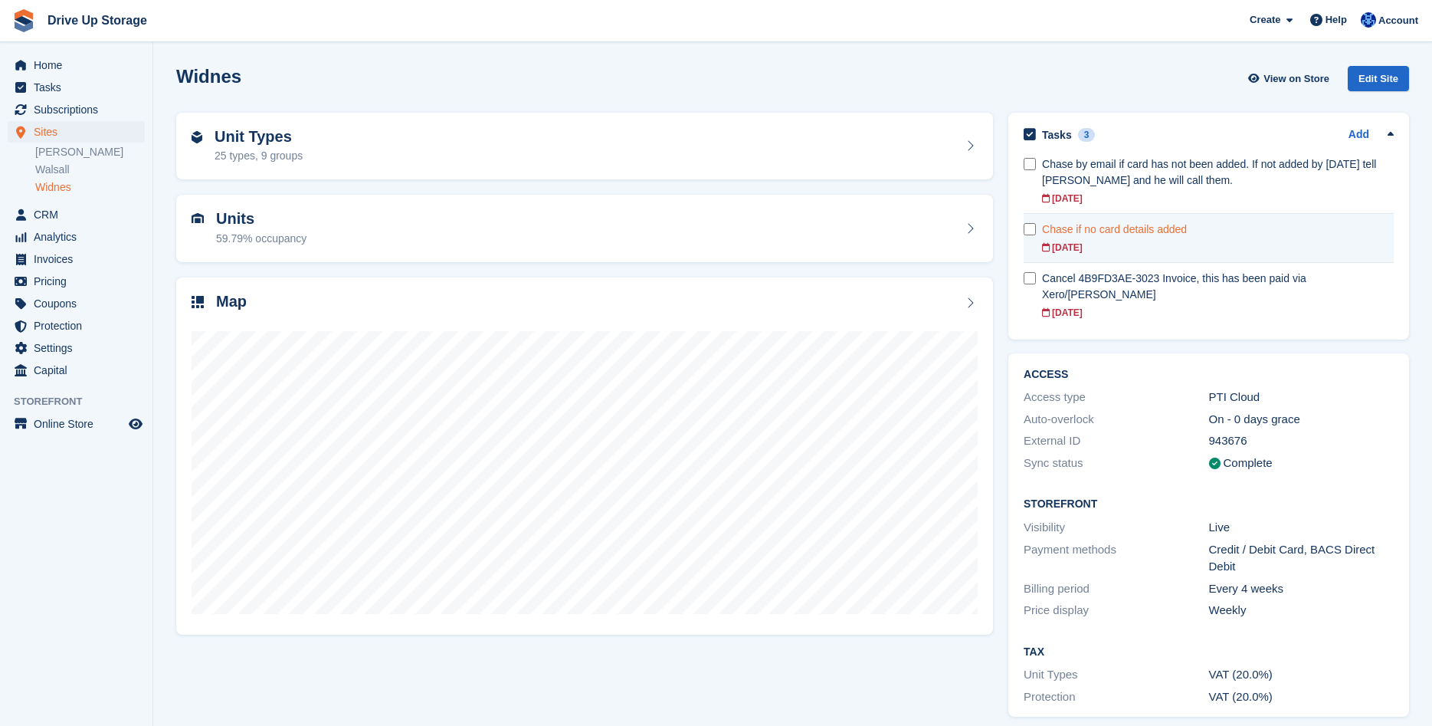
click at [1154, 230] on div "Chase if no card details added" at bounding box center [1218, 229] width 352 height 16
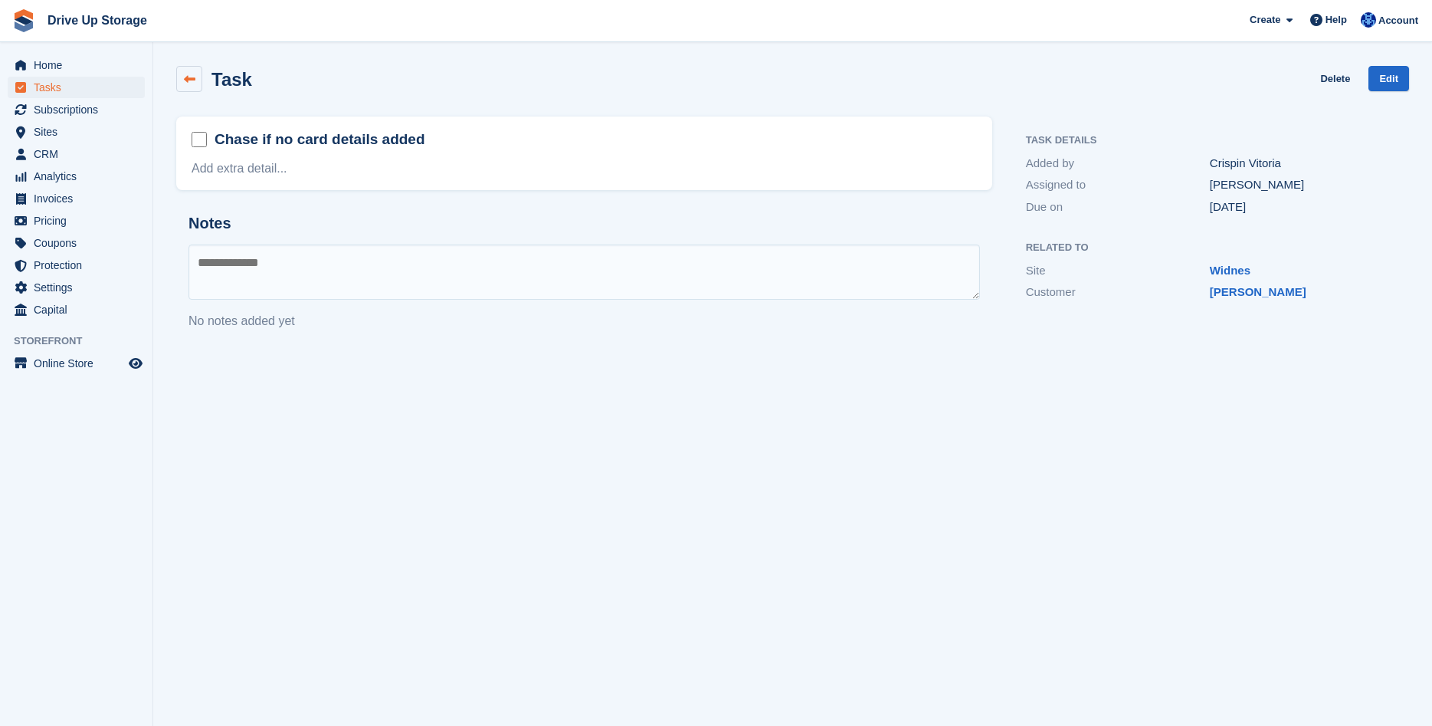
click at [195, 83] on icon at bounding box center [189, 79] width 11 height 11
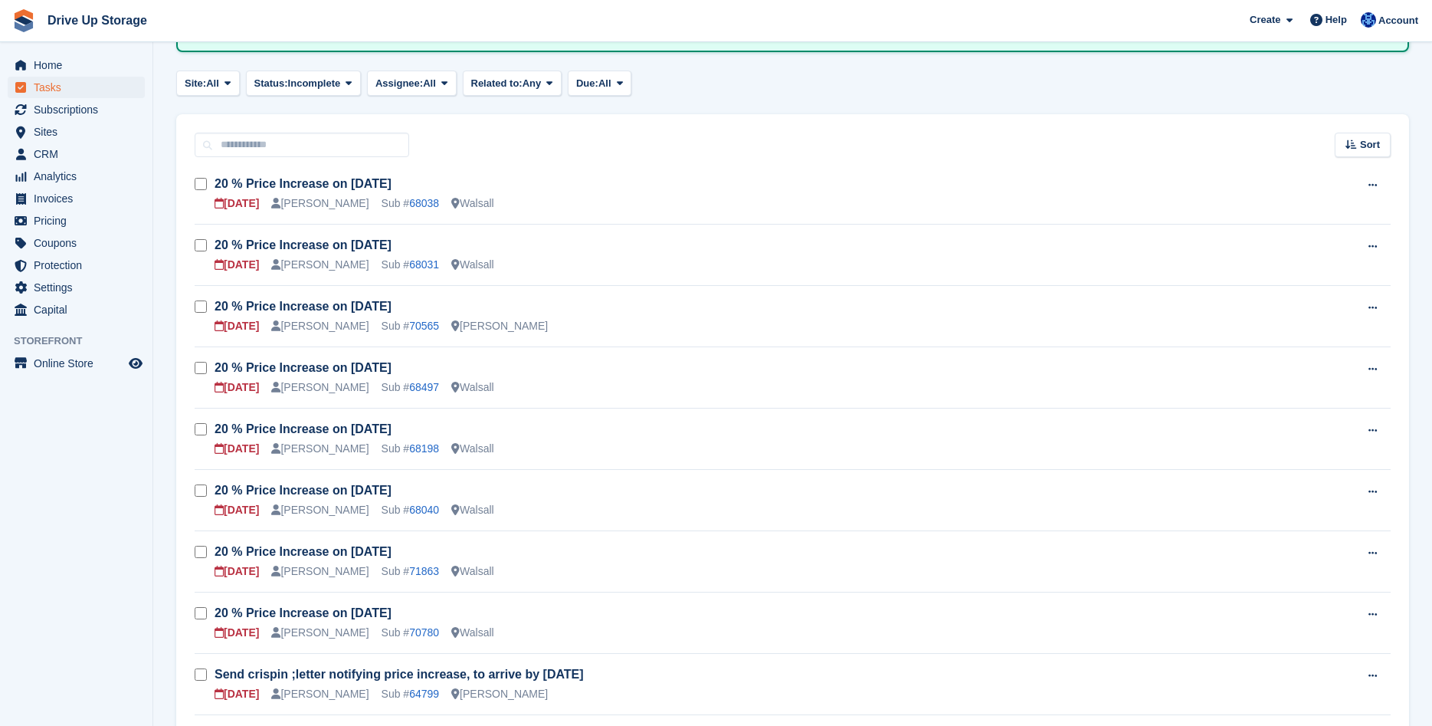
scroll to position [78, 0]
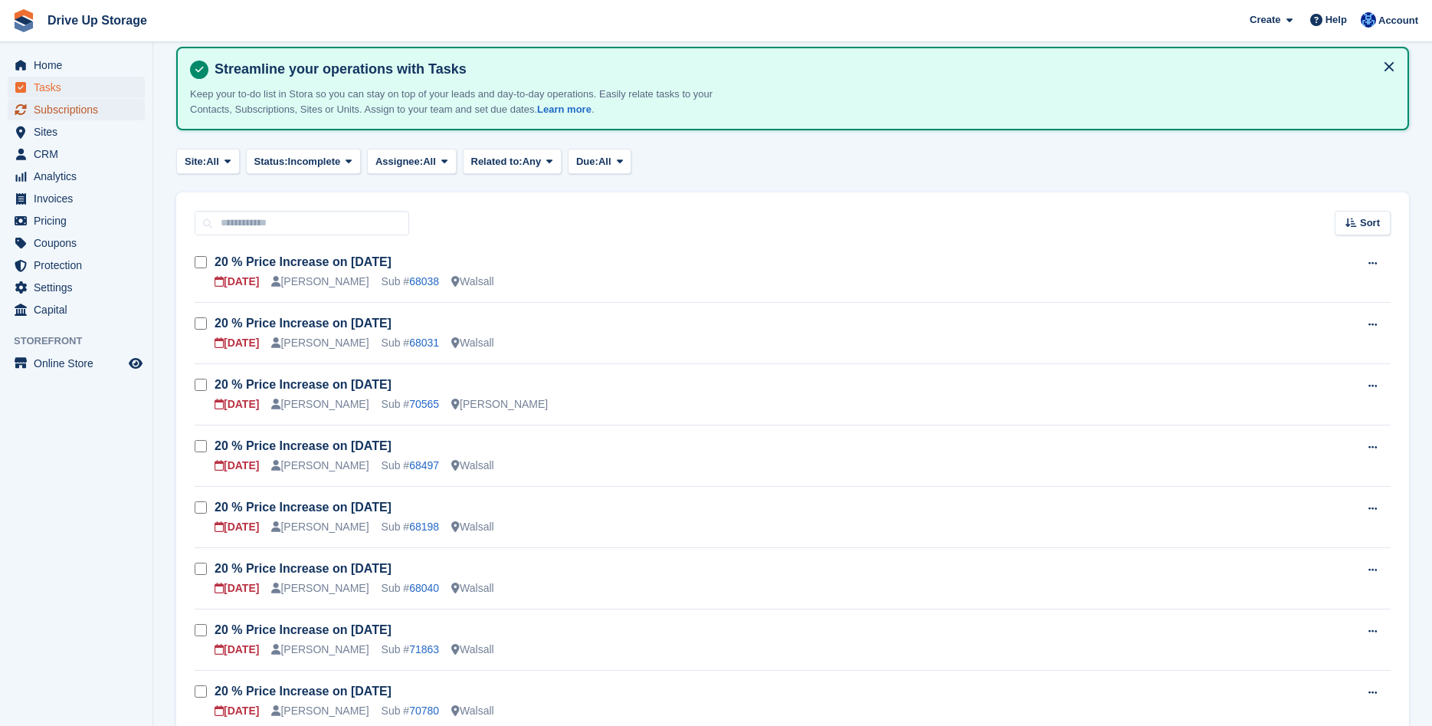
click at [66, 112] on span "Subscriptions" at bounding box center [80, 109] width 92 height 21
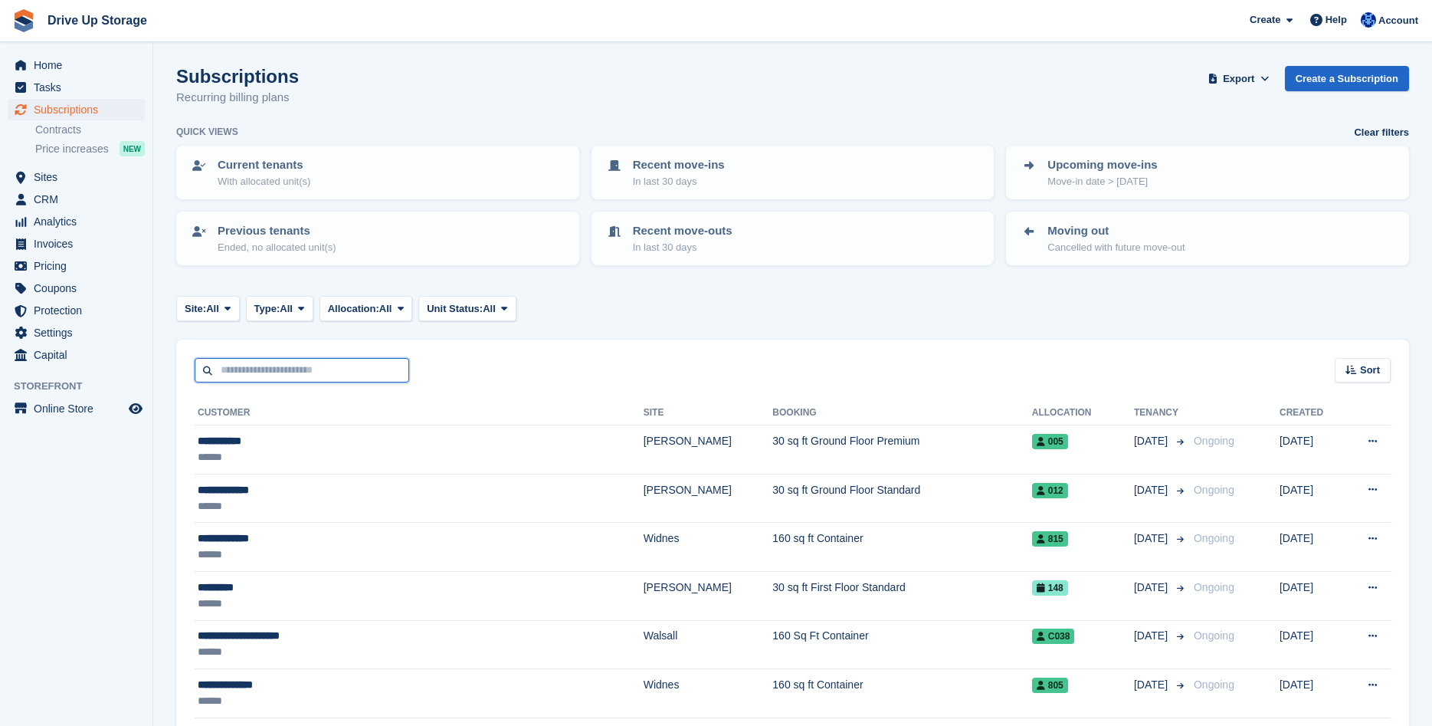
click at [331, 369] on input "text" at bounding box center [302, 370] width 215 height 25
type input "*****"
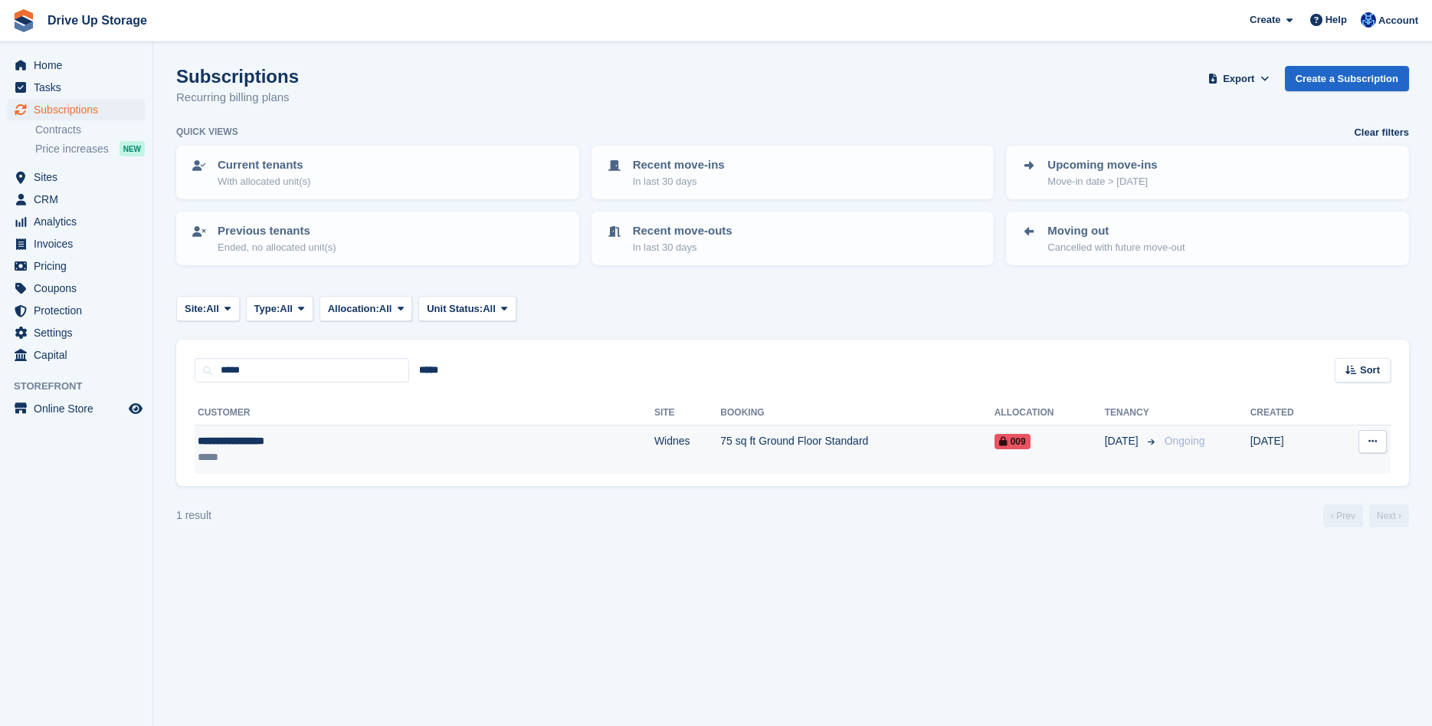
click at [811, 460] on td "75 sq ft Ground Floor Standard" at bounding box center [857, 449] width 274 height 48
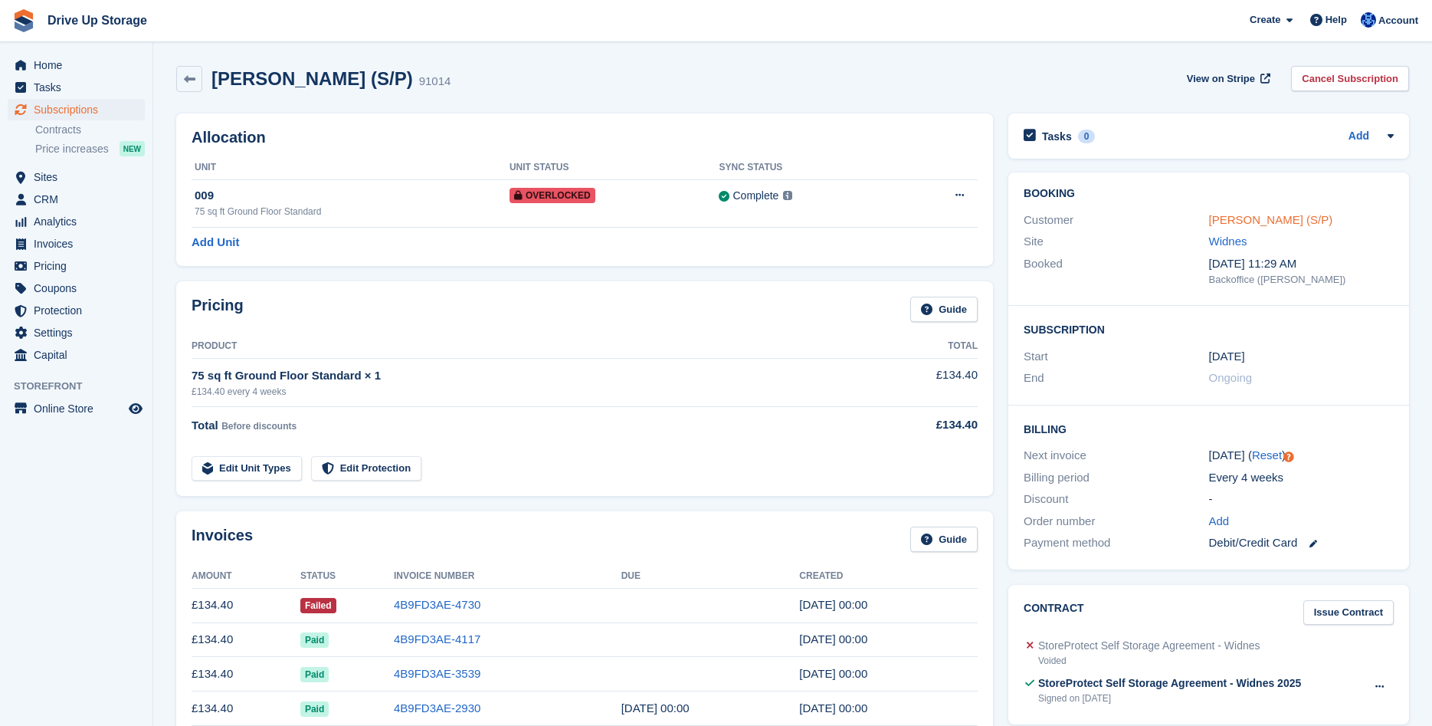
click at [1257, 214] on link "James Gough (S/P)" at bounding box center [1271, 219] width 124 height 13
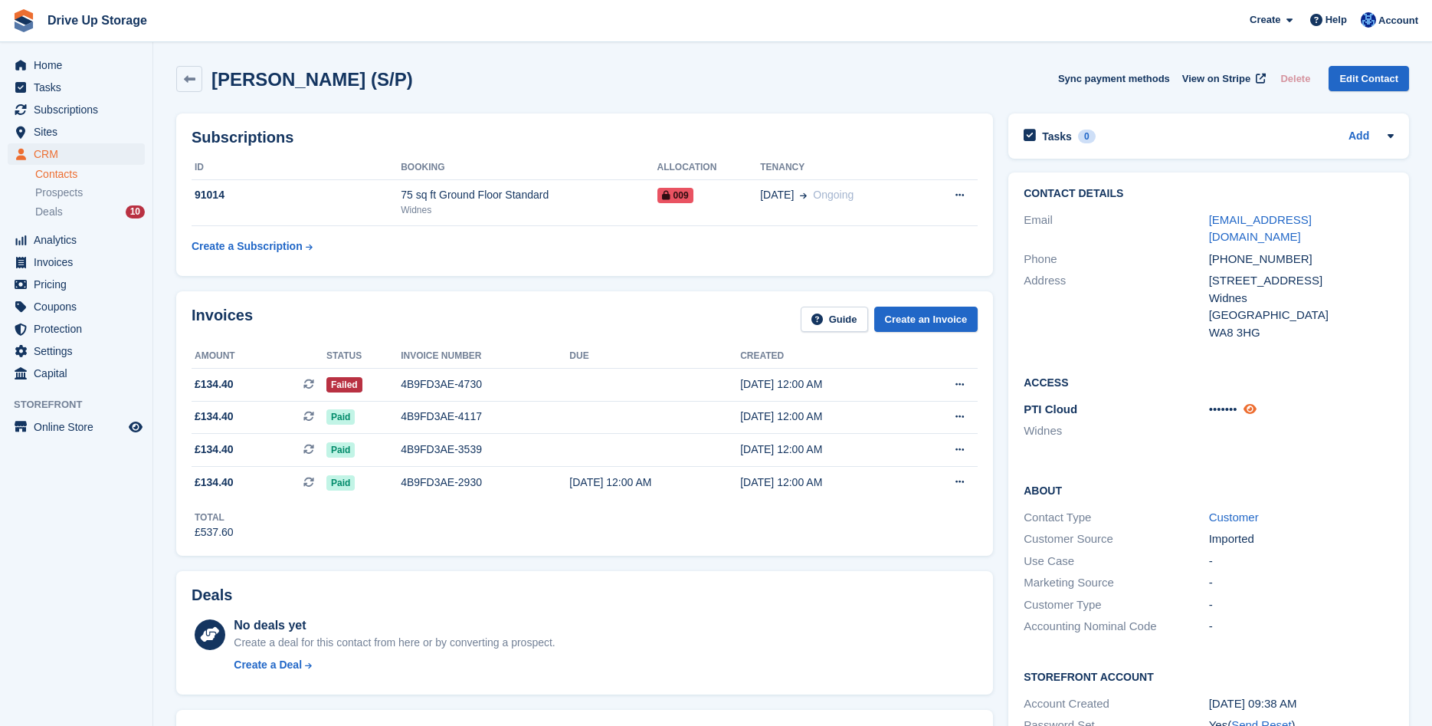
click at [1253, 403] on icon at bounding box center [1250, 408] width 13 height 11
click at [950, 385] on button at bounding box center [960, 384] width 28 height 23
click at [904, 413] on p "Download PDF" at bounding box center [900, 415] width 133 height 20
click at [461, 375] on td "4B9FD3AE-4730" at bounding box center [485, 384] width 169 height 33
click at [188, 82] on icon at bounding box center [189, 79] width 11 height 11
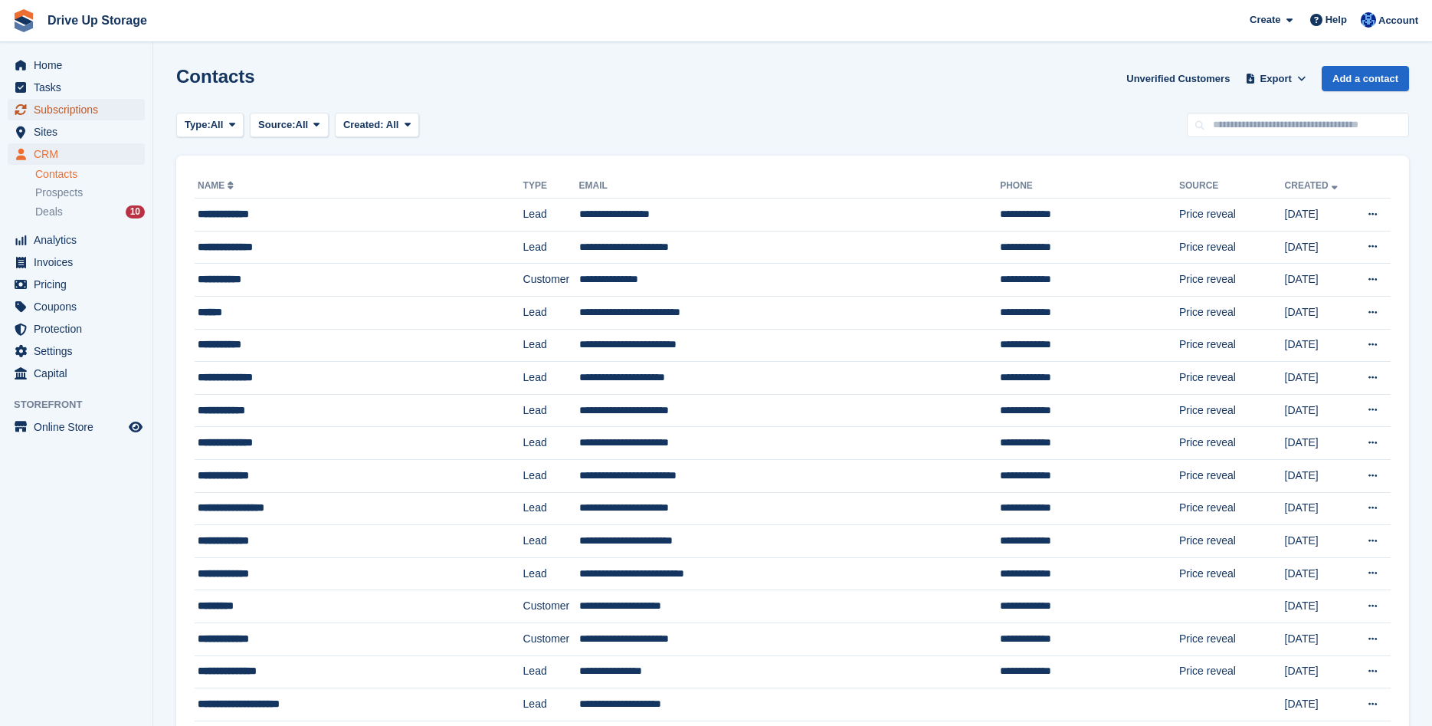
click at [66, 106] on span "Subscriptions" at bounding box center [80, 109] width 92 height 21
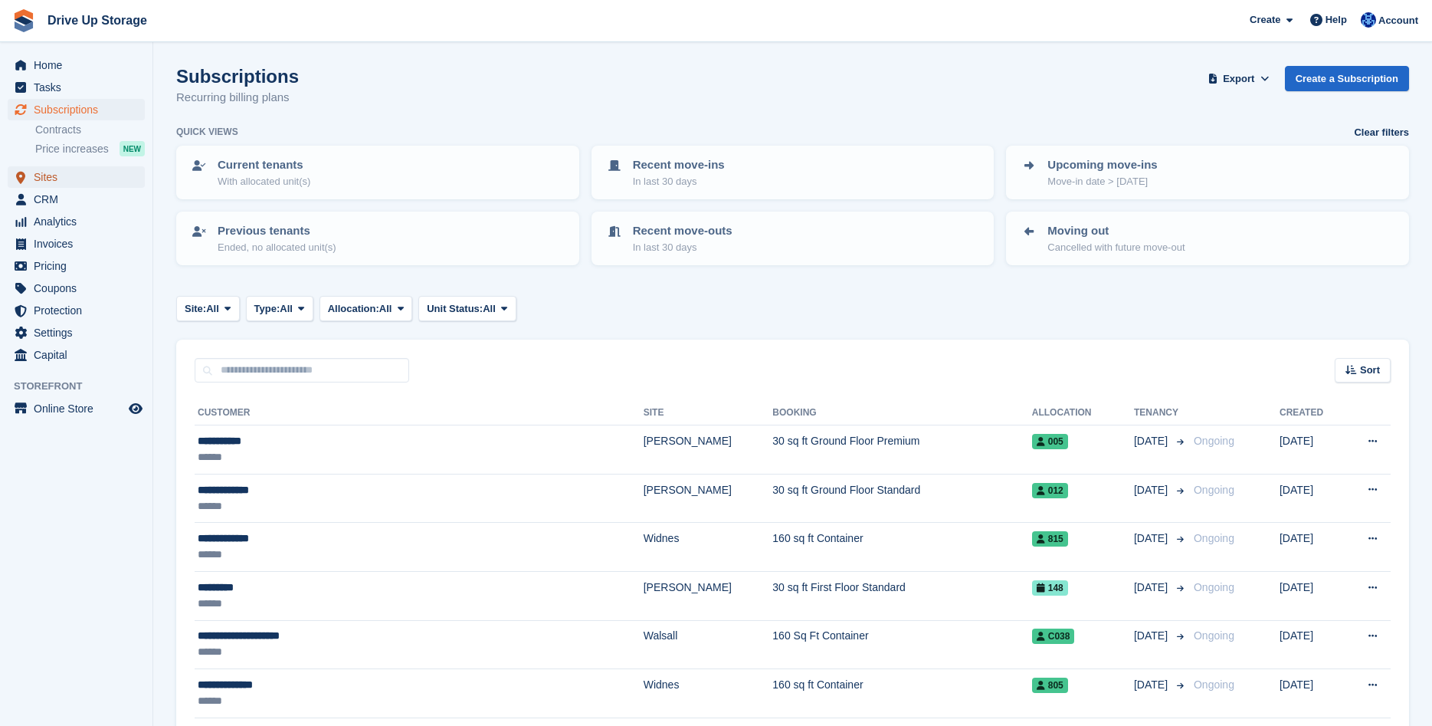
click at [83, 183] on span "Sites" at bounding box center [80, 176] width 92 height 21
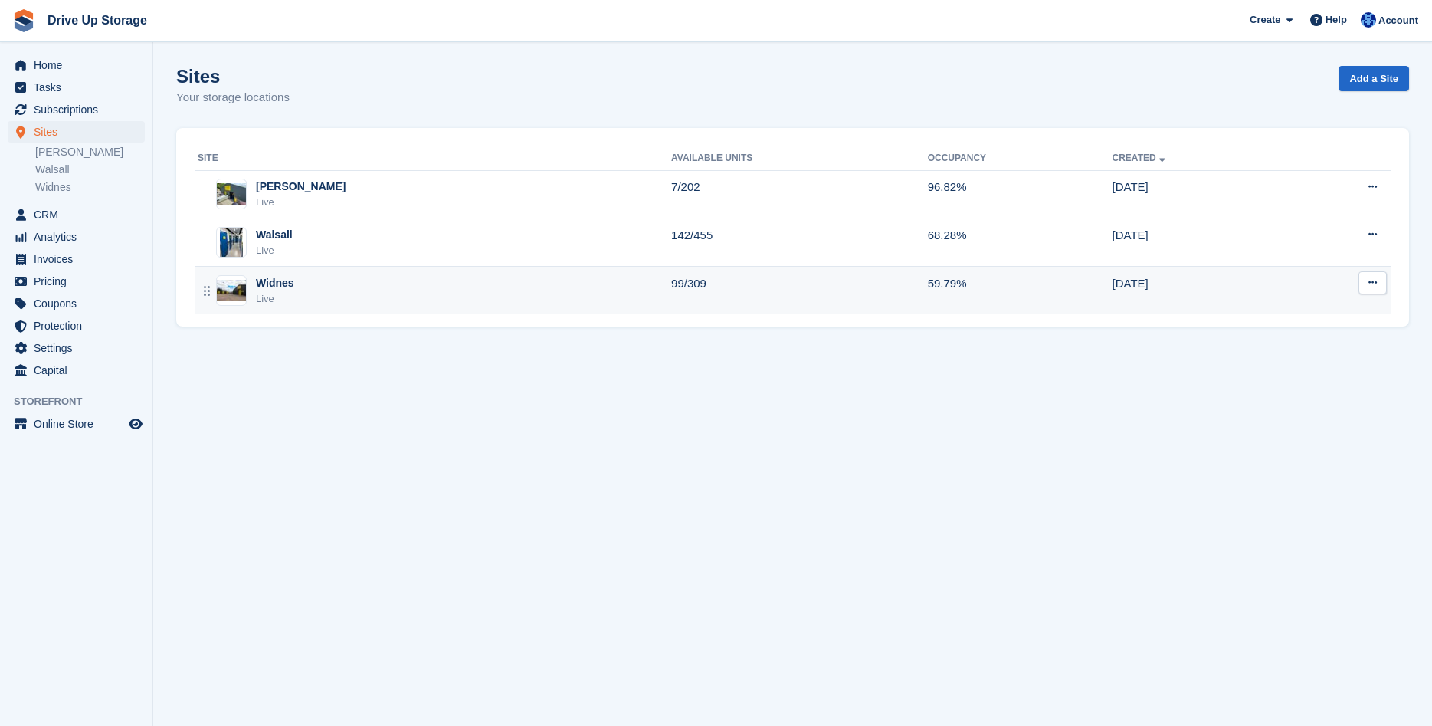
click at [327, 288] on div "Widnes Live" at bounding box center [435, 290] width 474 height 31
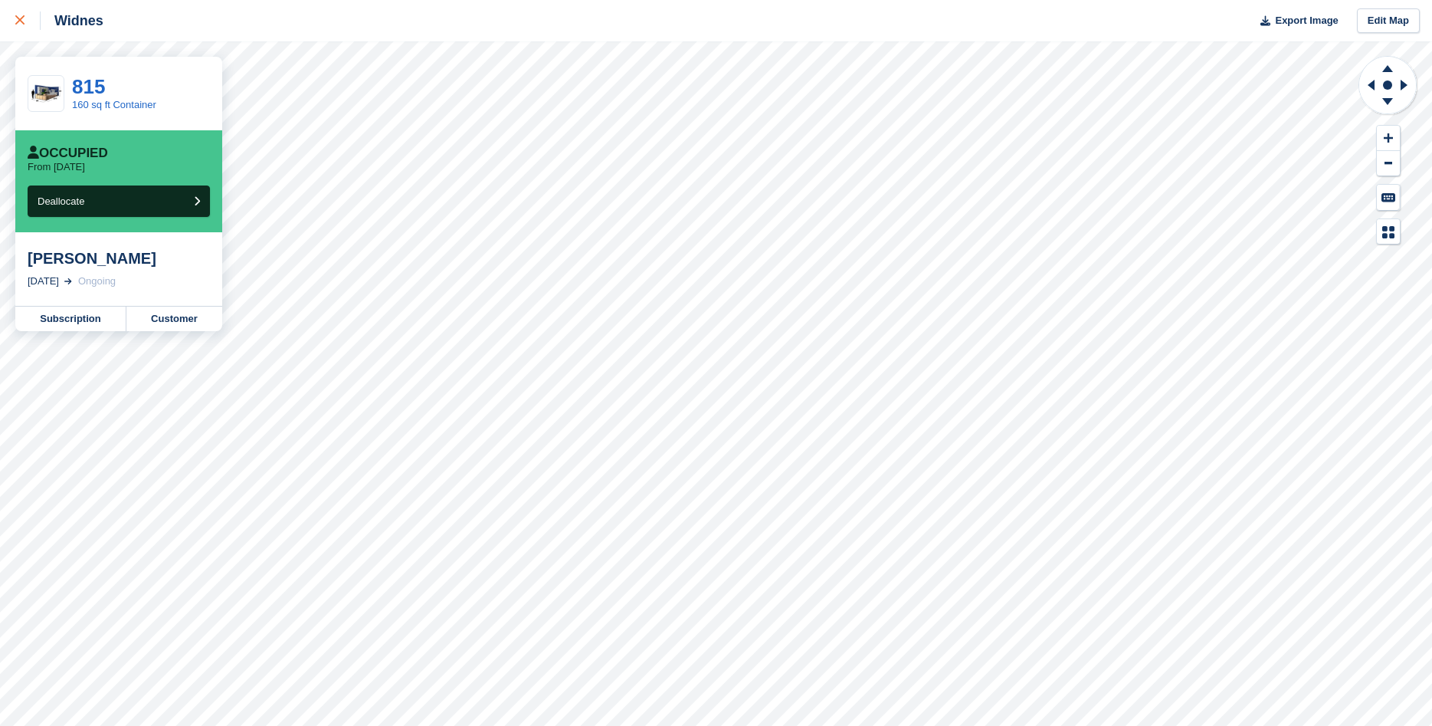
click at [13, 20] on link at bounding box center [20, 20] width 41 height 41
